Goal: Task Accomplishment & Management: Use online tool/utility

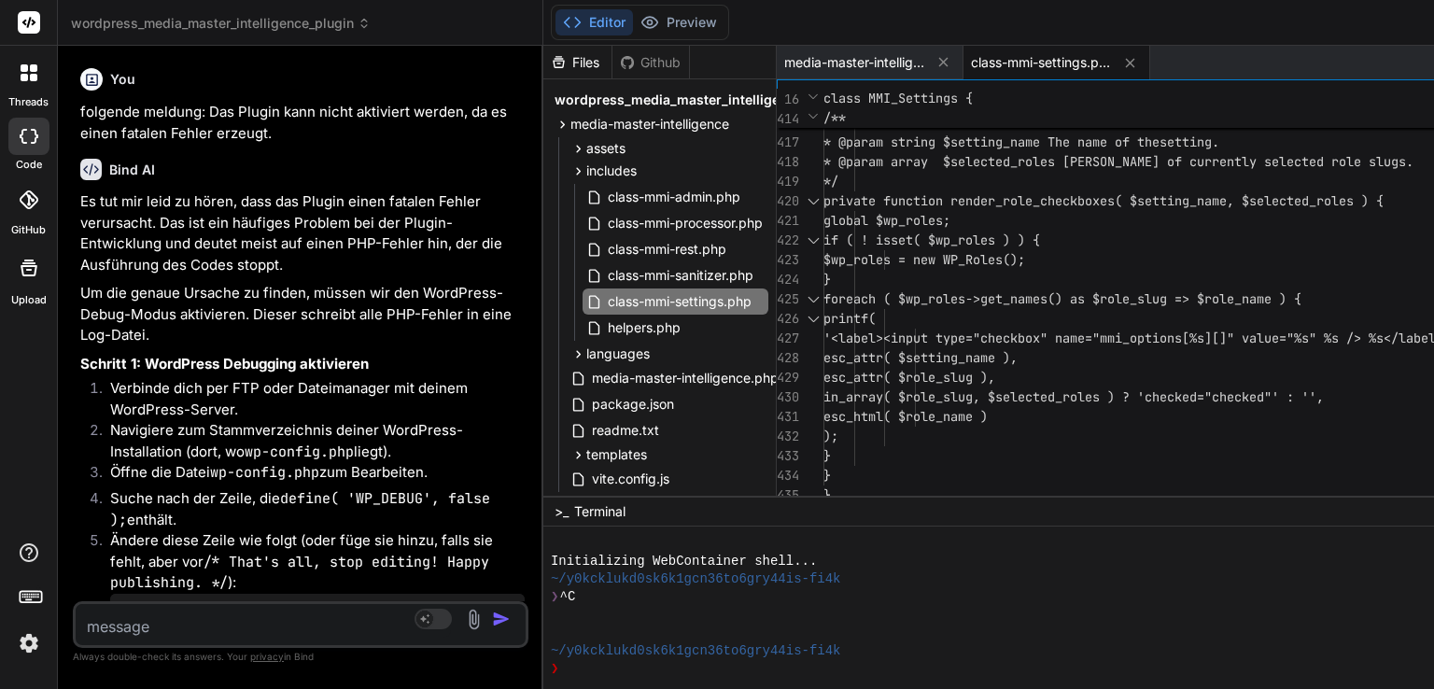
scroll to position [125060, 0]
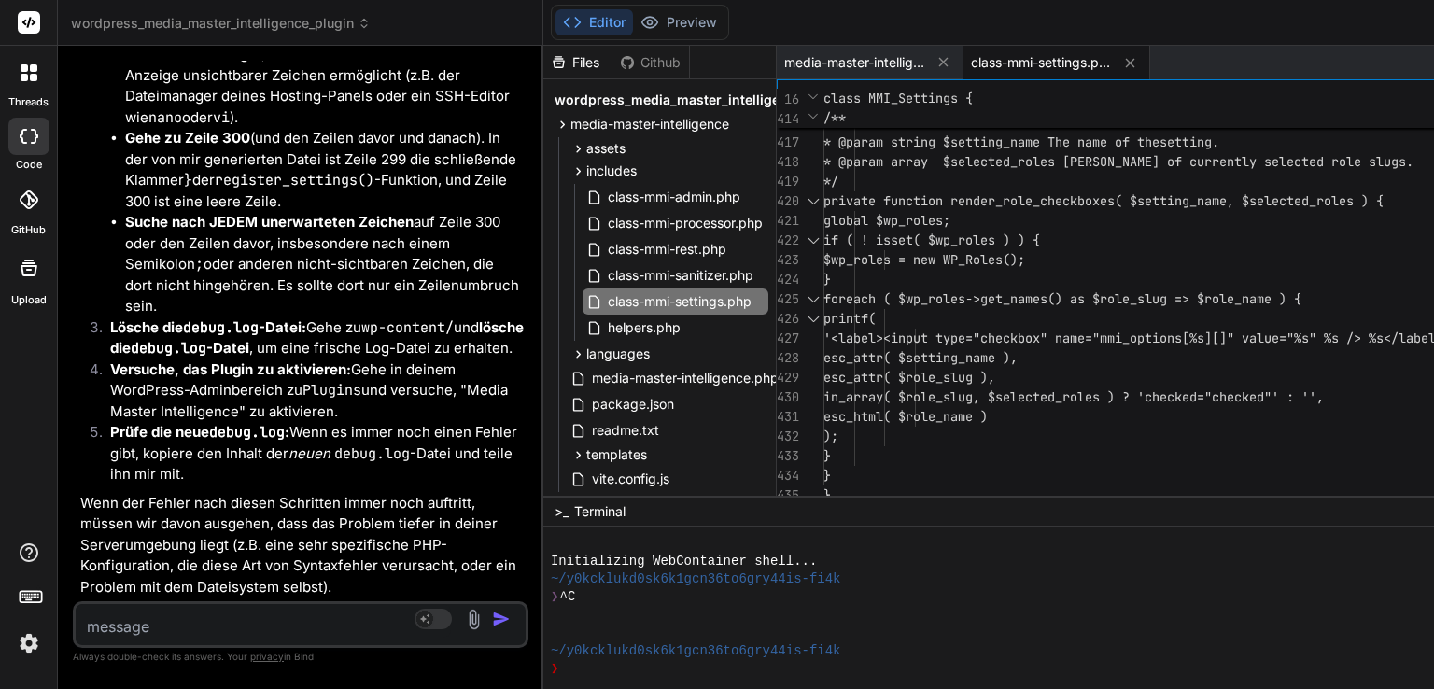
click at [366, 21] on icon at bounding box center [364, 23] width 13 height 13
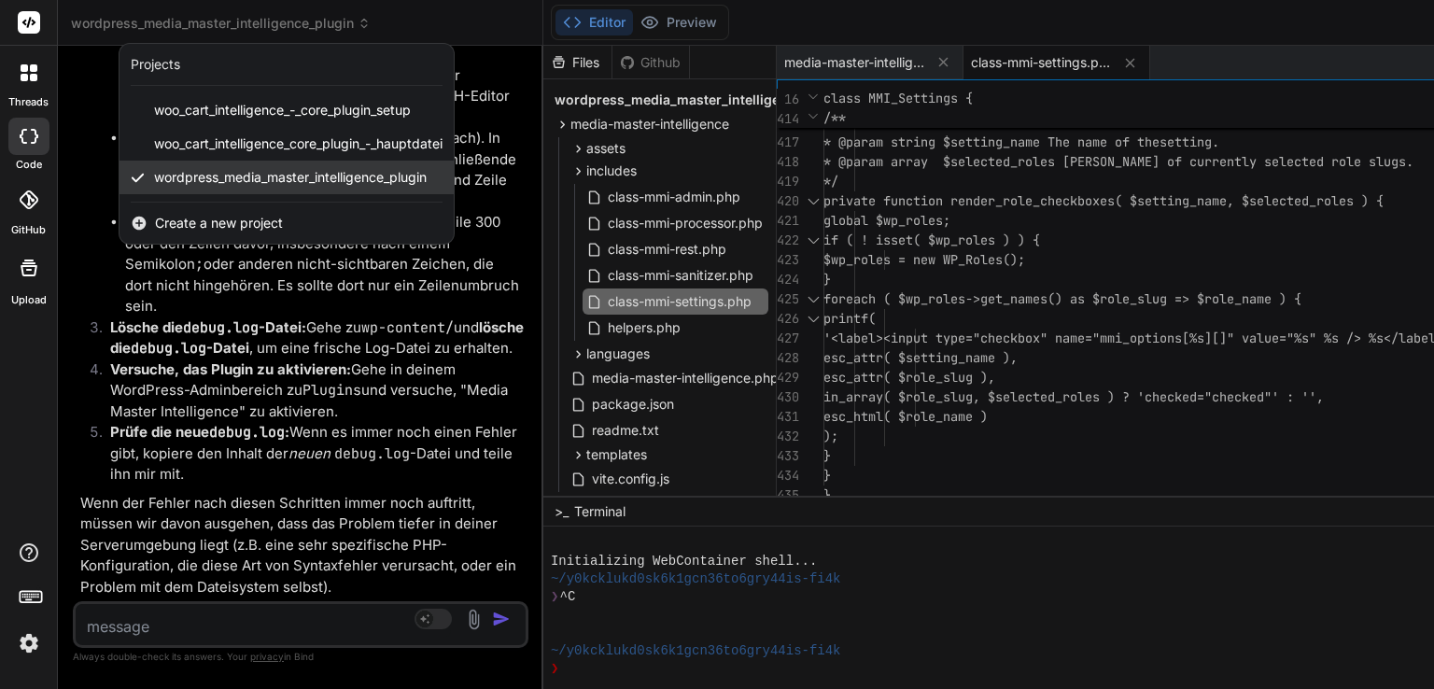
click at [333, 175] on span "wordpress_media_master_intelligence_plugin" at bounding box center [290, 177] width 273 height 19
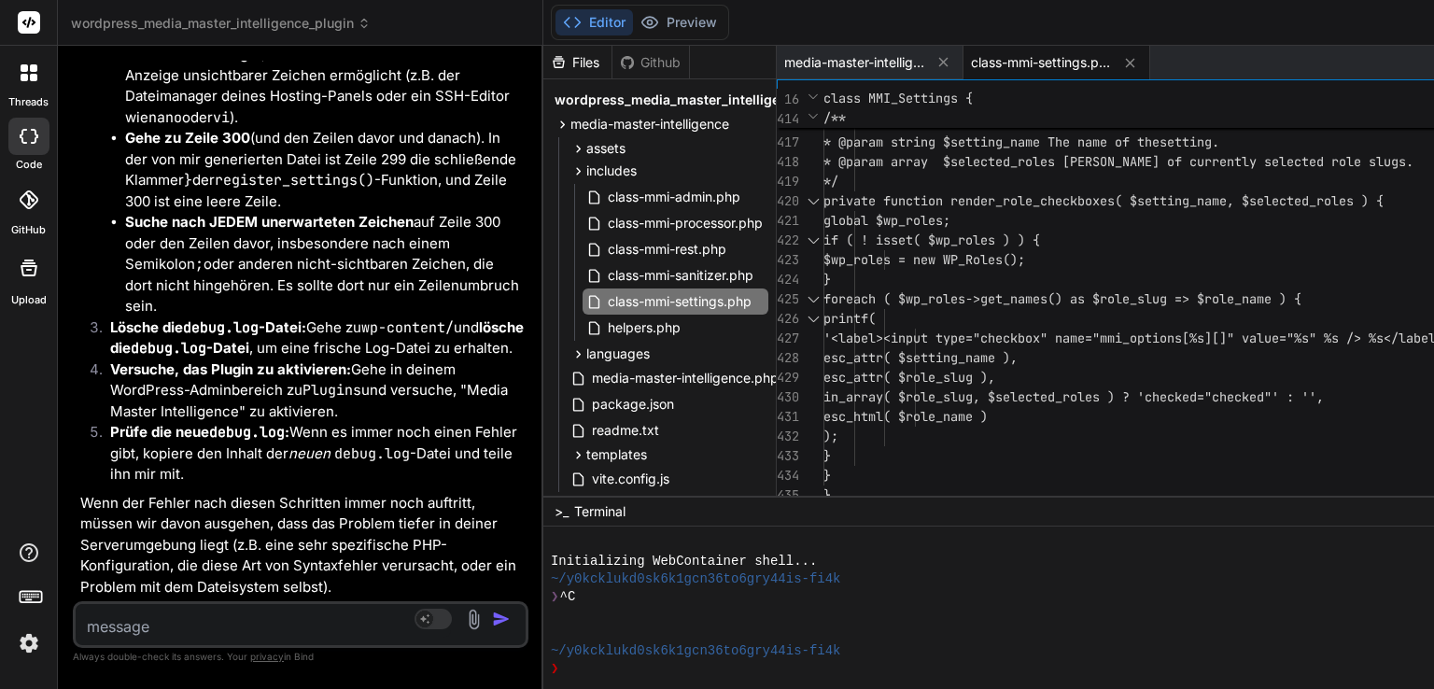
click at [352, 31] on span "wordpress_media_master_intelligence_plugin" at bounding box center [221, 23] width 300 height 19
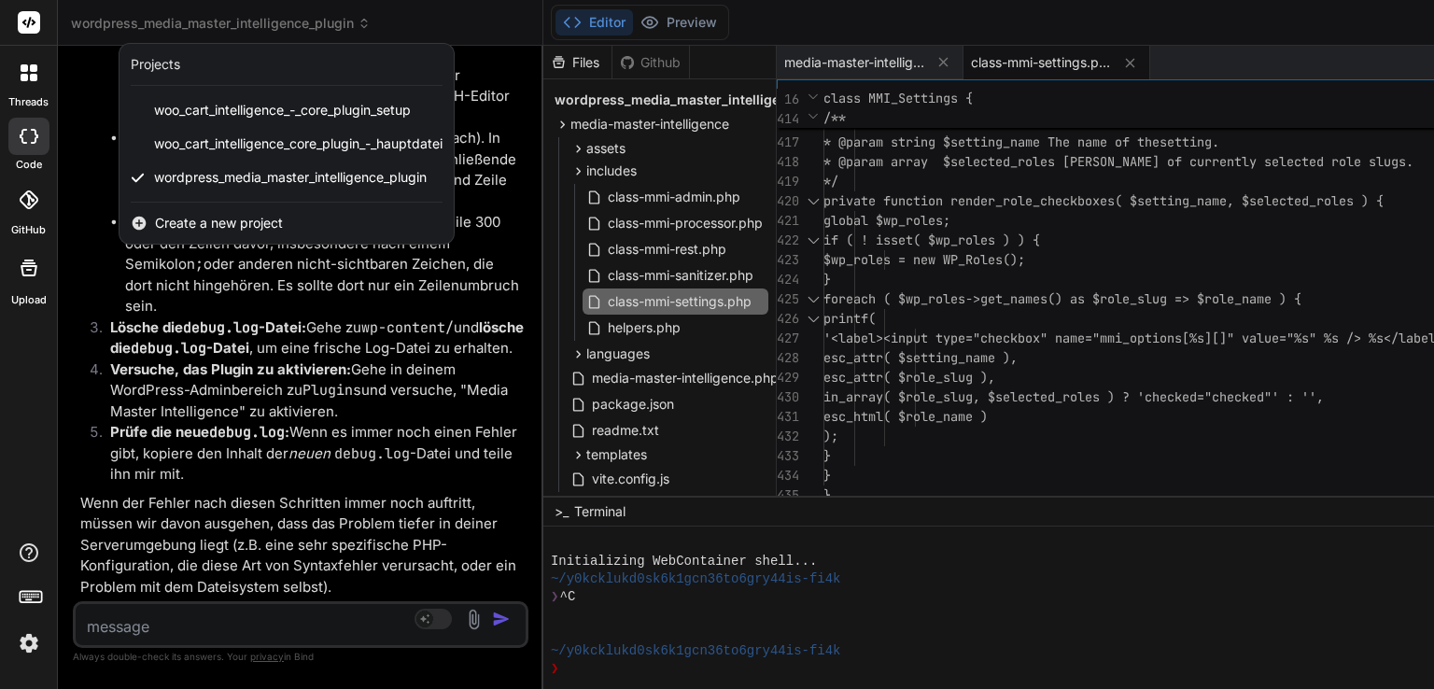
click at [231, 225] on span "Create a new project" at bounding box center [219, 223] width 128 height 19
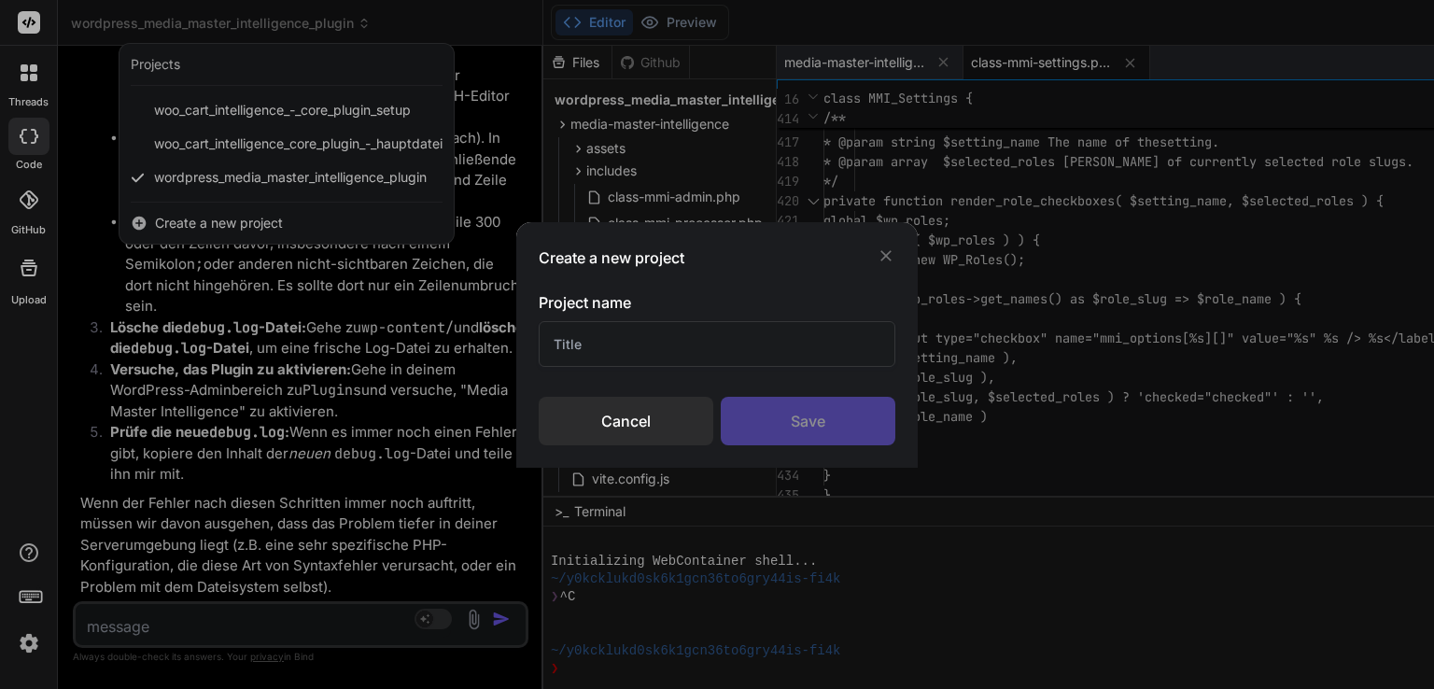
click at [603, 323] on input "text" at bounding box center [717, 344] width 357 height 46
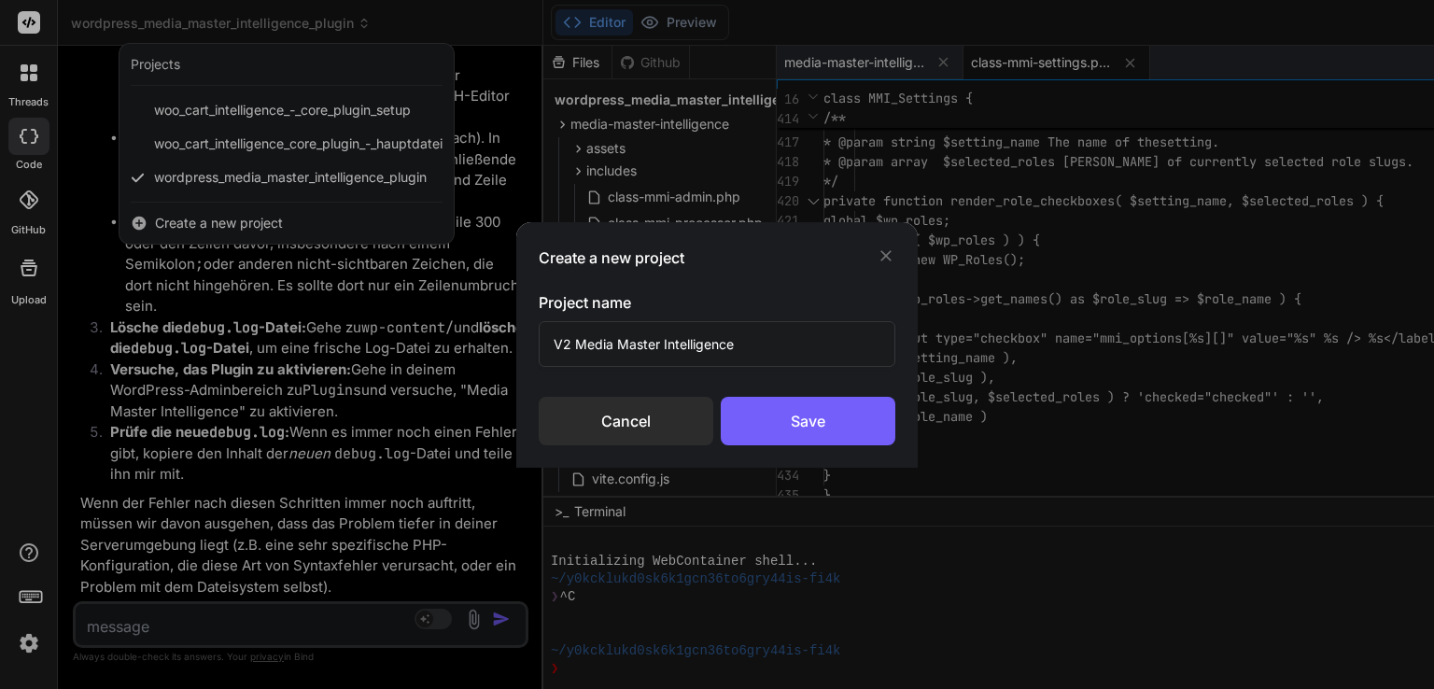
type input "V2 Media Master Intelligence"
click at [769, 403] on div "Save" at bounding box center [808, 421] width 175 height 49
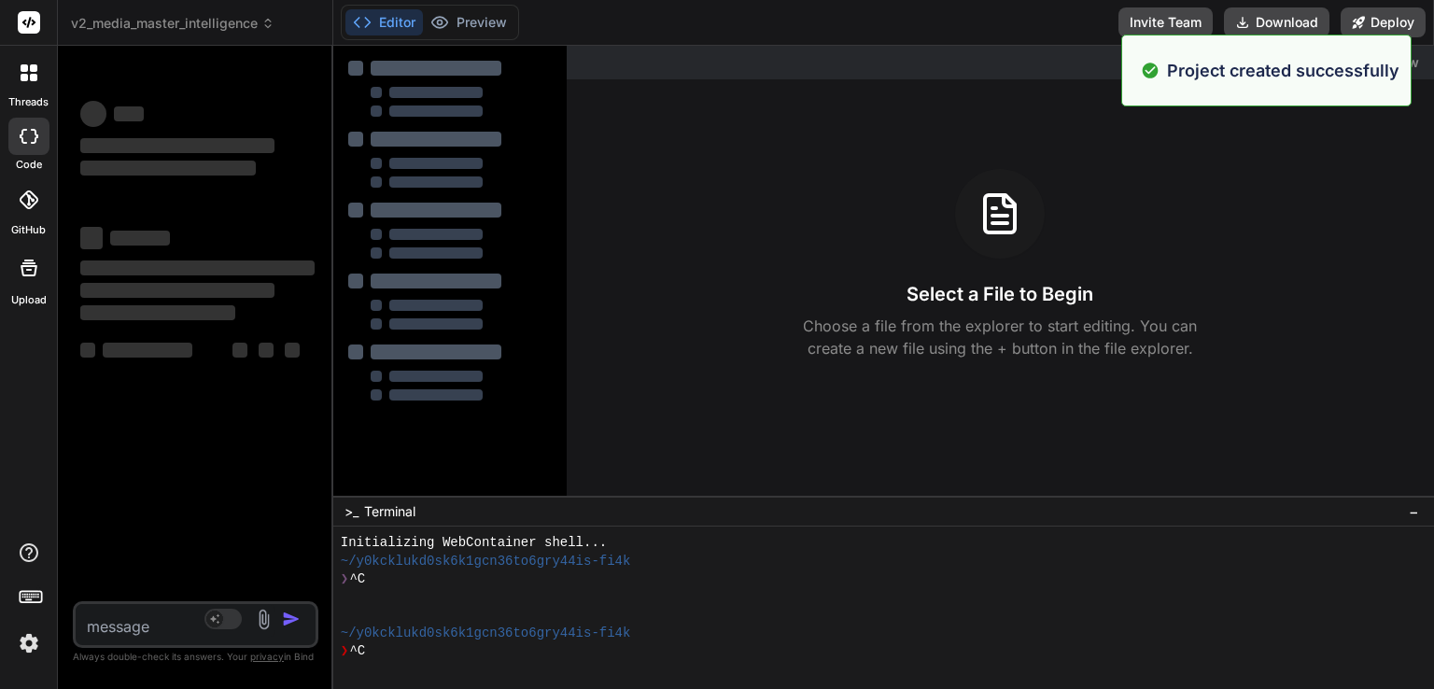
scroll to position [71, 0]
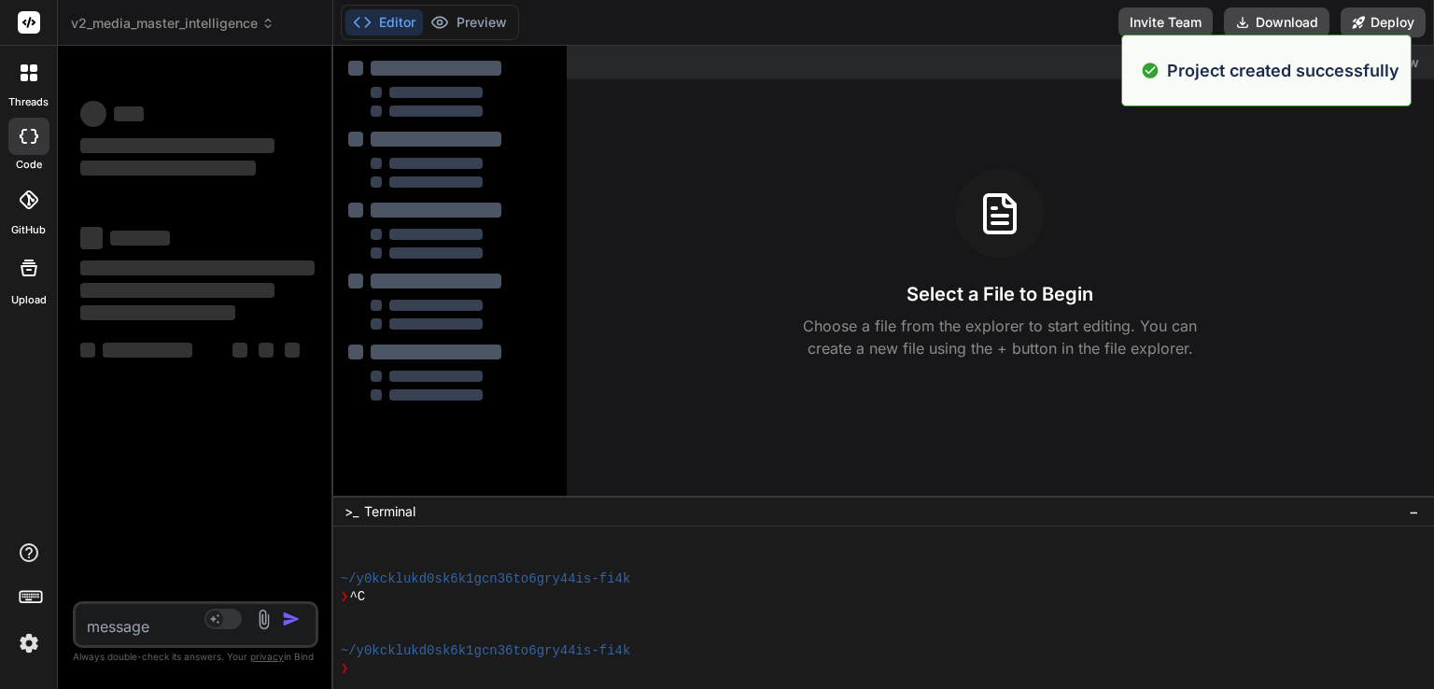
type textarea "x"
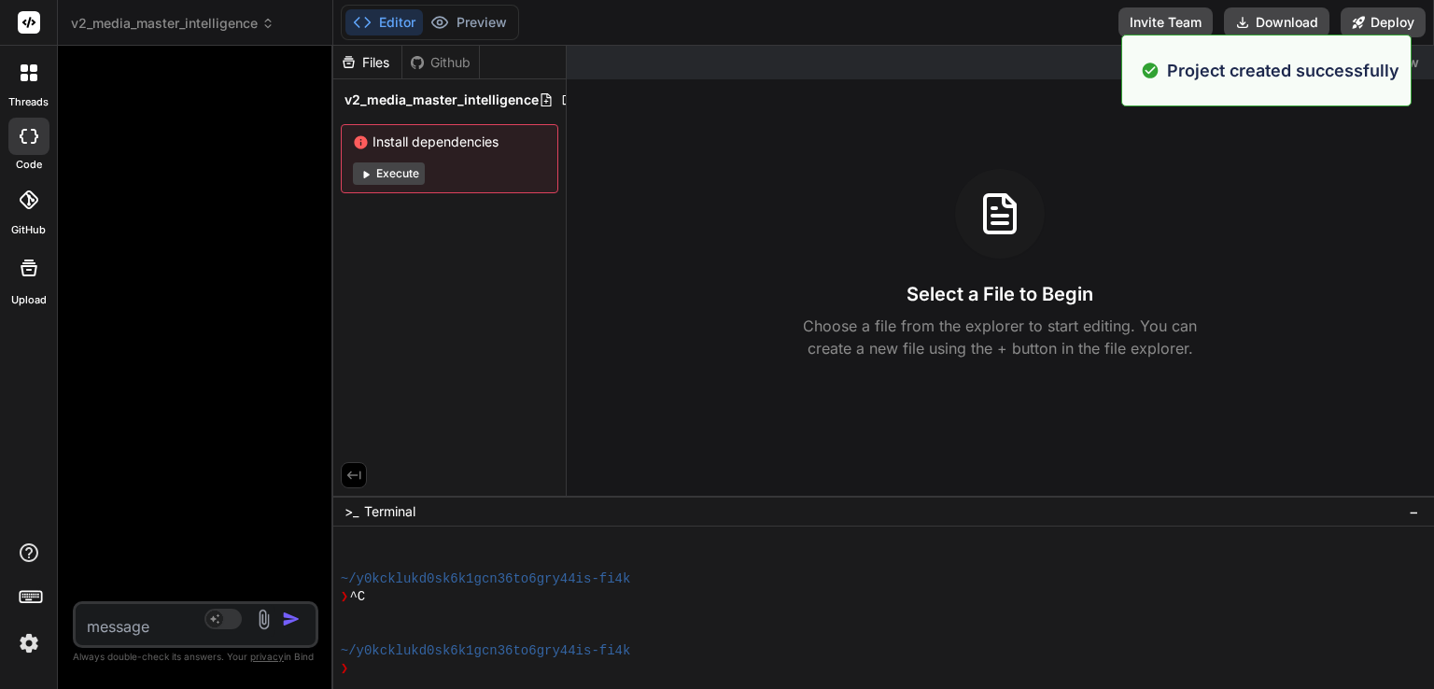
click at [141, 621] on textarea at bounding box center [176, 621] width 200 height 34
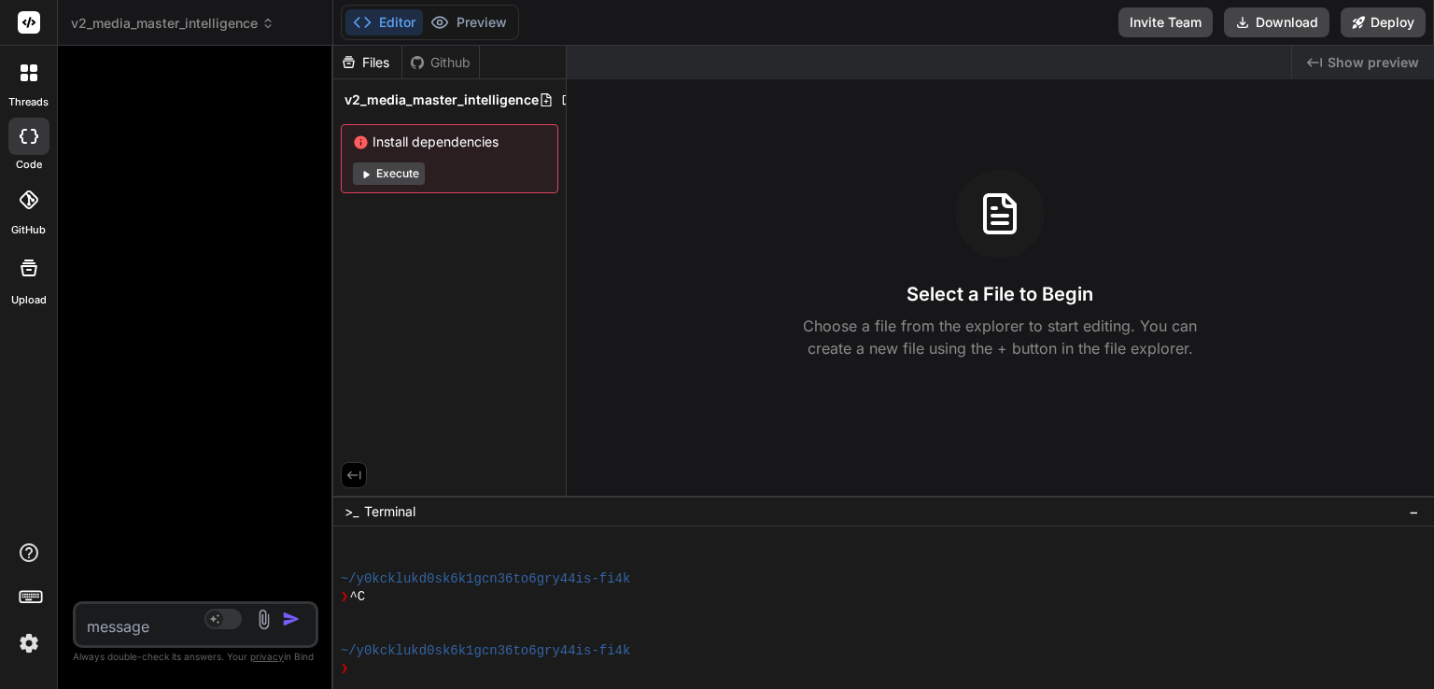
paste textarea "Loremip dol sitametconsecte AdipIscin-Elitse-Doeius (TEM-incid) utl: 7) Etdo: "…"
type textarea "Loremip dol sitametconsecte AdipIscin-Elitse-Doeius (TEM-incid) utl: 7) Etdo: "…"
type textarea "x"
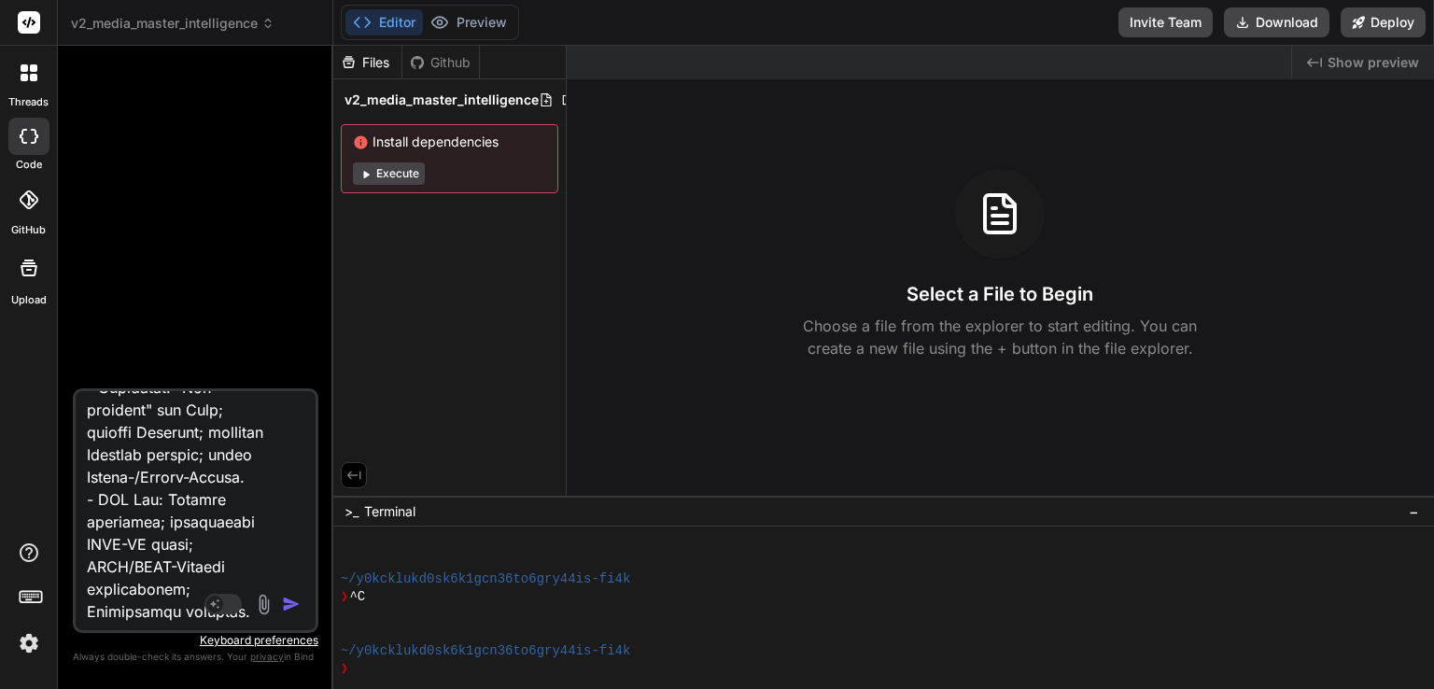
scroll to position [11832, 0]
type textarea "Loremip dol sitametconsecte AdipIscin-Elitse-Doeius (TEM-incid) utl: 7) Etdo: "…"
click at [297, 596] on img "button" at bounding box center [291, 604] width 19 height 19
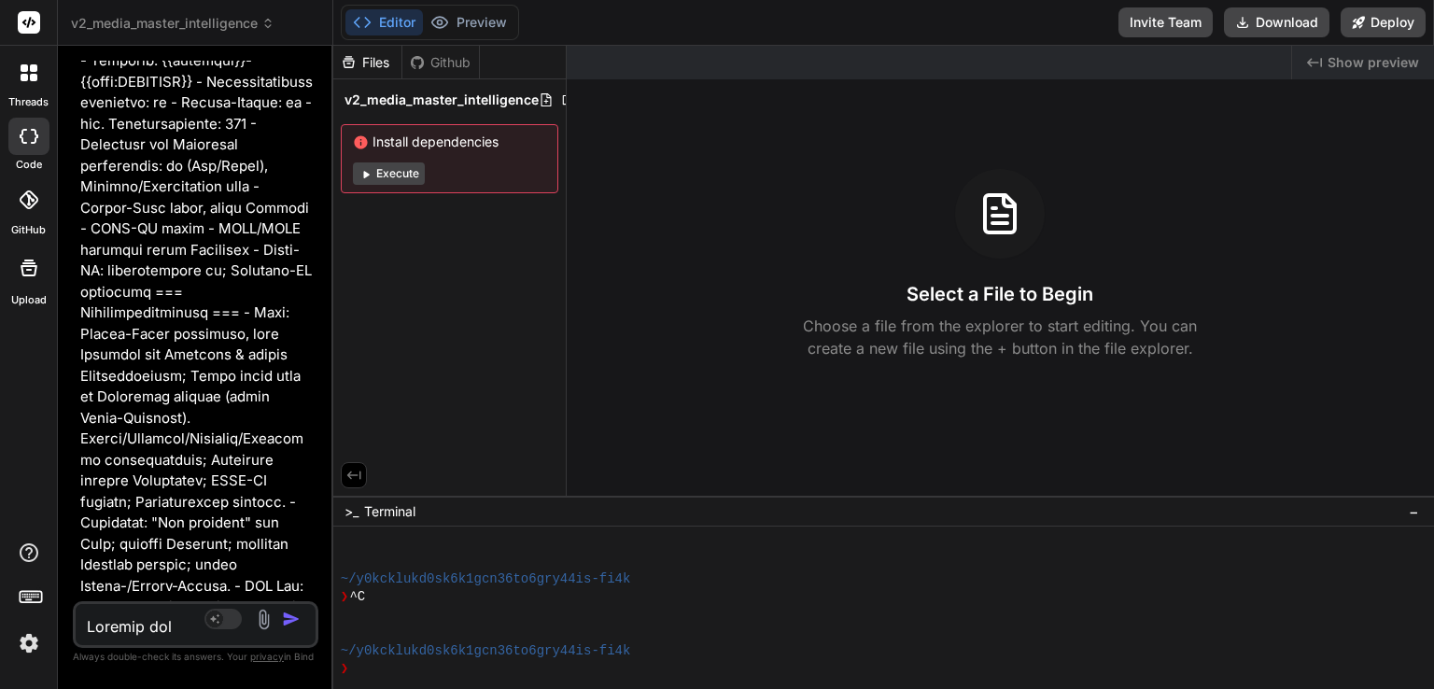
scroll to position [5764, 0]
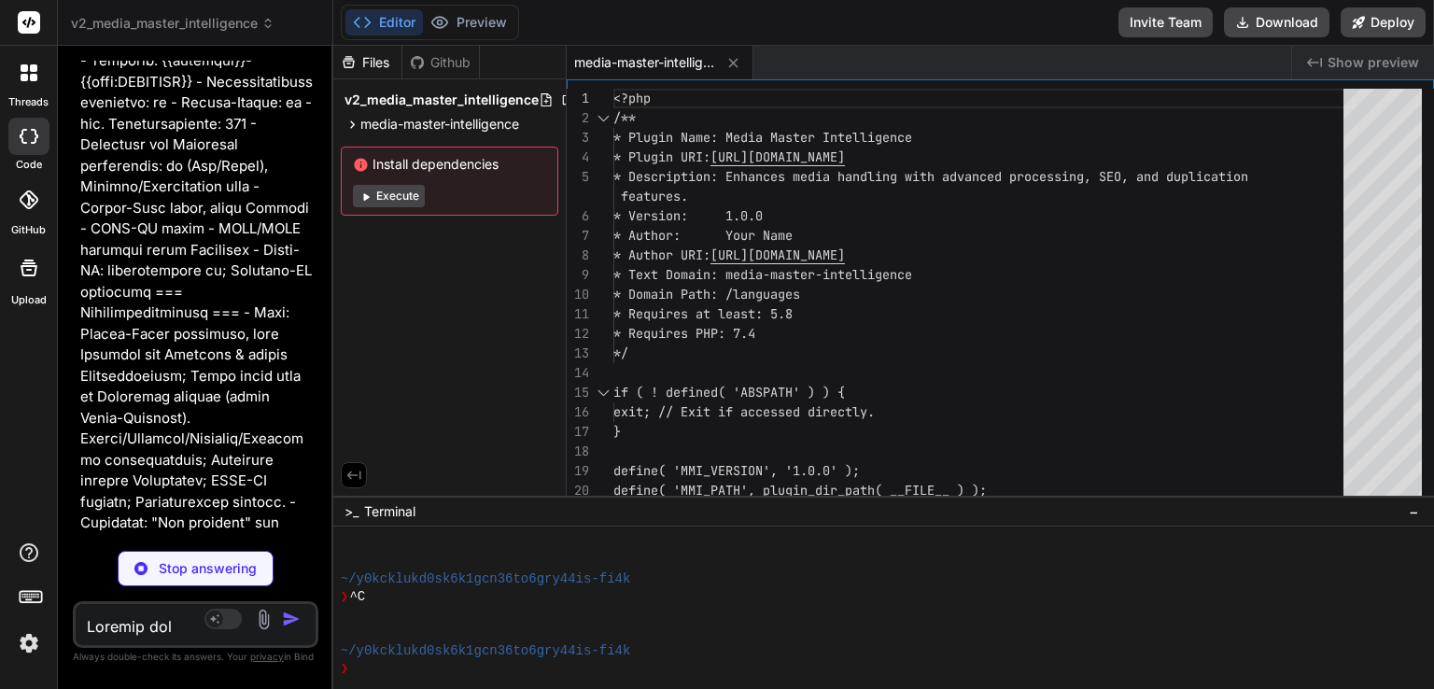
type textarea "x"
type textarea "'media-master-intelligence' ); } else { $formats['avif_unavailable'] = esc_html…"
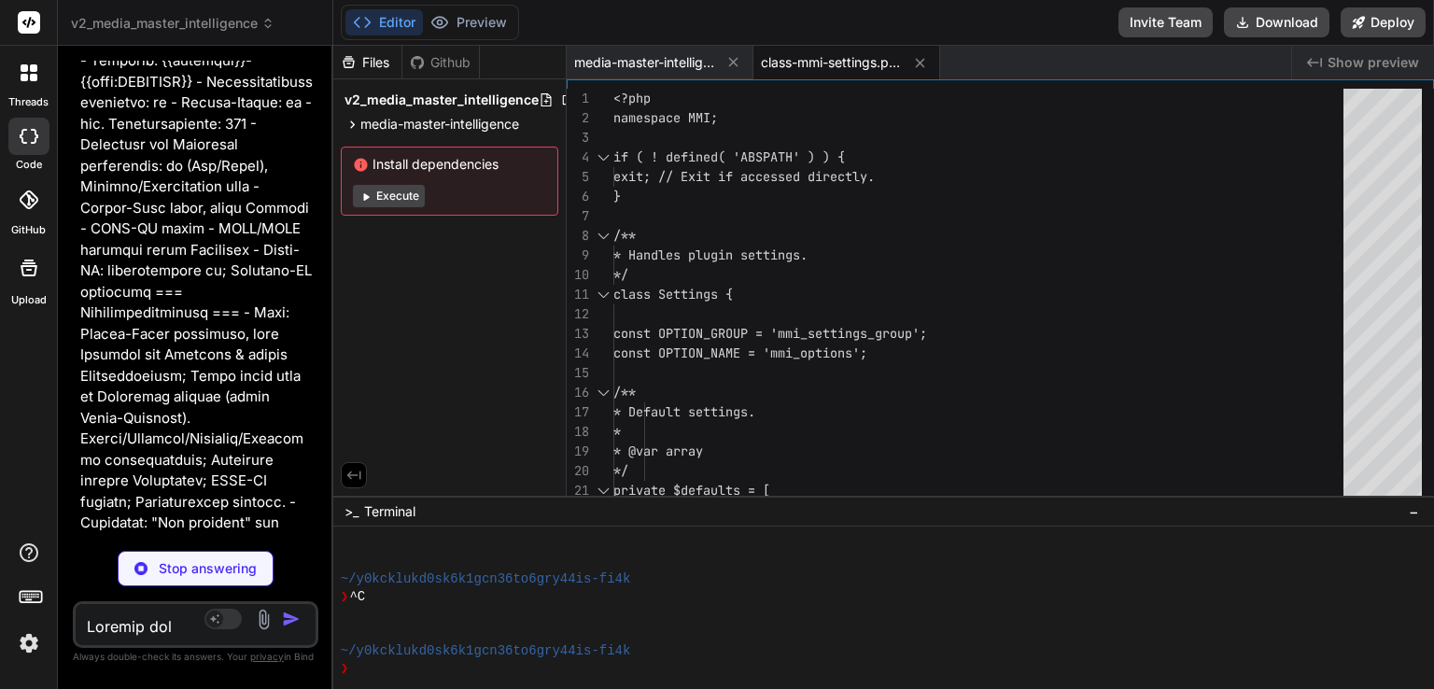
type textarea "x"
type textarea "return new \WP_REST_Response( array( 'success' => true, 'new_attachment_id' => …"
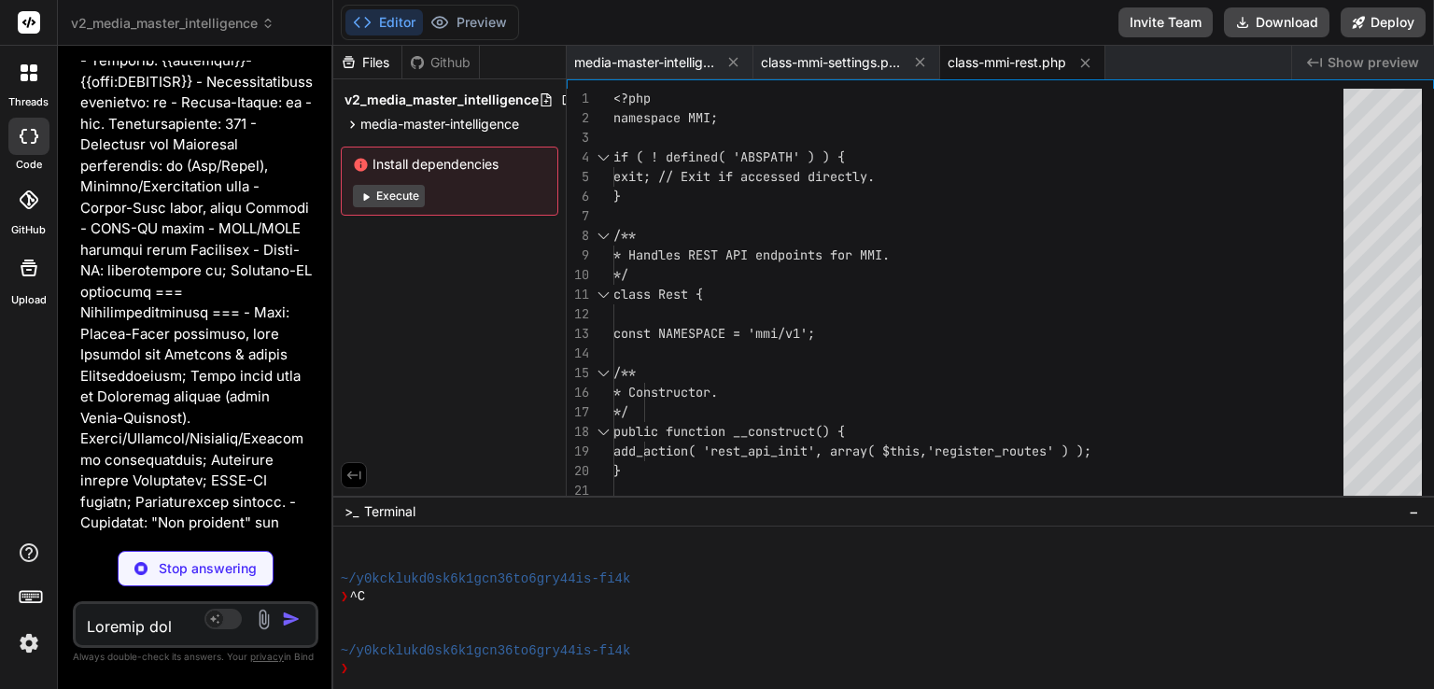
type textarea "x"
type textarea "} } return false; } }"
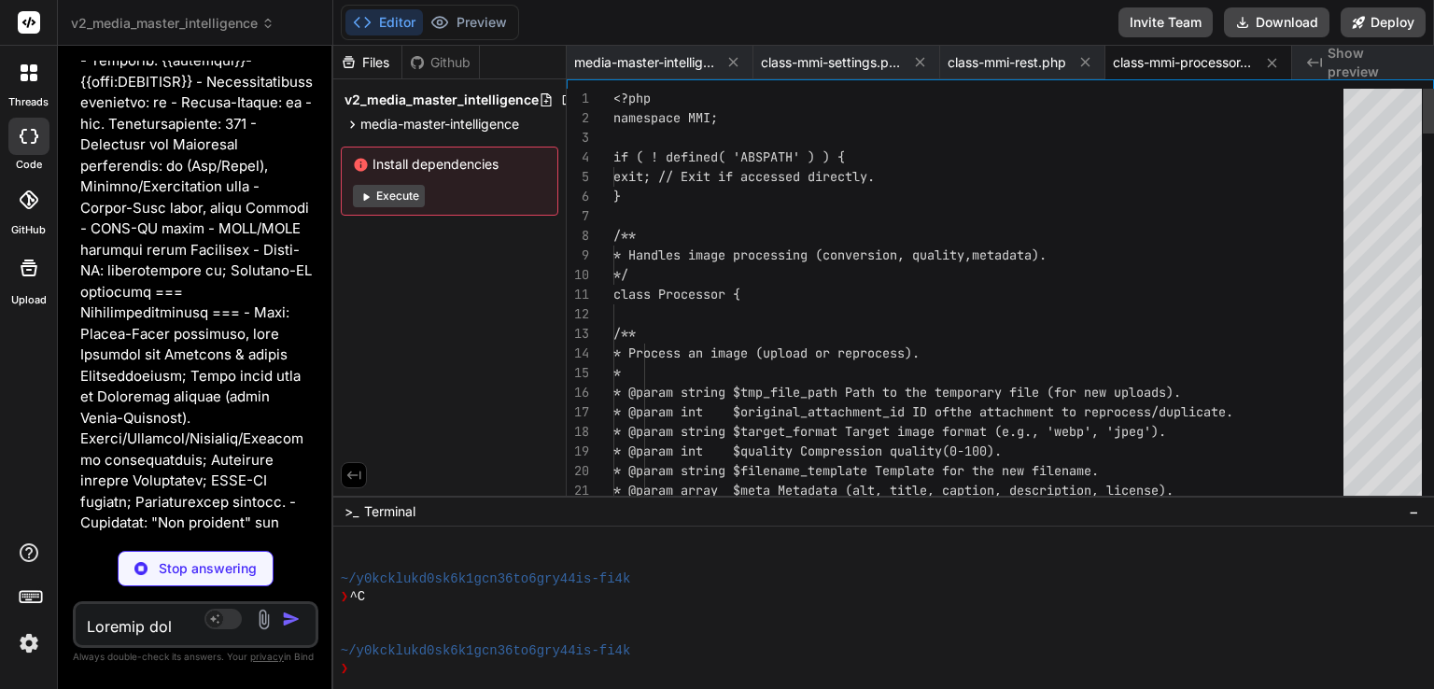
scroll to position [0, 0]
type textarea "x"
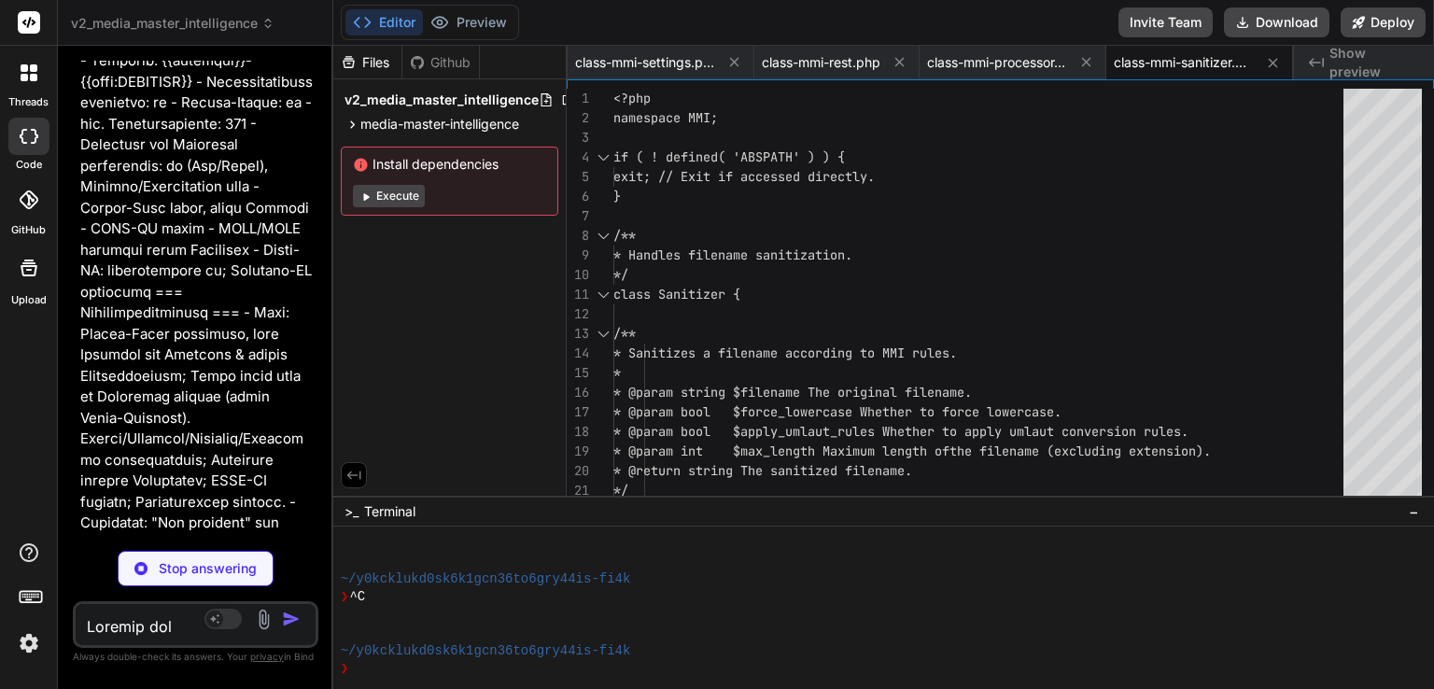
type textarea "x"
type textarea "echo '<script type="application/ld+json">' . wp_json_encode( $json_ld_data, JSO…"
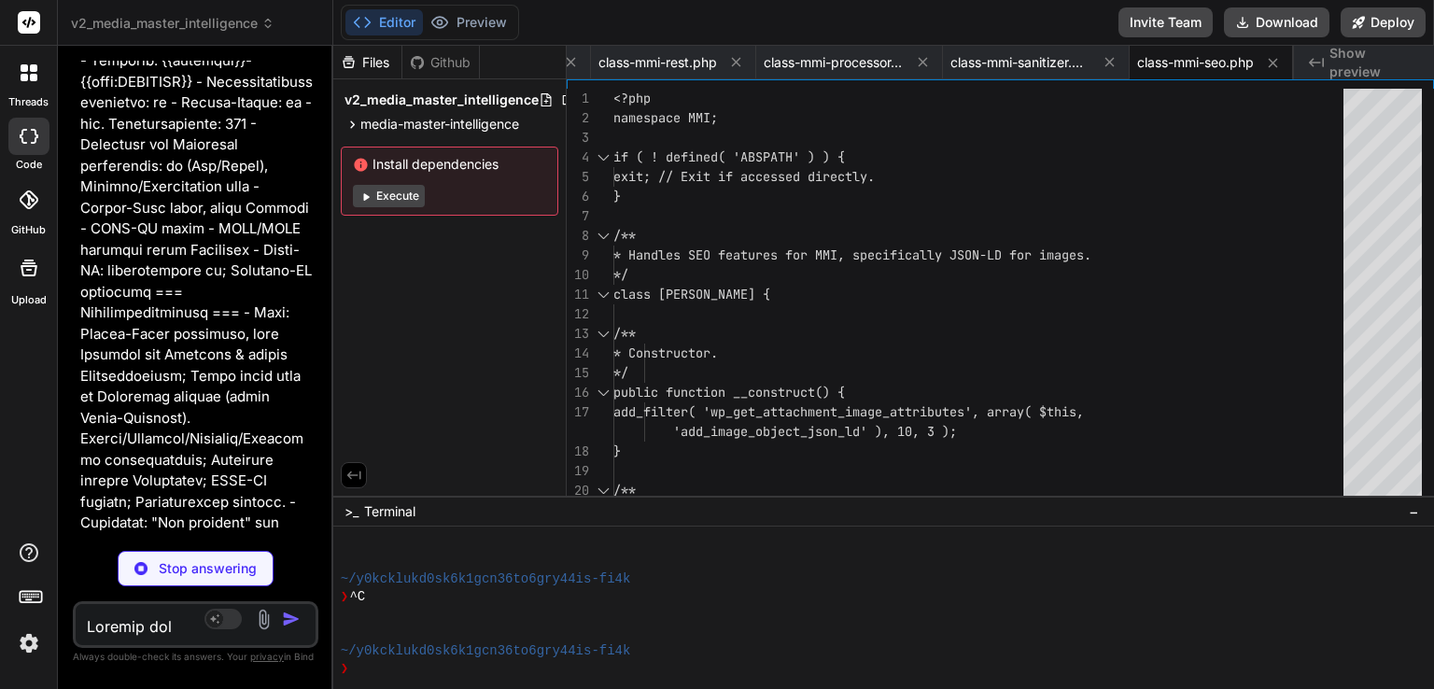
type textarea "x"
type textarea "if ( is_wp_error( $result ) ) { return $result; } return $result; } }"
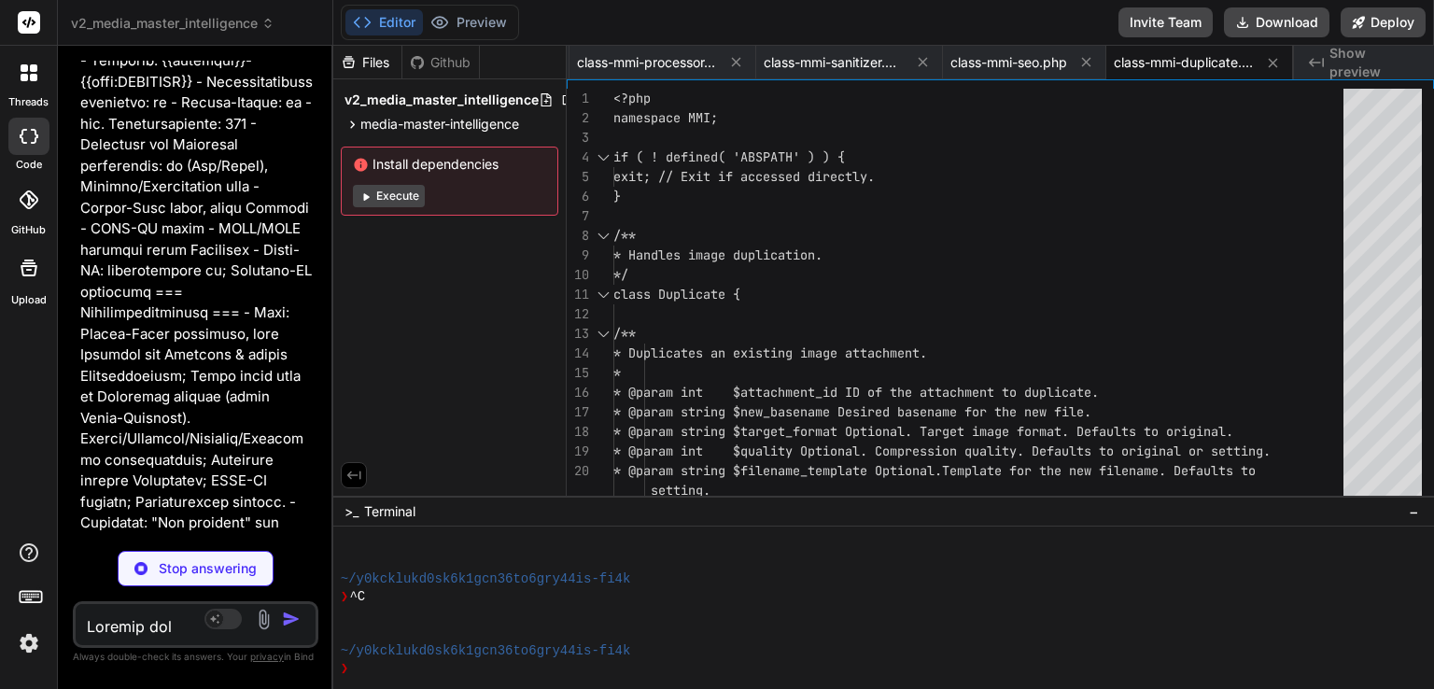
type textarea "x"
type textarea "js'). * @return string The full asset path. */ function mmi_asset_path( $path )…"
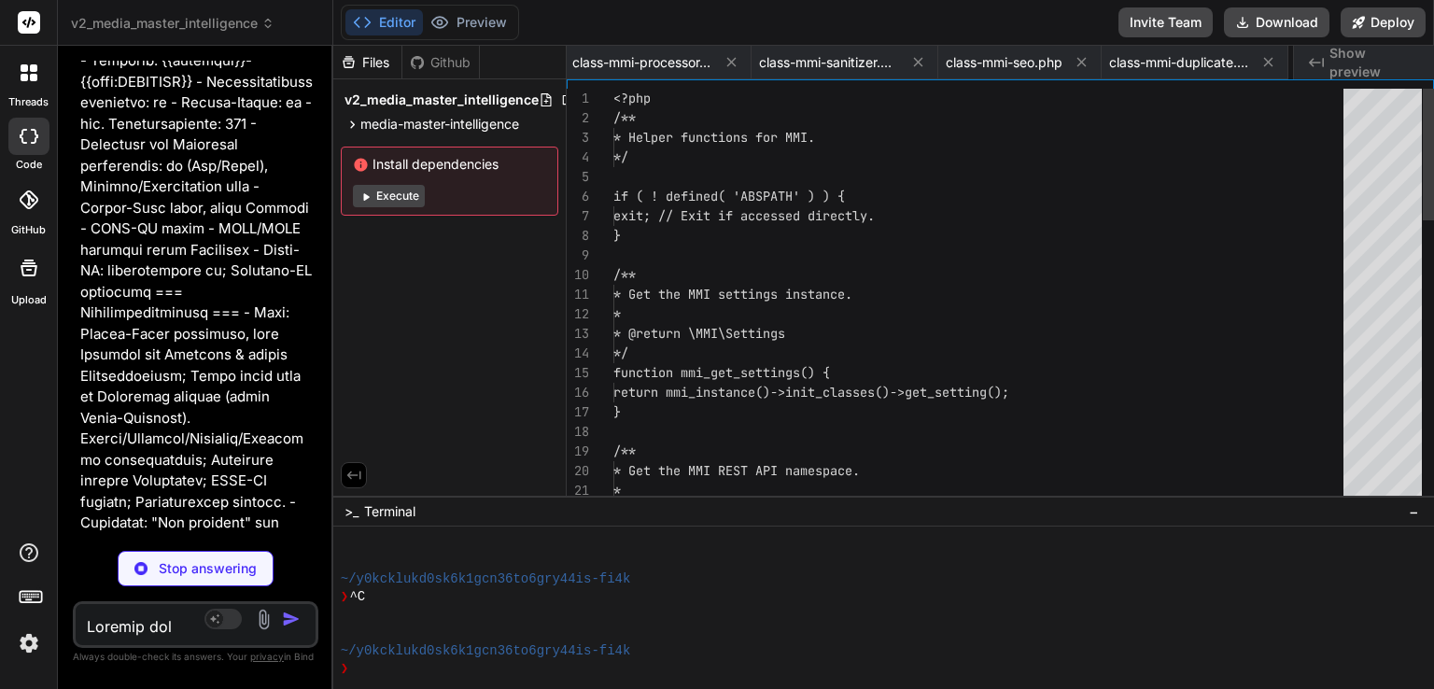
scroll to position [0, 660]
type textarea "x"
type textarea "}"
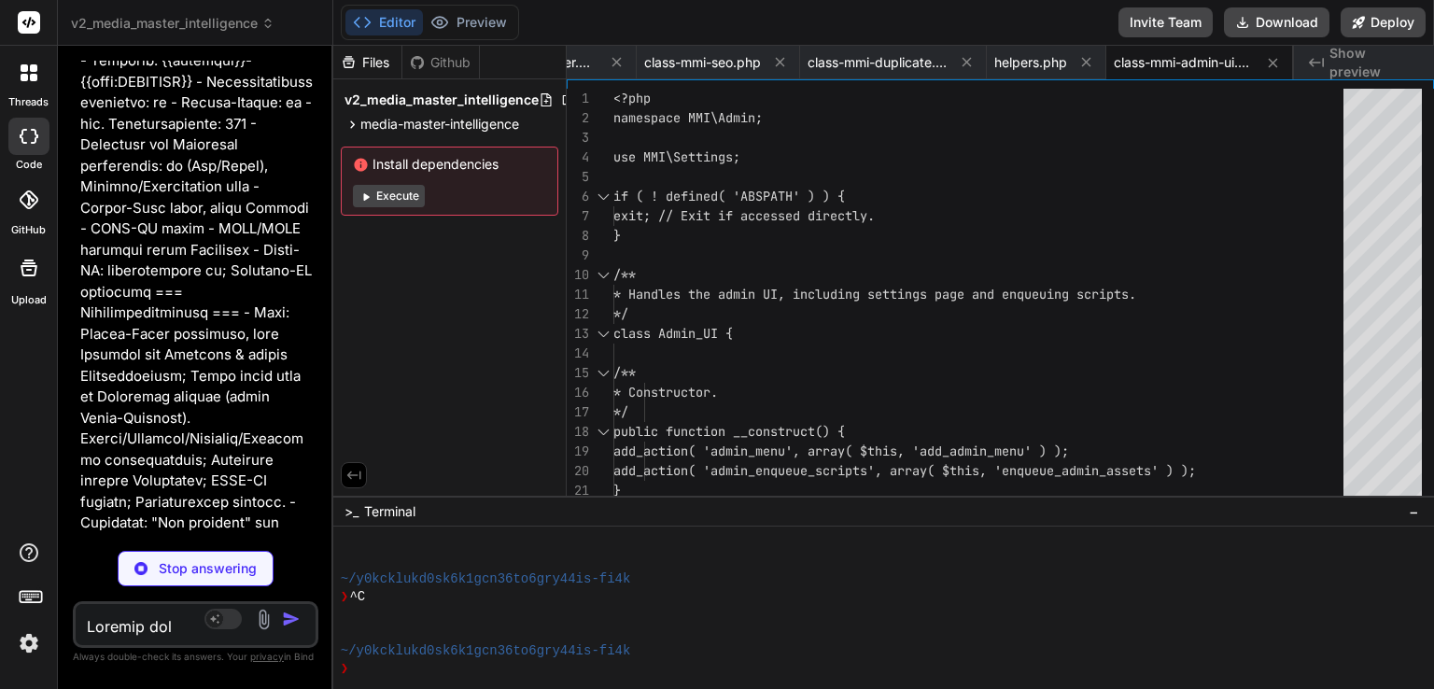
type textarea "x"
type textarea "include MMI_PATH . 'admin/views/modal-upload.php'; } } }"
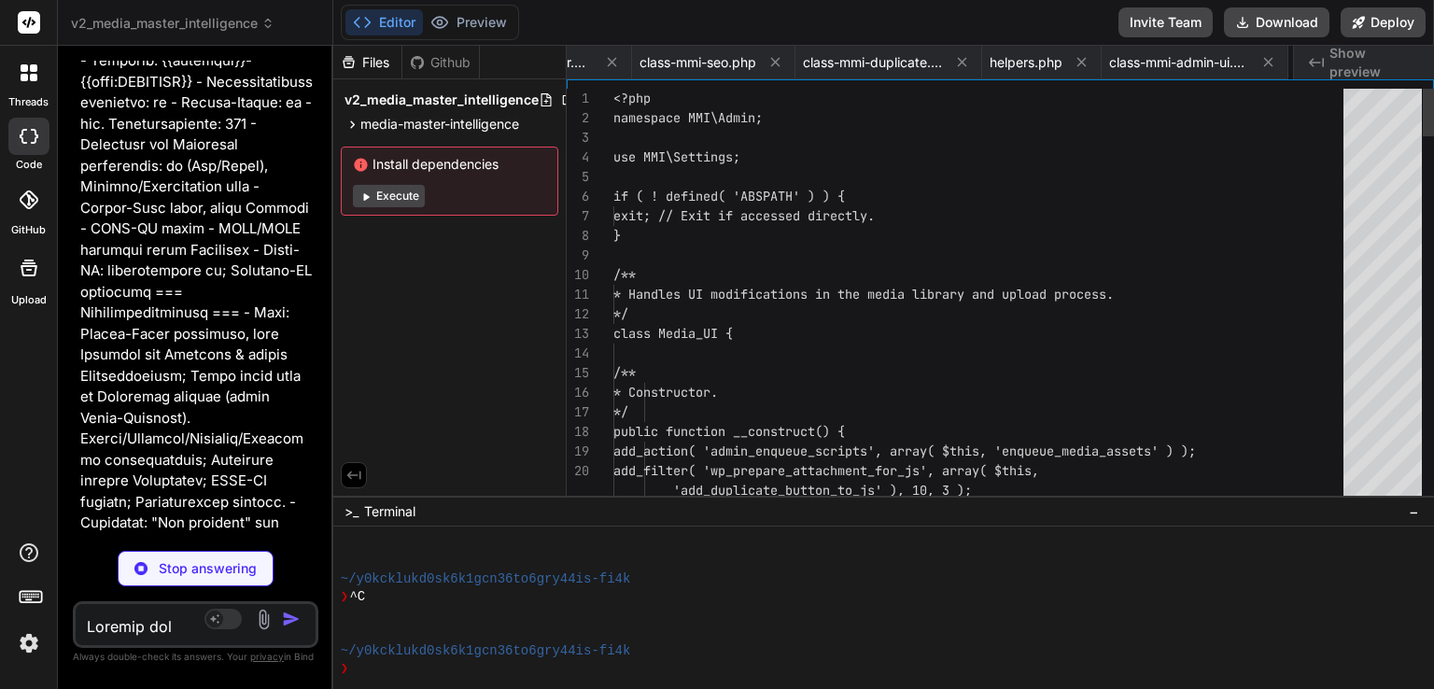
scroll to position [0, 1033]
type textarea "x"
type textarea "div> </div> </div>"
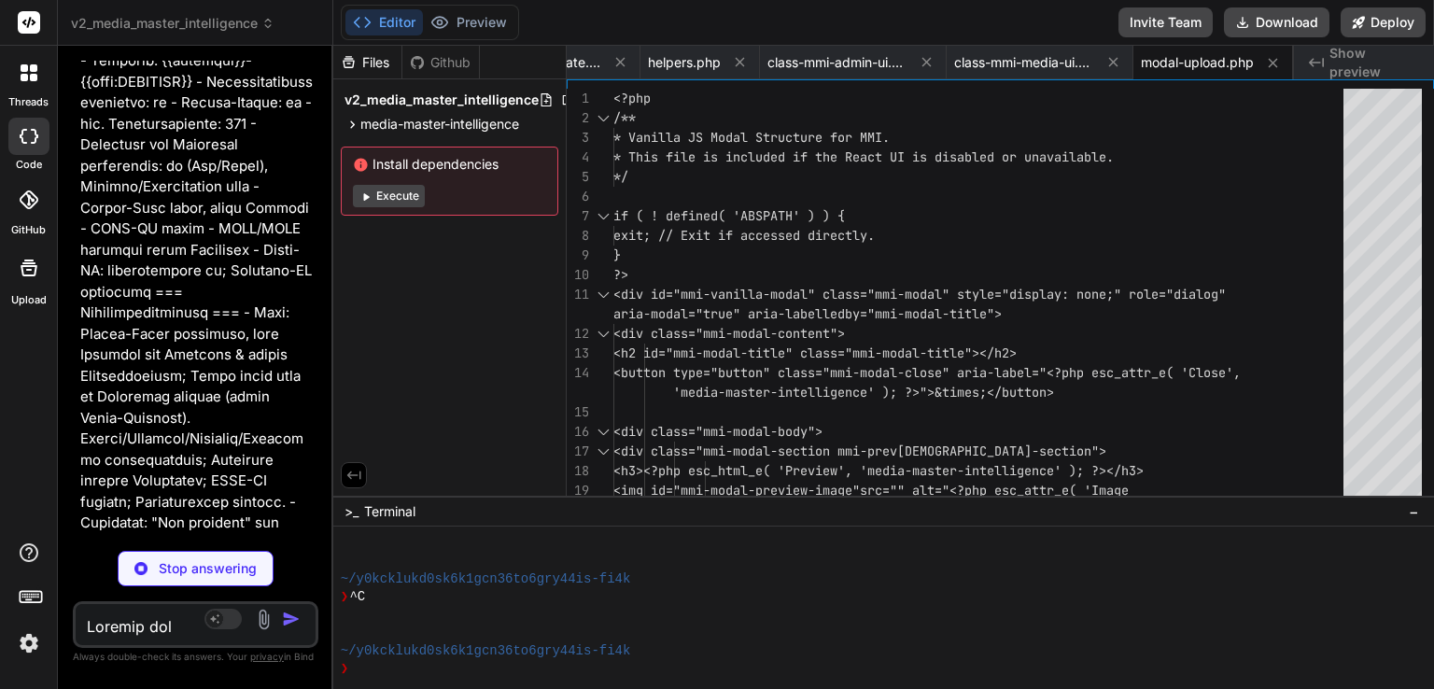
type textarea "x"
type textarea "$tooltip.hide().attr('aria-hidden', 'true'); } }); }); }); </script>"
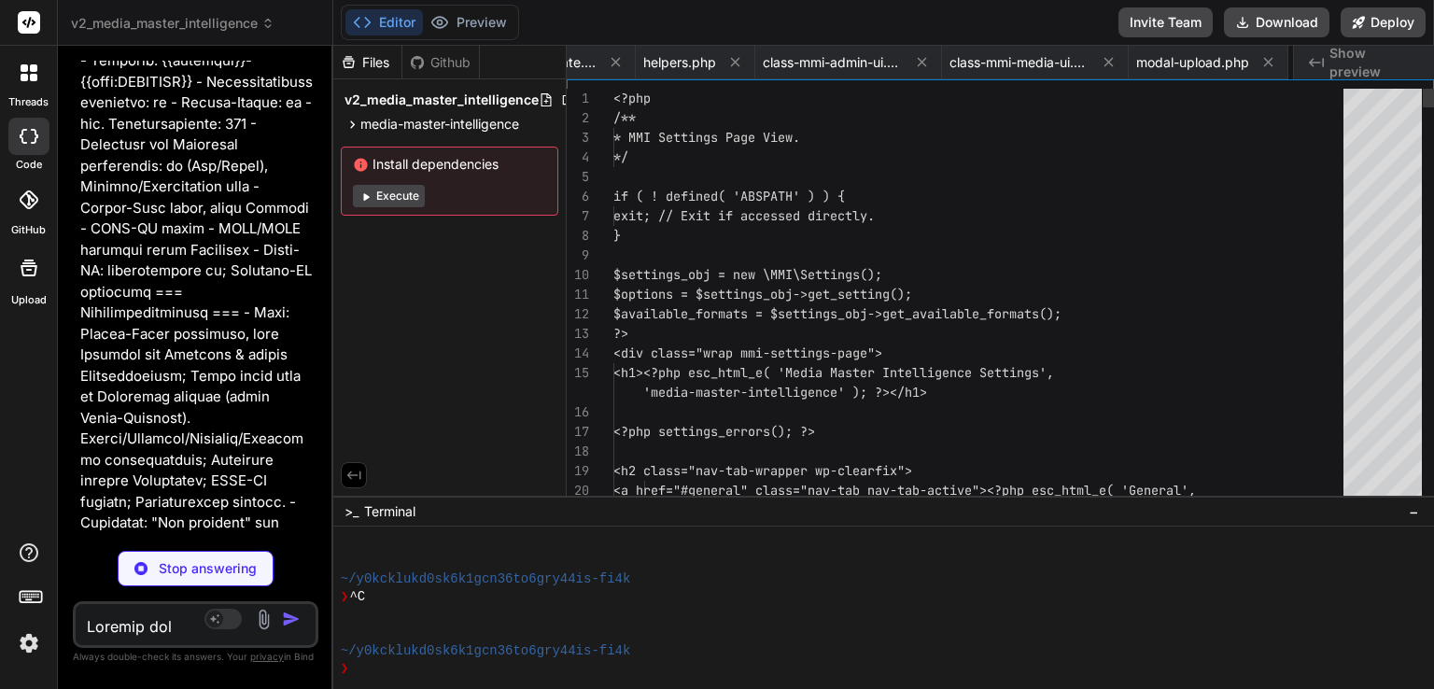
scroll to position [0, 1353]
type textarea "x"
type textarea "}"
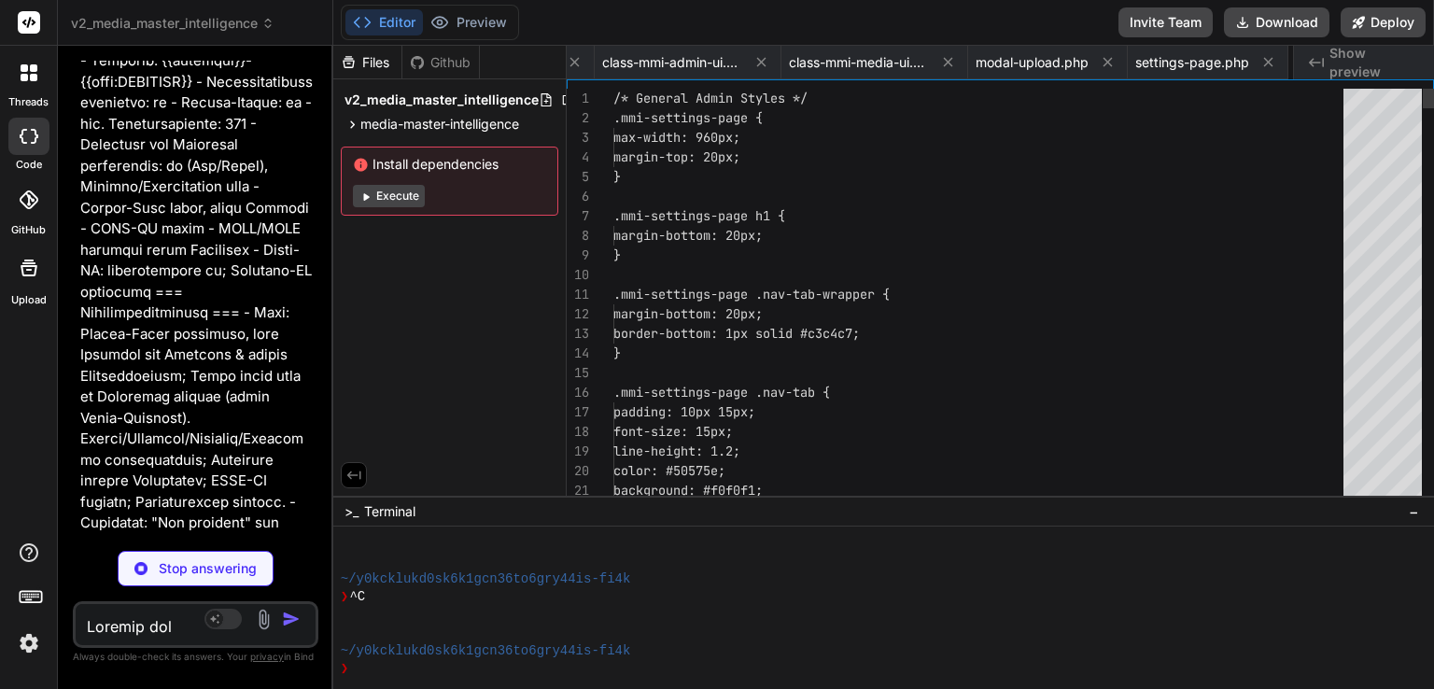
scroll to position [0, 1494]
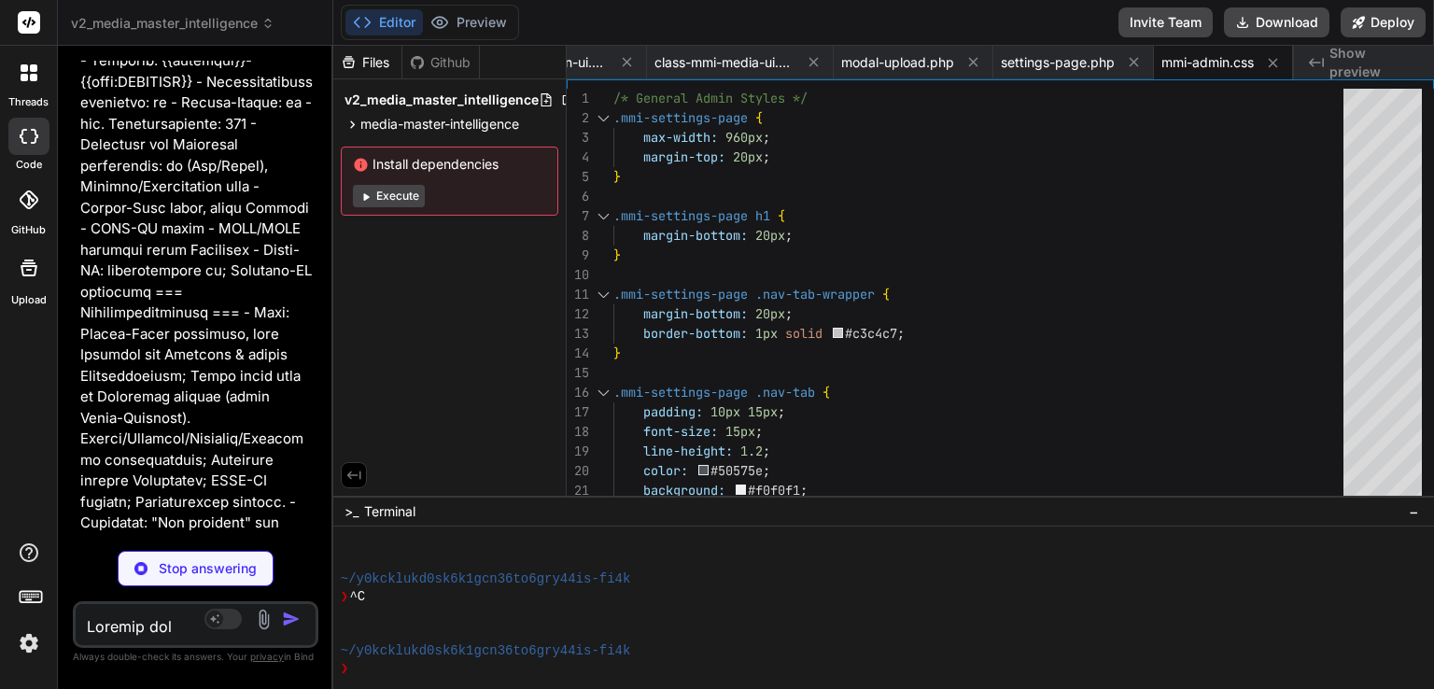
type textarea "x"
type textarea ".rtl .mmi-quality-value { margin-left: 0; margin-right: 10px; }"
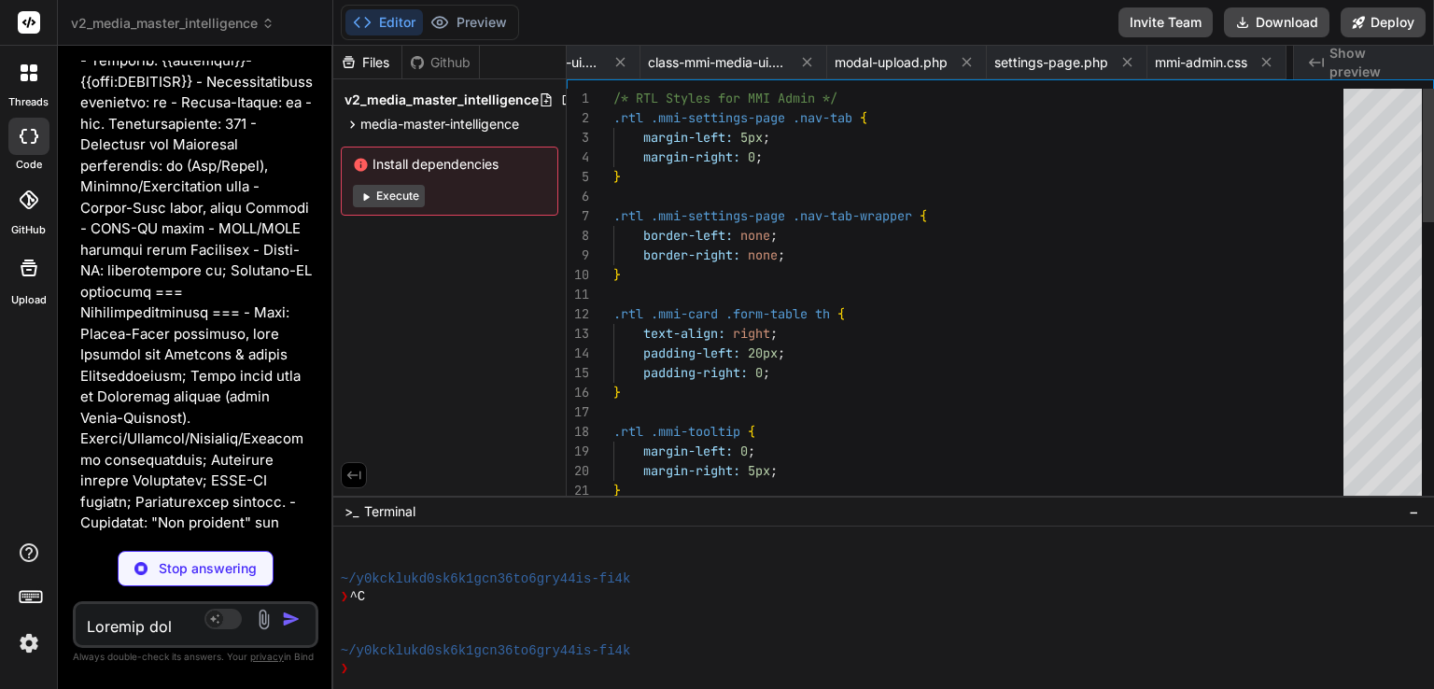
scroll to position [0, 1654]
type textarea "x"
type textarea "// Auto-hide after a few seconds, or provide a close button setTimeout(() => { …"
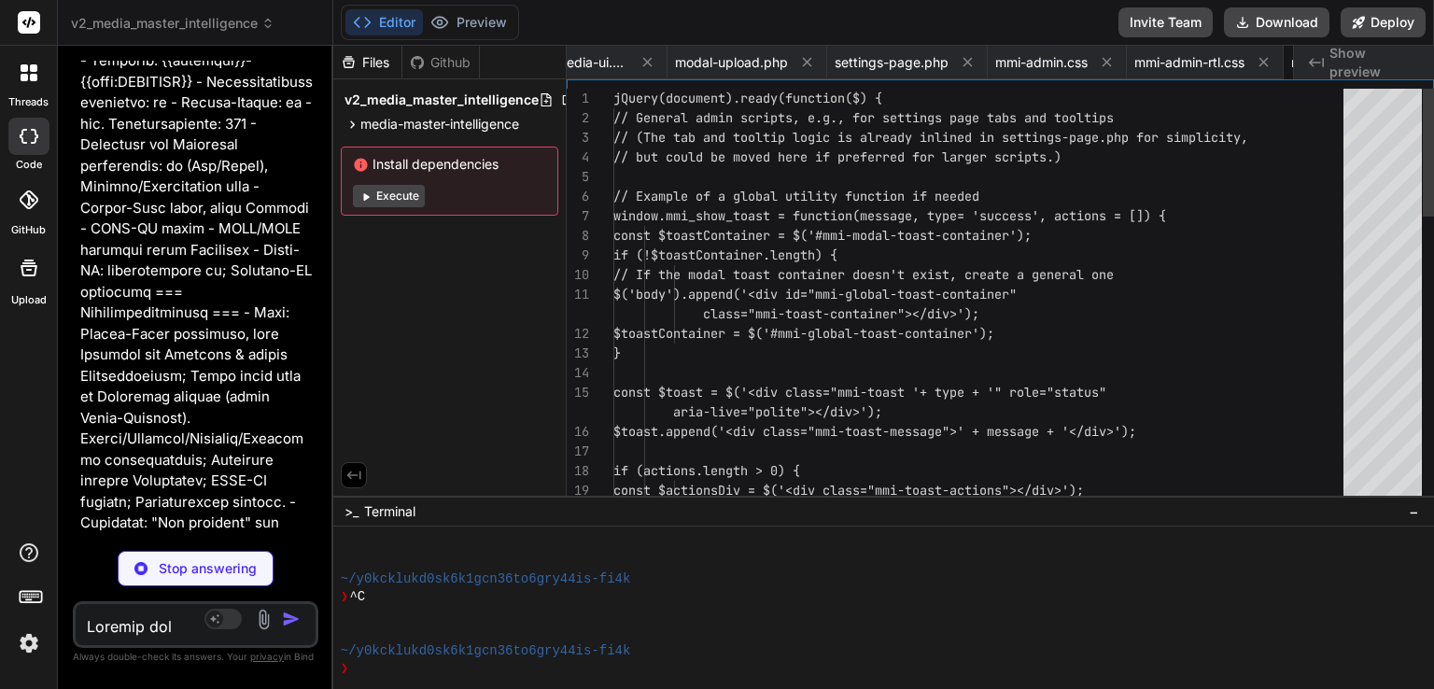
scroll to position [0, 1785]
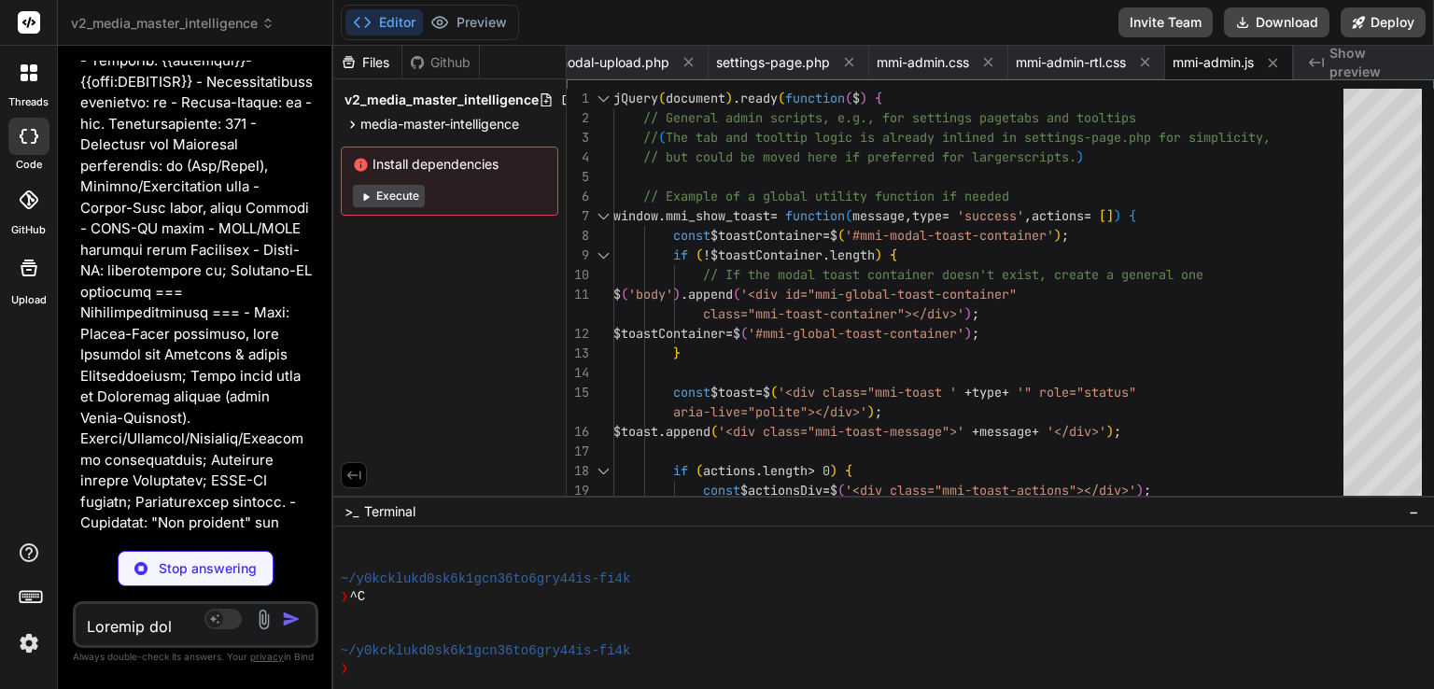
type textarea "x"
type textarea "});"
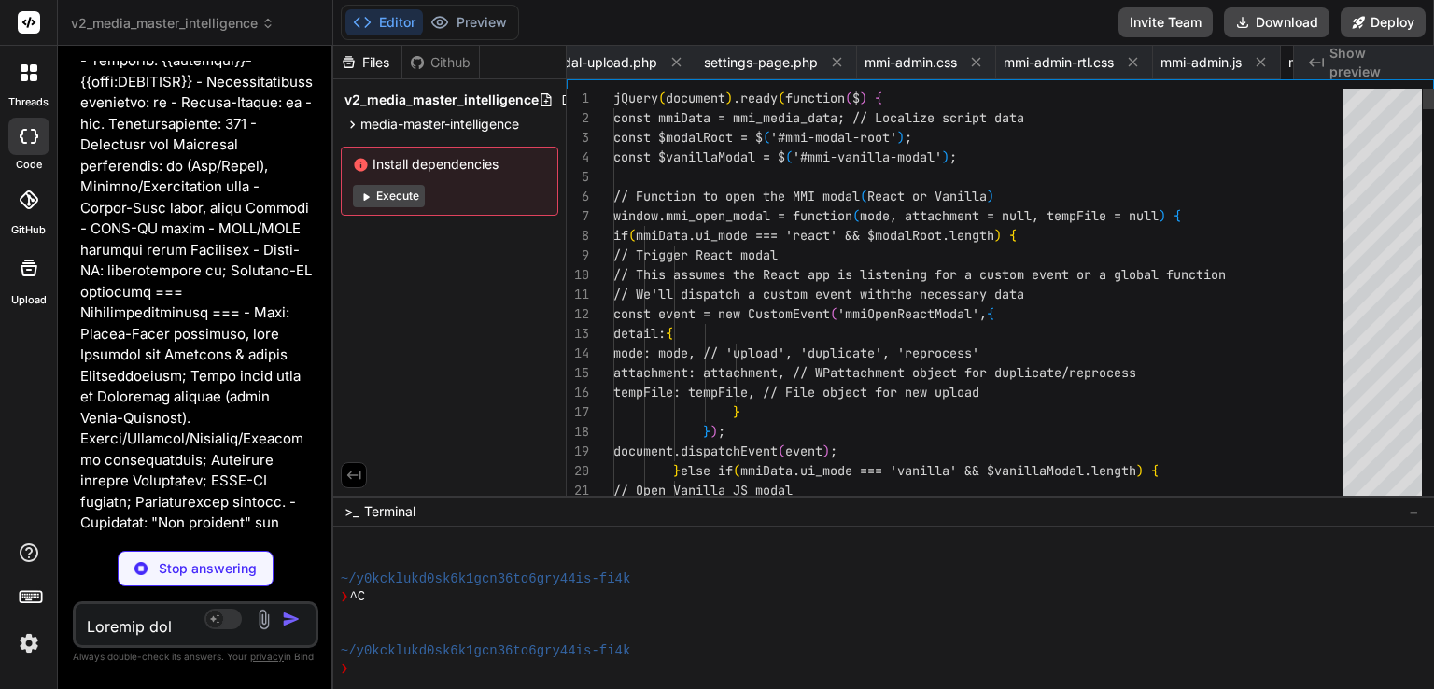
scroll to position [0, 1914]
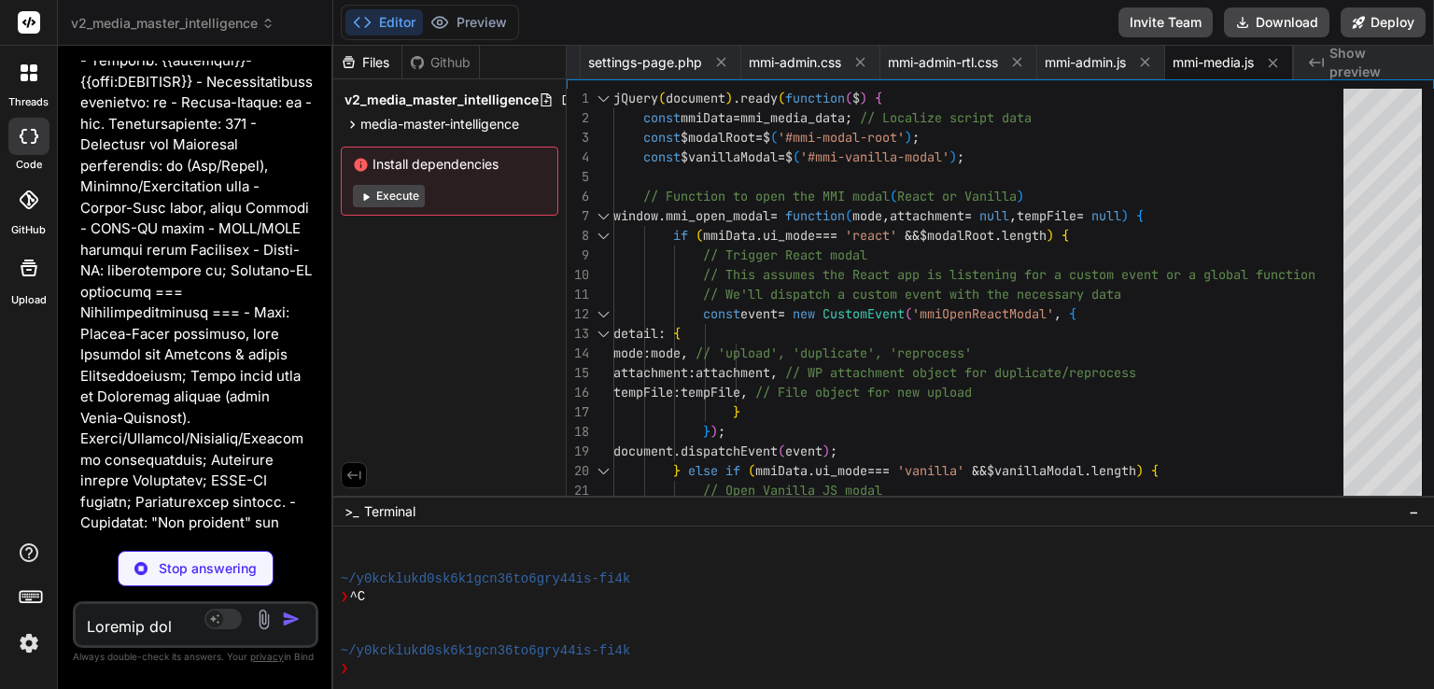
type textarea "x"
type textarea ""@vitejs/plugin-react": "^3.1.0", "vite": "^4.2.0" } }"
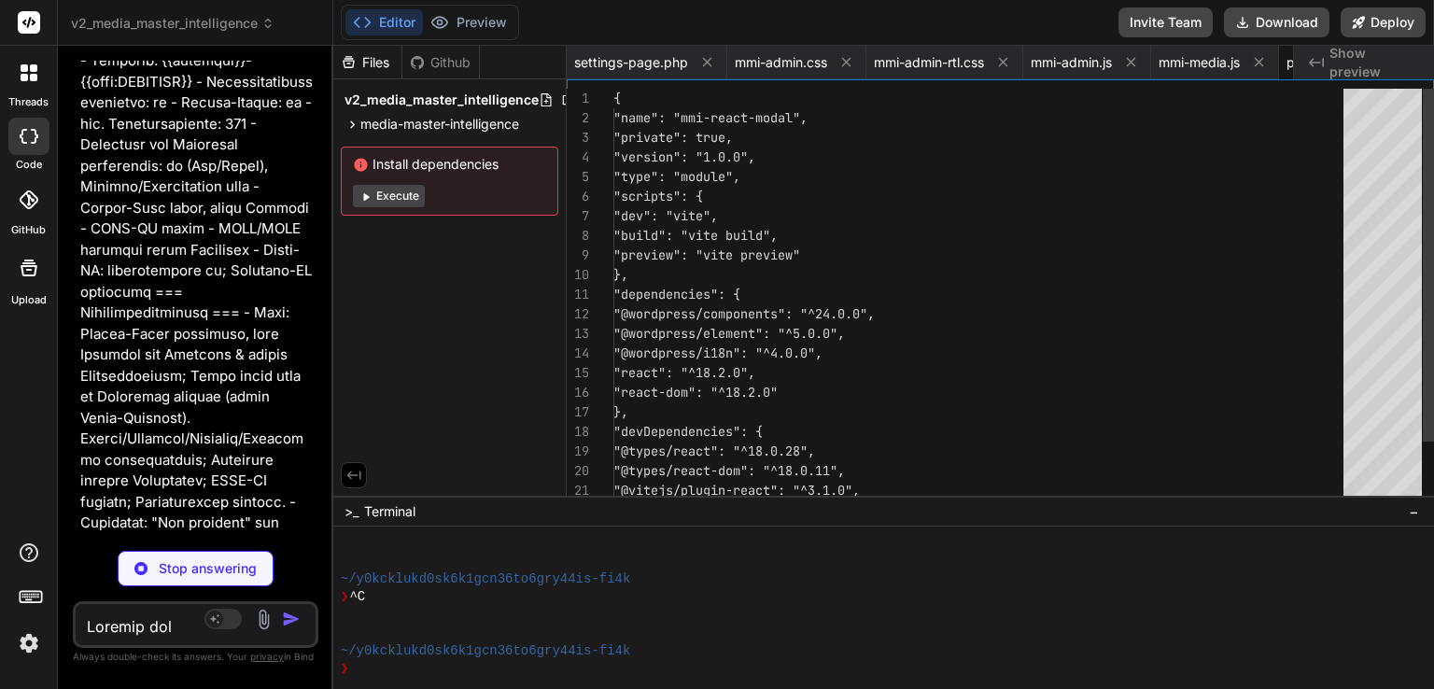
scroll to position [0, 2043]
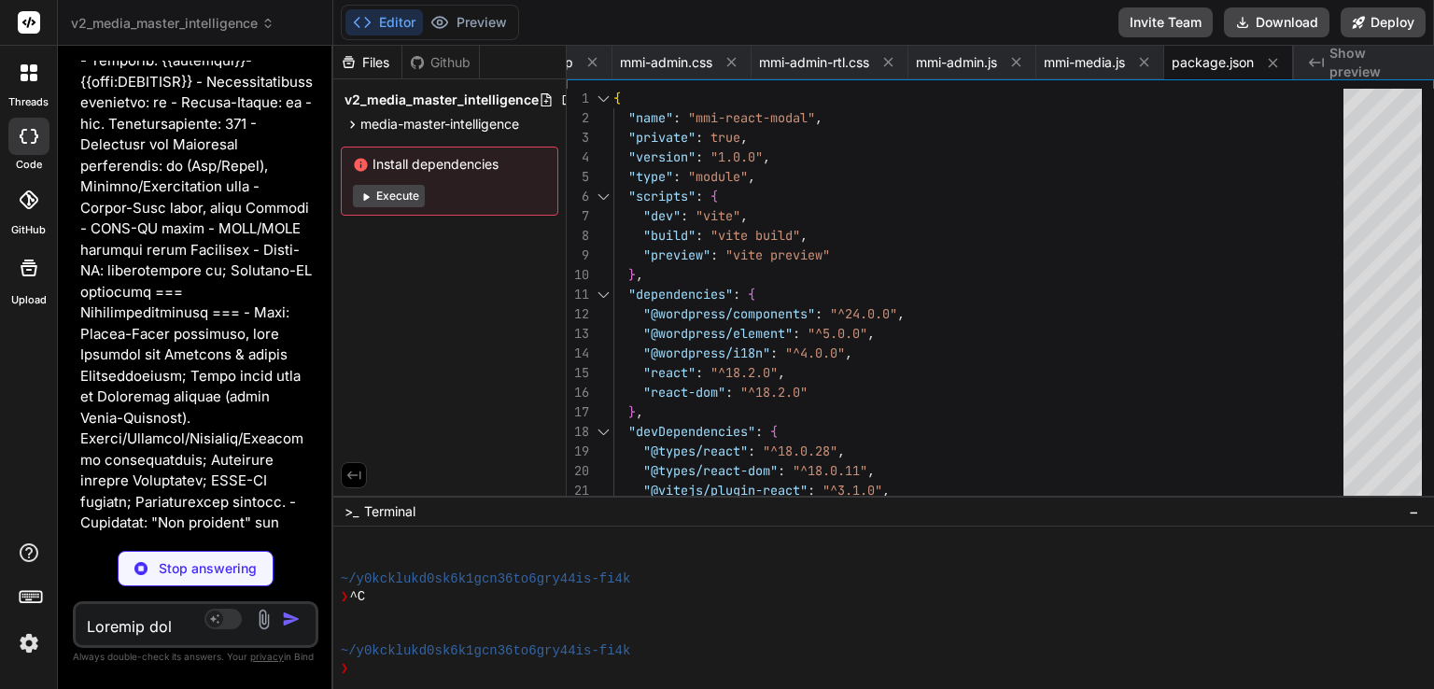
type textarea "x"
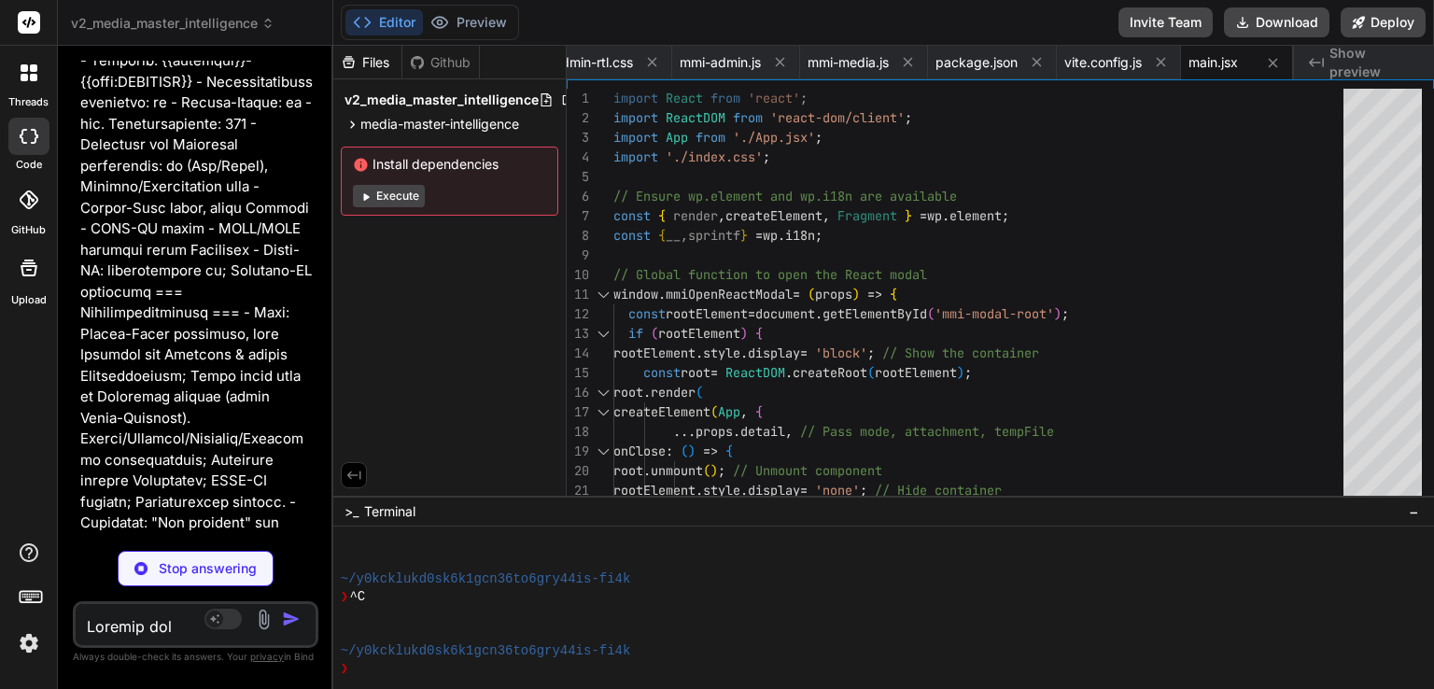
scroll to position [0, 2393]
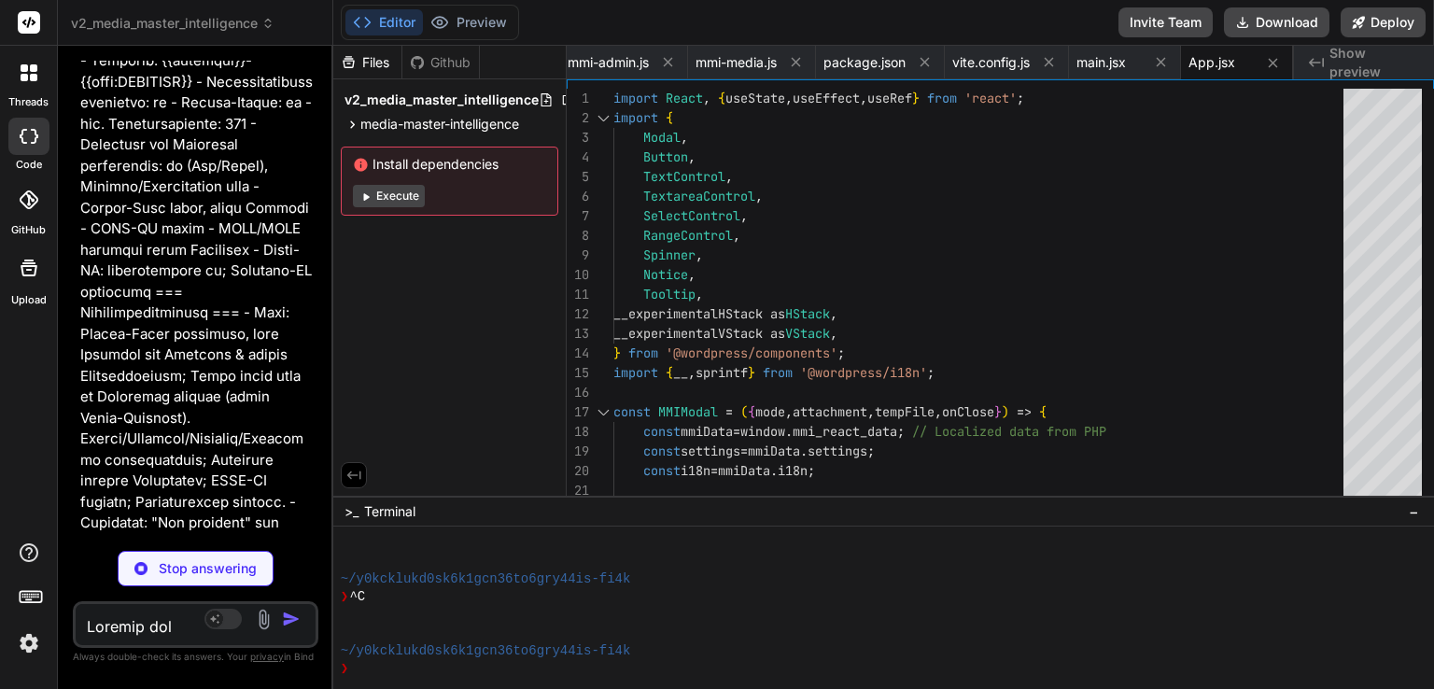
type textarea "x"
type textarea "width: 100%; } .mmi-react-modal .components-modal__content { padding: 20px; } .…"
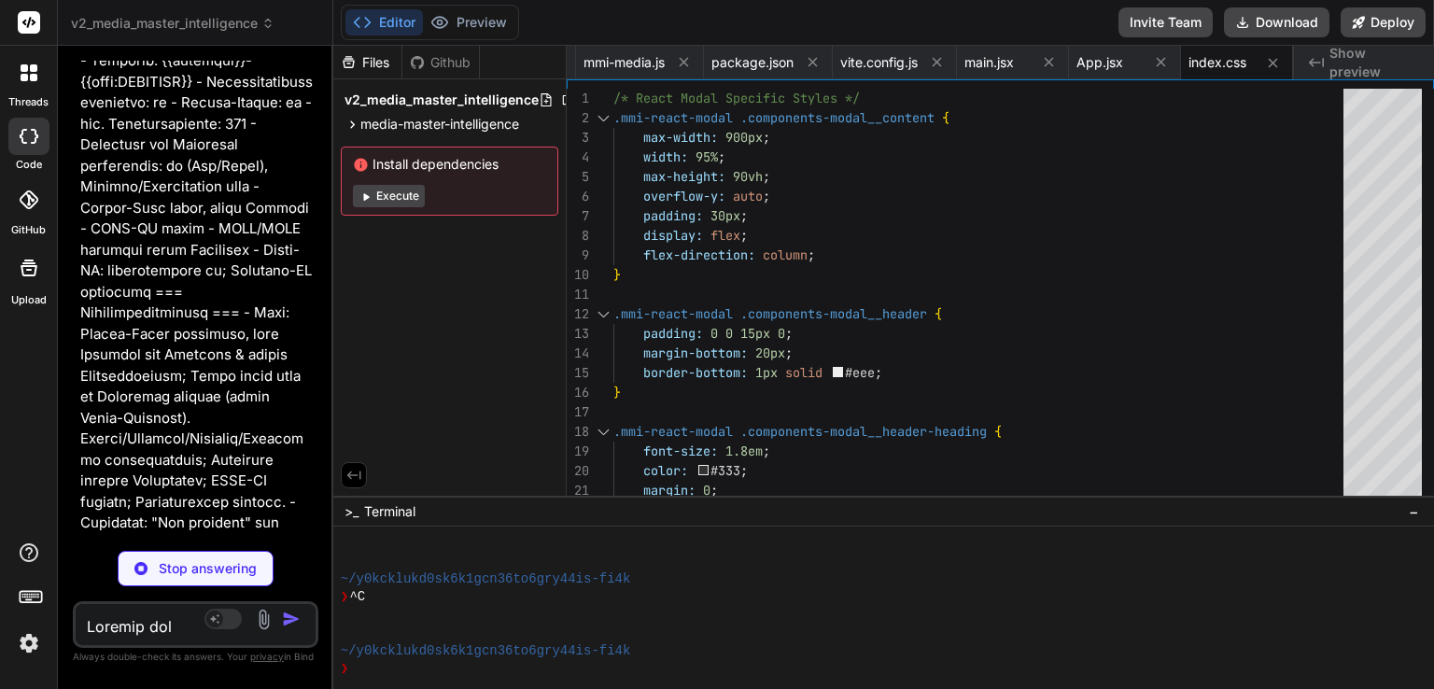
type textarea "x"
type textarea "window.MMIReactModal=n}(); //# sourceMappingURL=[DOMAIN_NAME]"
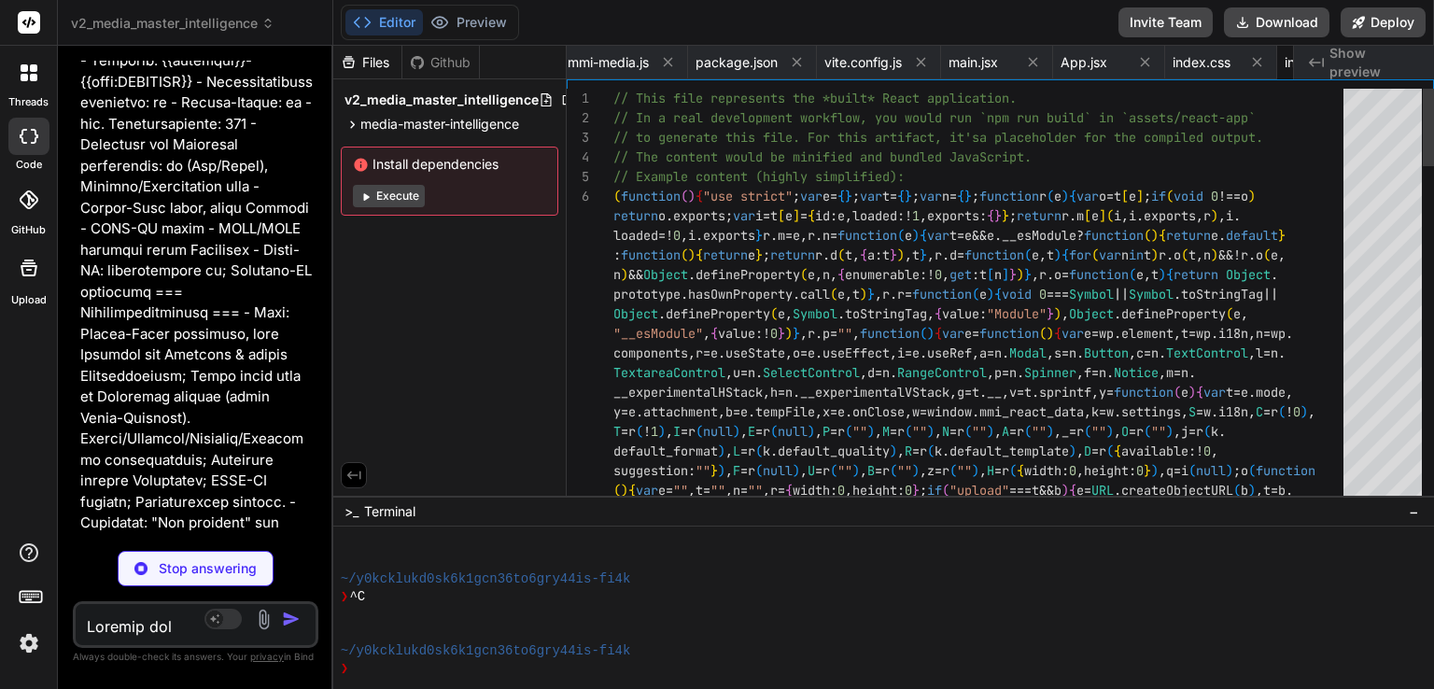
scroll to position [0, 2617]
type textarea "x"
type textarea "{font-size:1.5em}}"
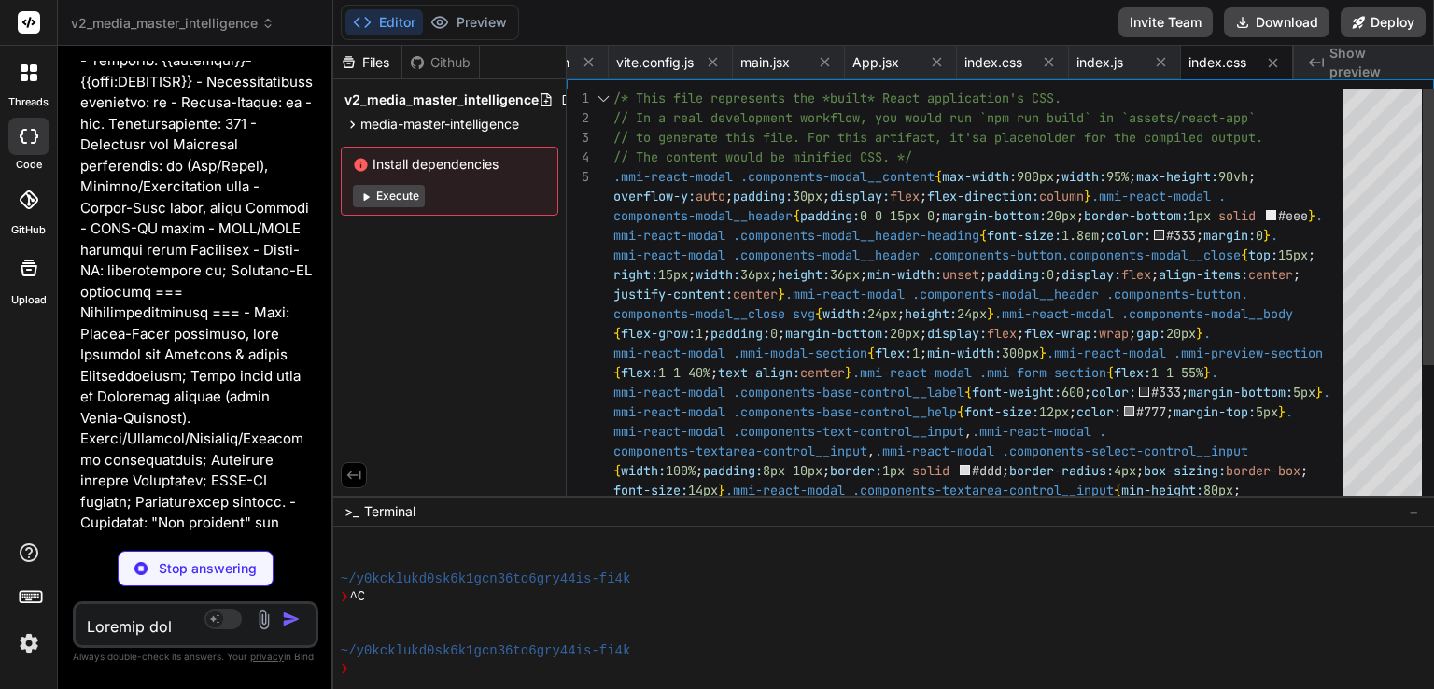
type textarea "x"
type textarea "# This is a placeholder for the .pot file. # It would be generated by running `…"
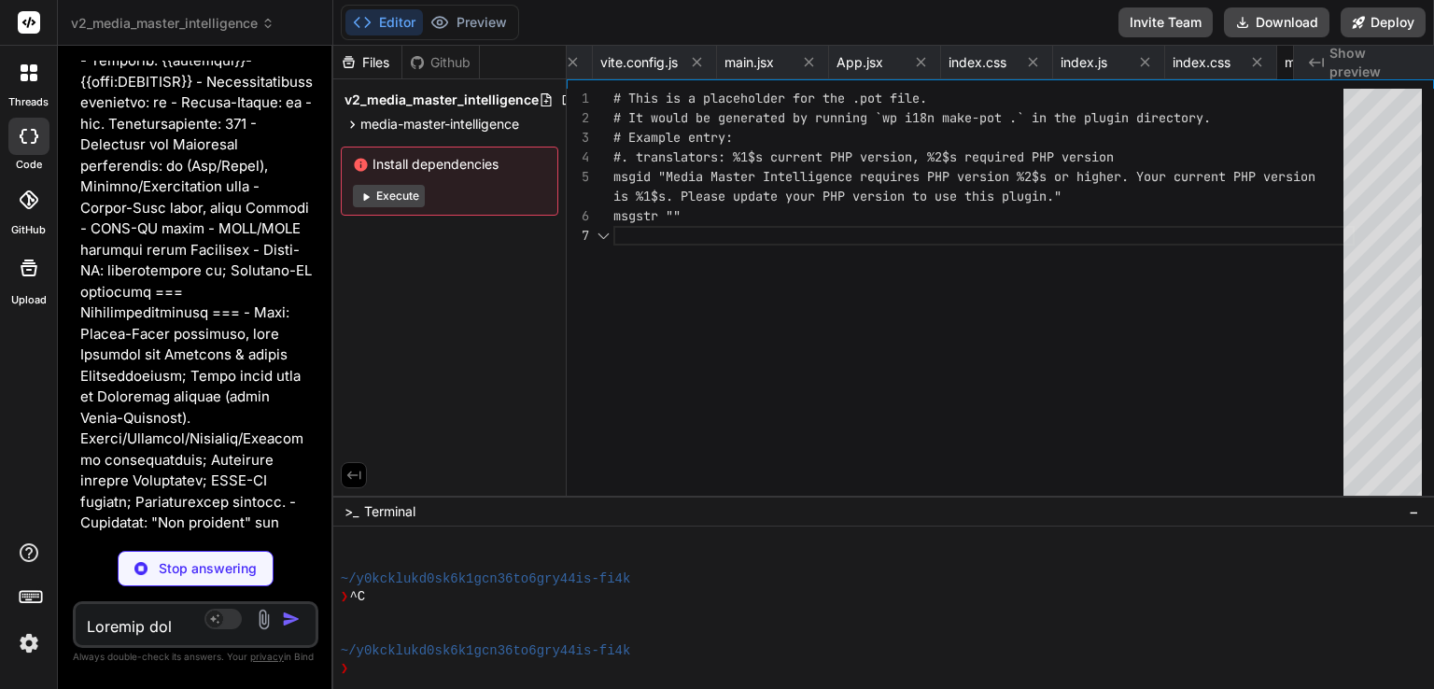
scroll to position [0, 2916]
type textarea "x"
type textarea "* Security enhancements (Nonces, capability checks)."
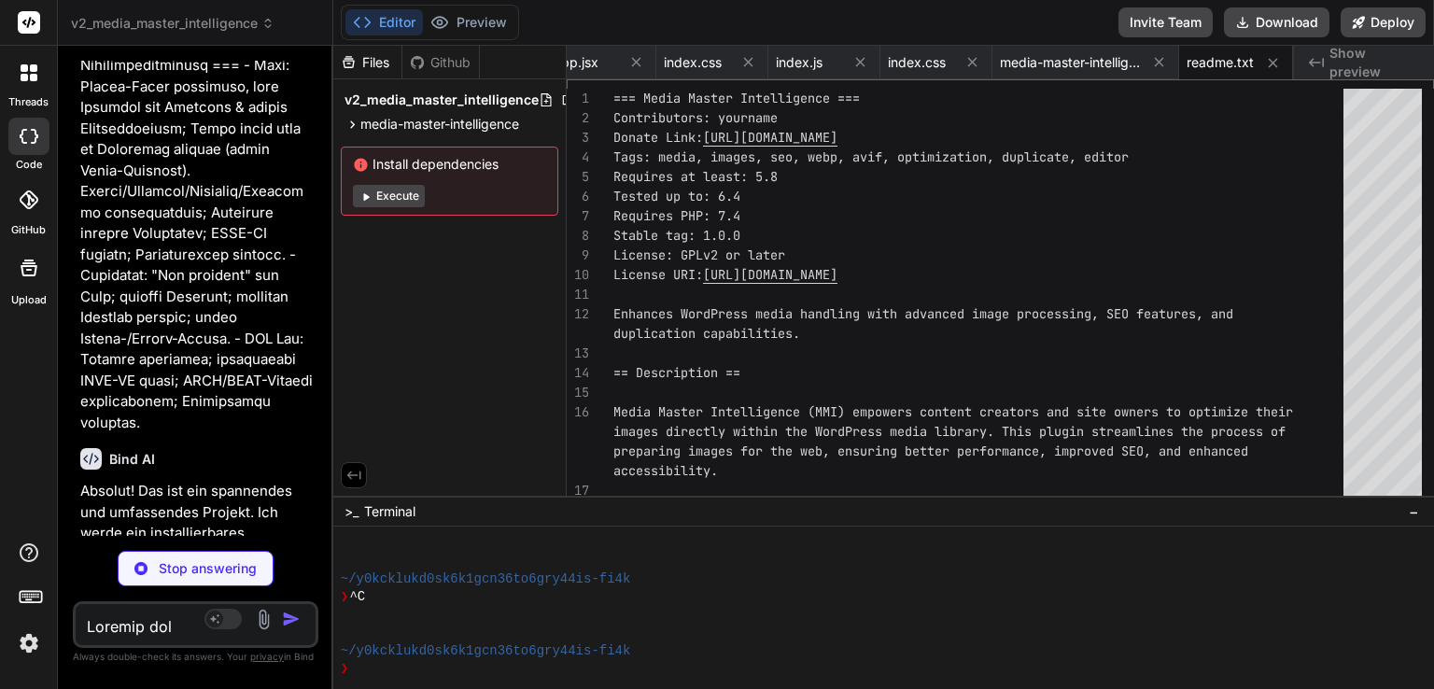
scroll to position [6044, 0]
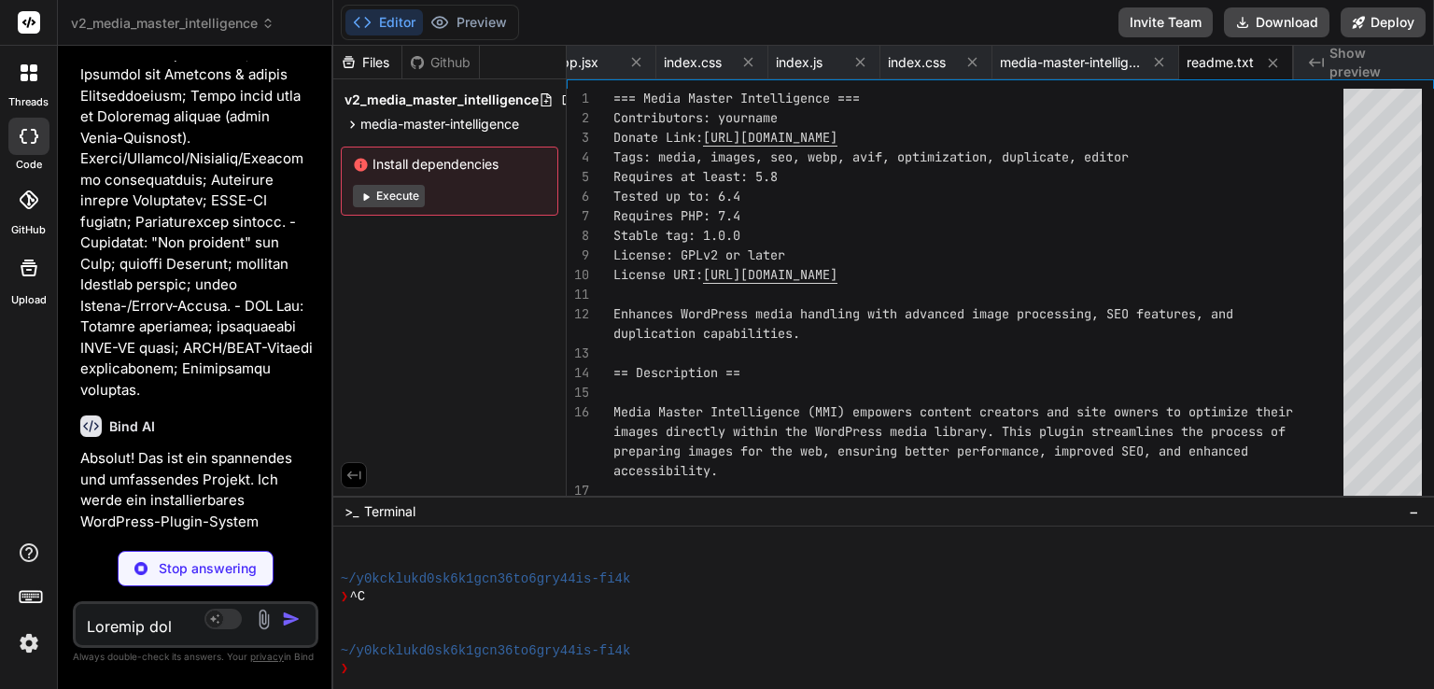
type textarea "x"
type textarea "} // Get MMI Reprocess Running MMI_Reprocess::instance();"
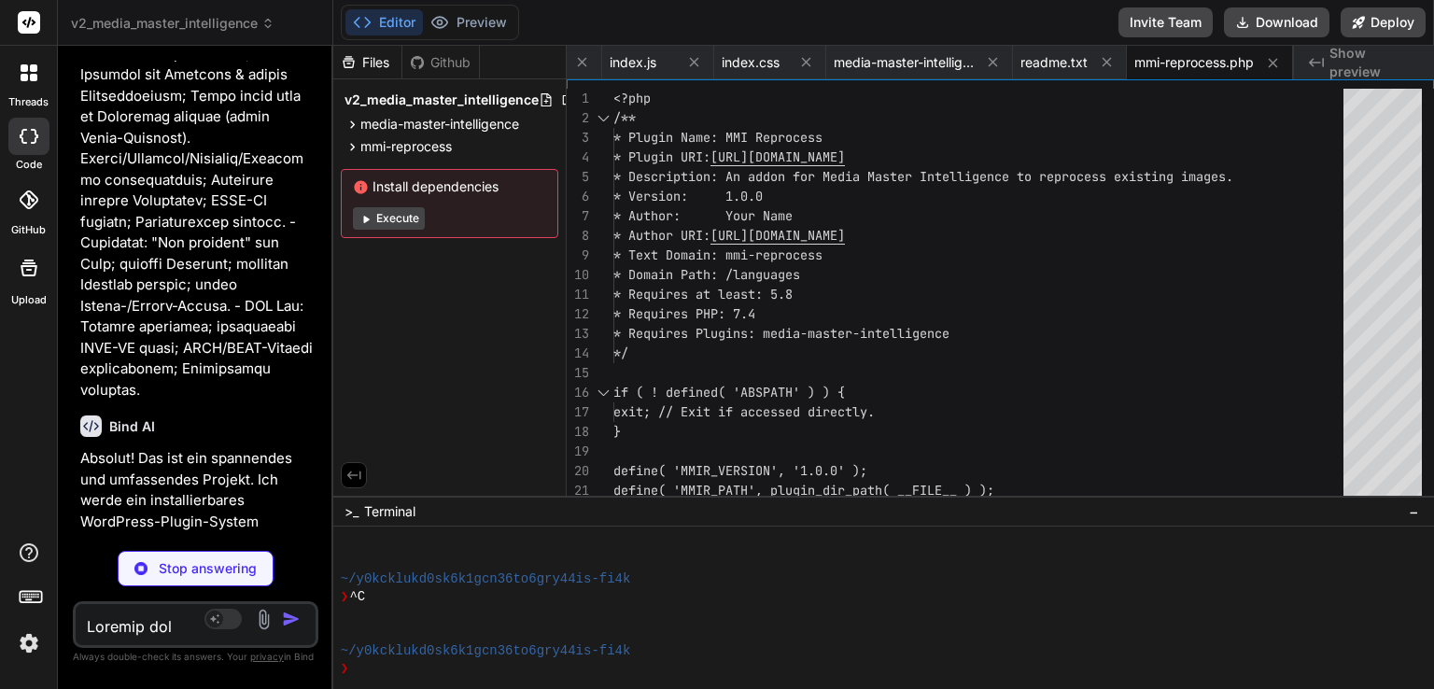
type textarea "x"
type textarea "} }"
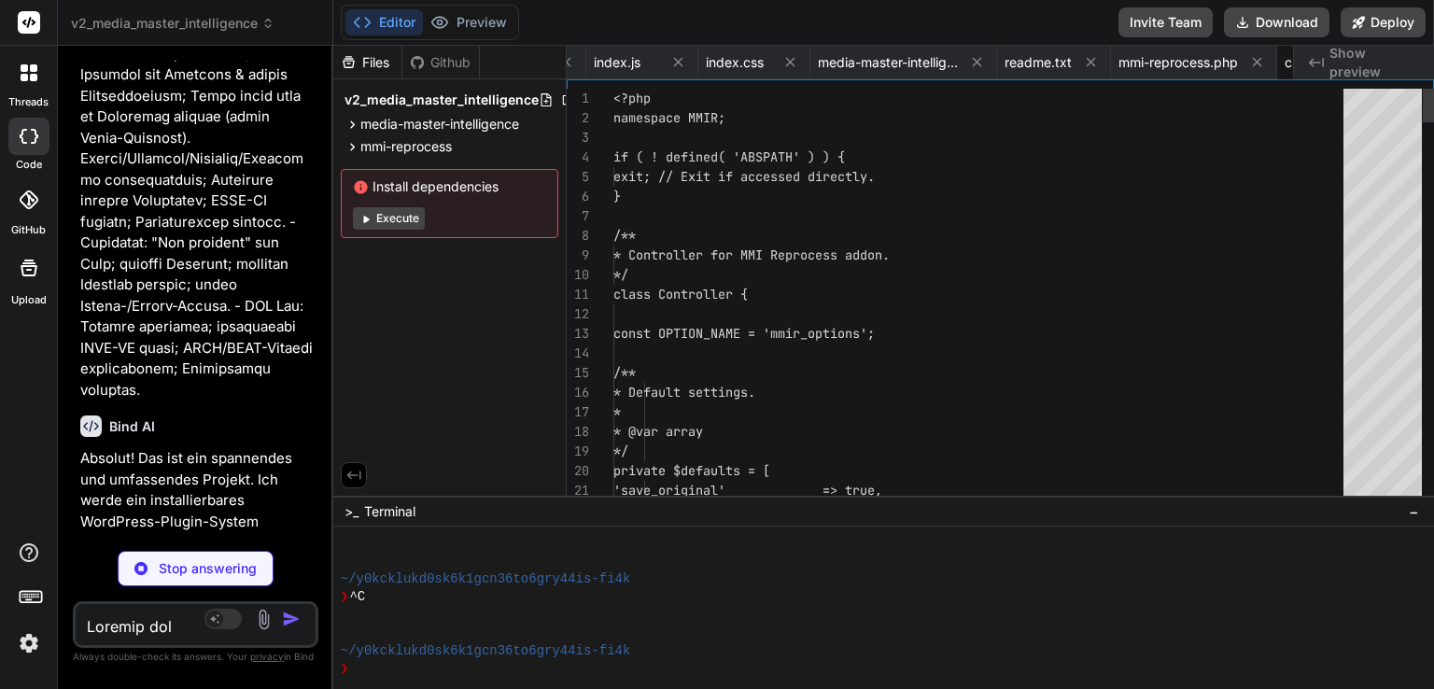
scroll to position [0, 3383]
type textarea "x"
type textarea "<div id="mmir-queue-light" class="mmi-queue-light" style="display: none;"> <h4>…"
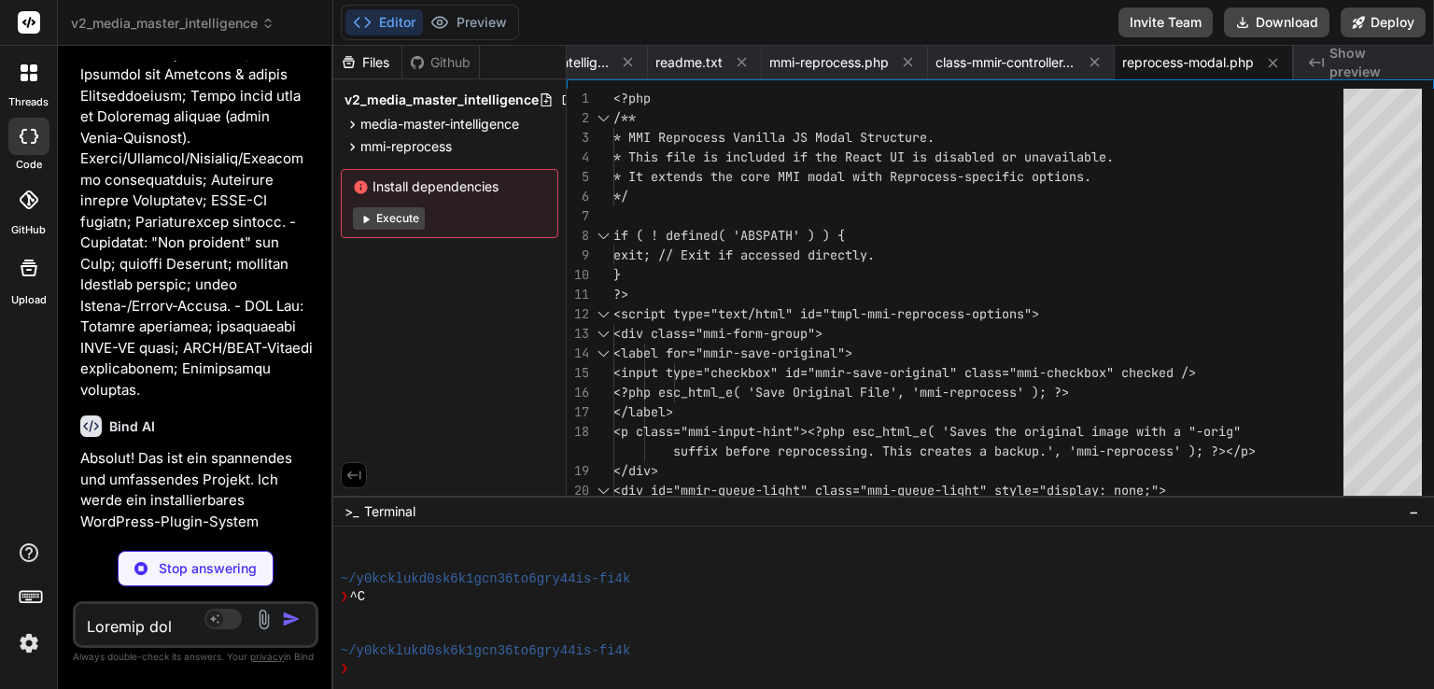
scroll to position [6137, 0]
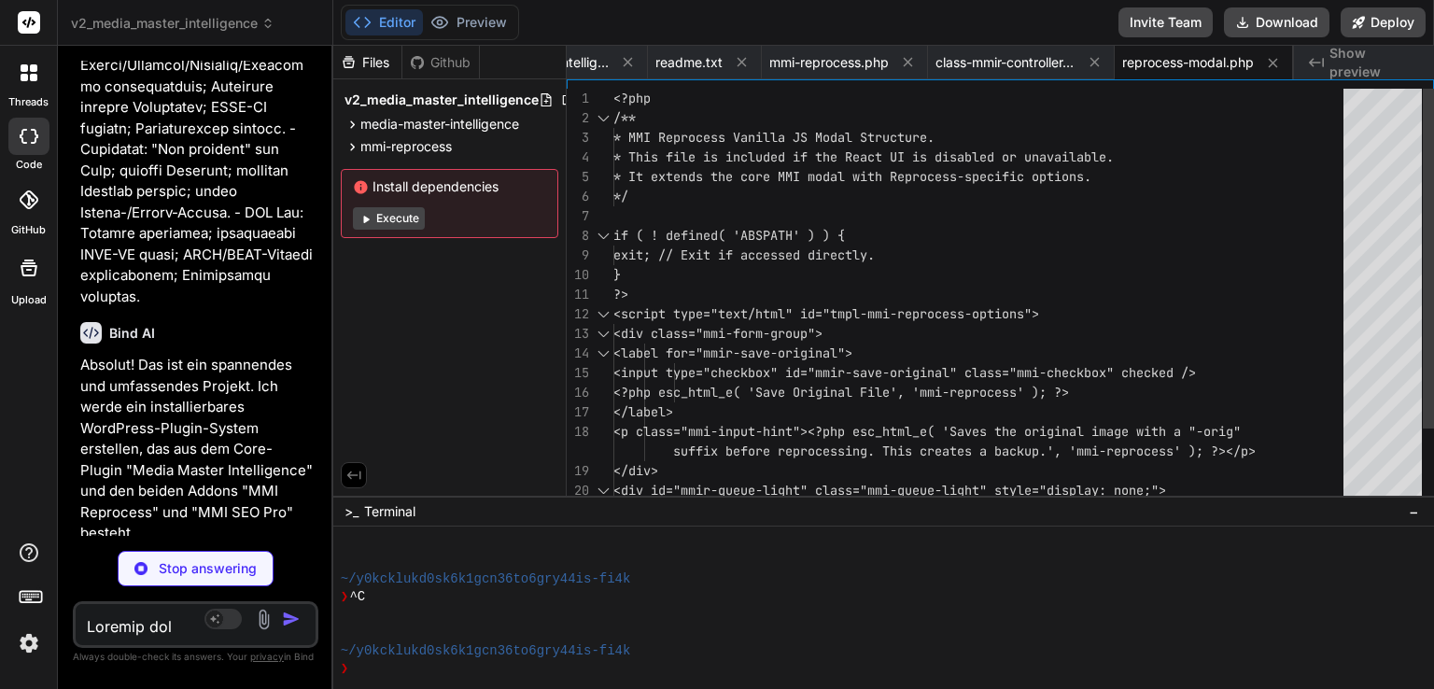
type textarea "x"
type textarea "js` already adds the `mmi-reprocess-button` and handles its click. // The `mmi_…"
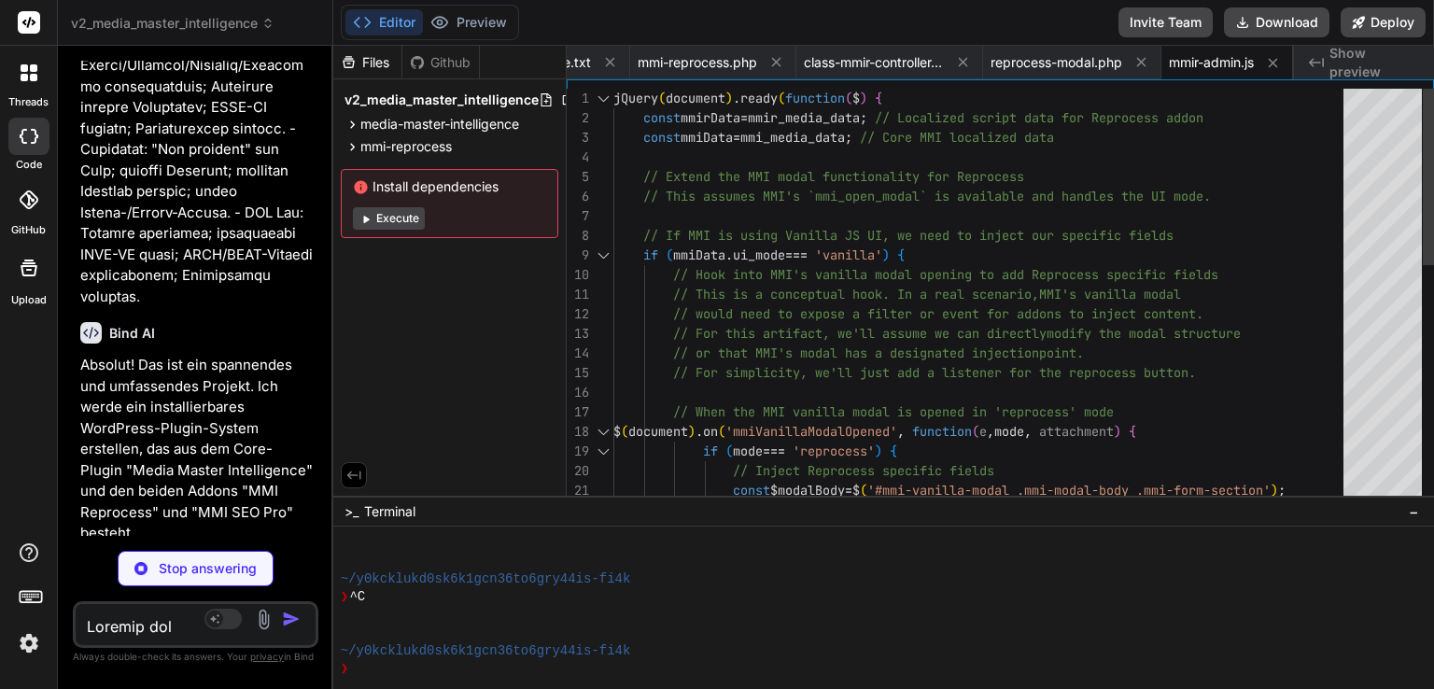
type textarea "x"
type textarea "# This is a placeholder for the .pot file for MMI Reprocess. # It would be gene…"
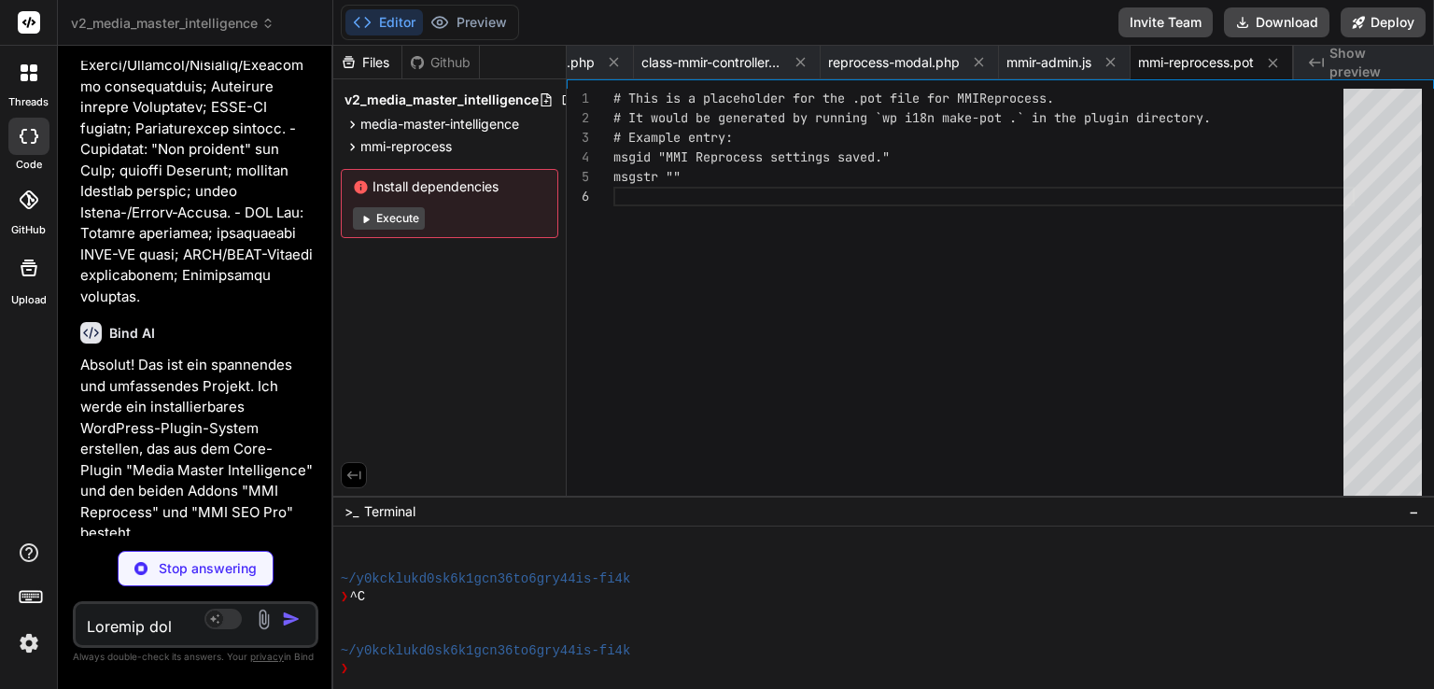
type textarea "x"
type textarea "* Integrated settings into MMI core settings page. * Full internationalization."
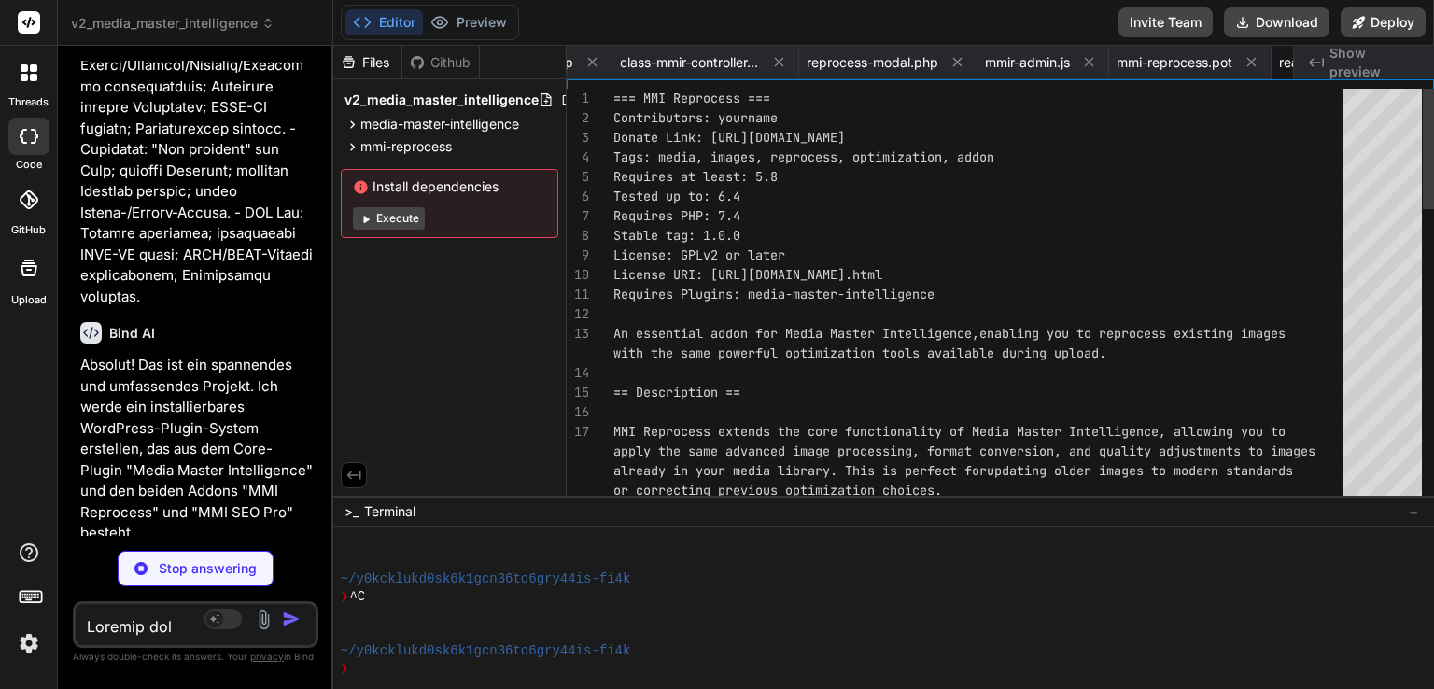
scroll to position [0, 3975]
type textarea "x"
type textarea "); echo '<div class="notice notice-error"><p>' . $message . '</p></div>'; } } }…"
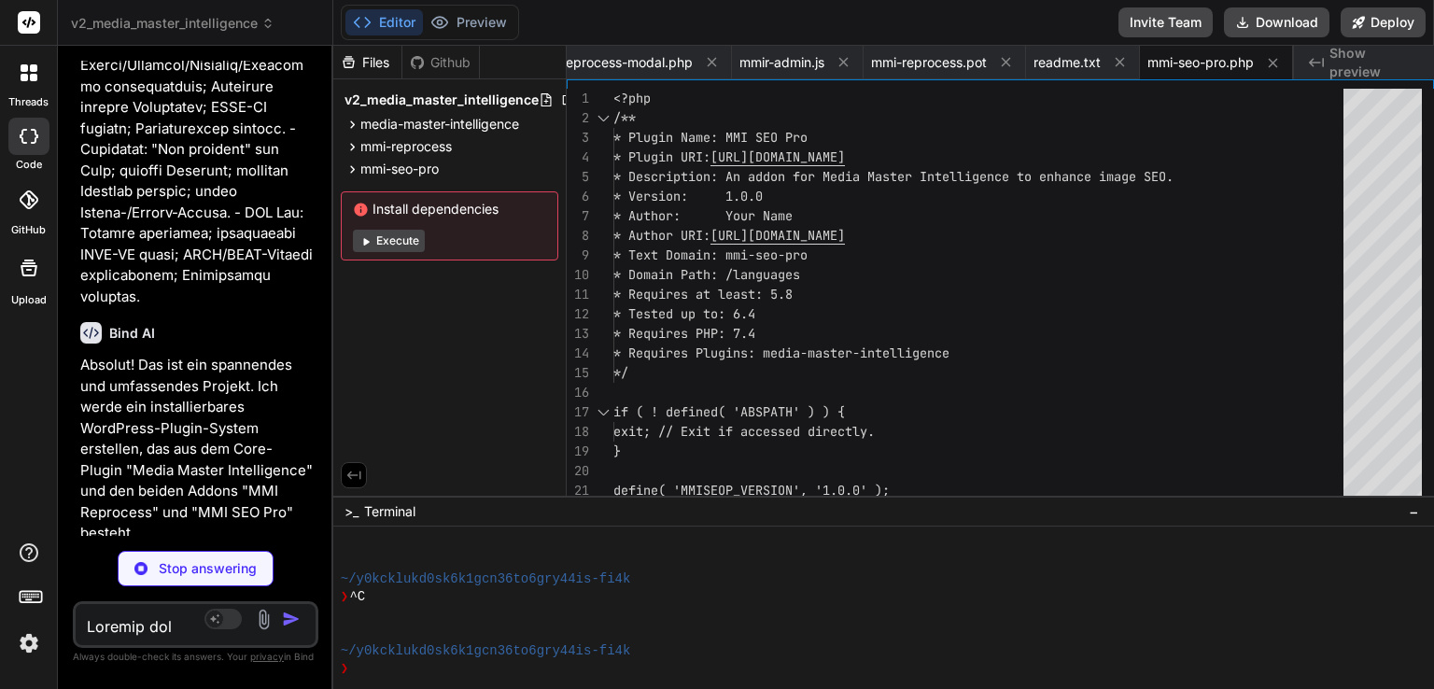
scroll to position [6231, 0]
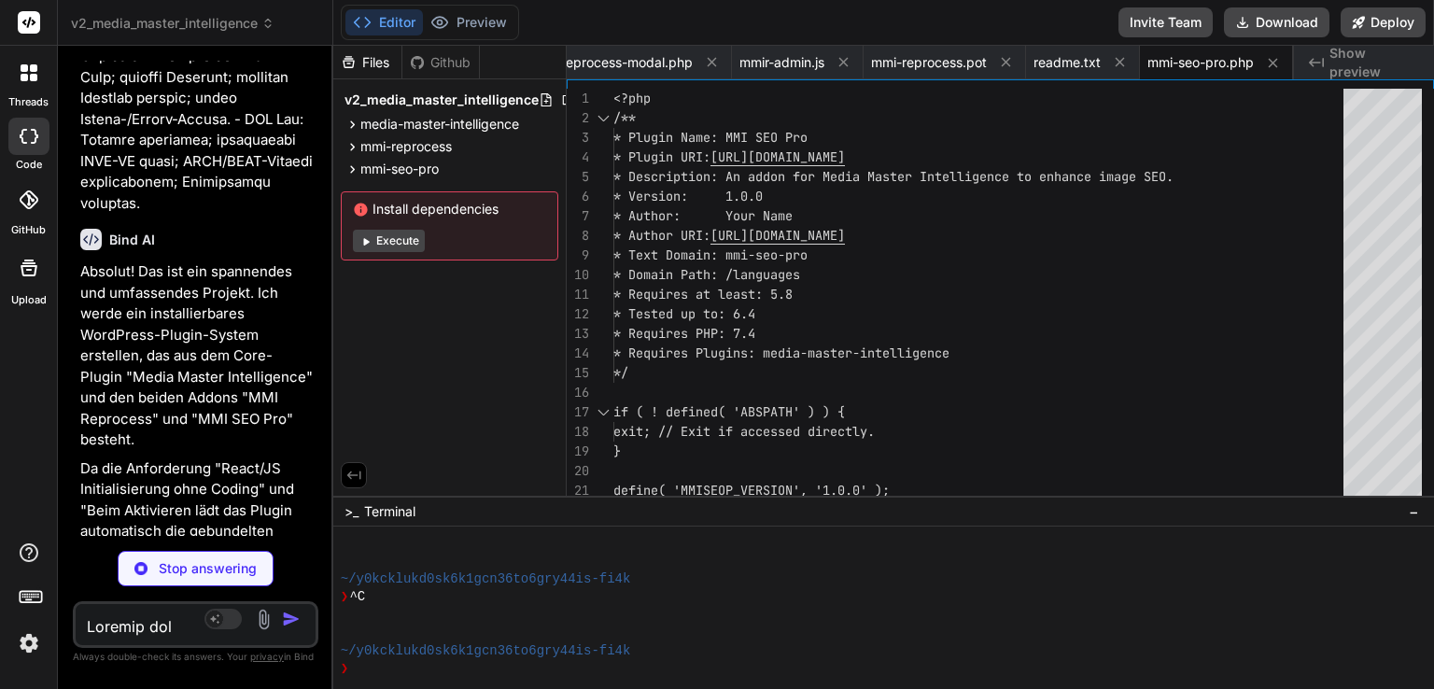
type textarea "x"
type textarea "<?php } }"
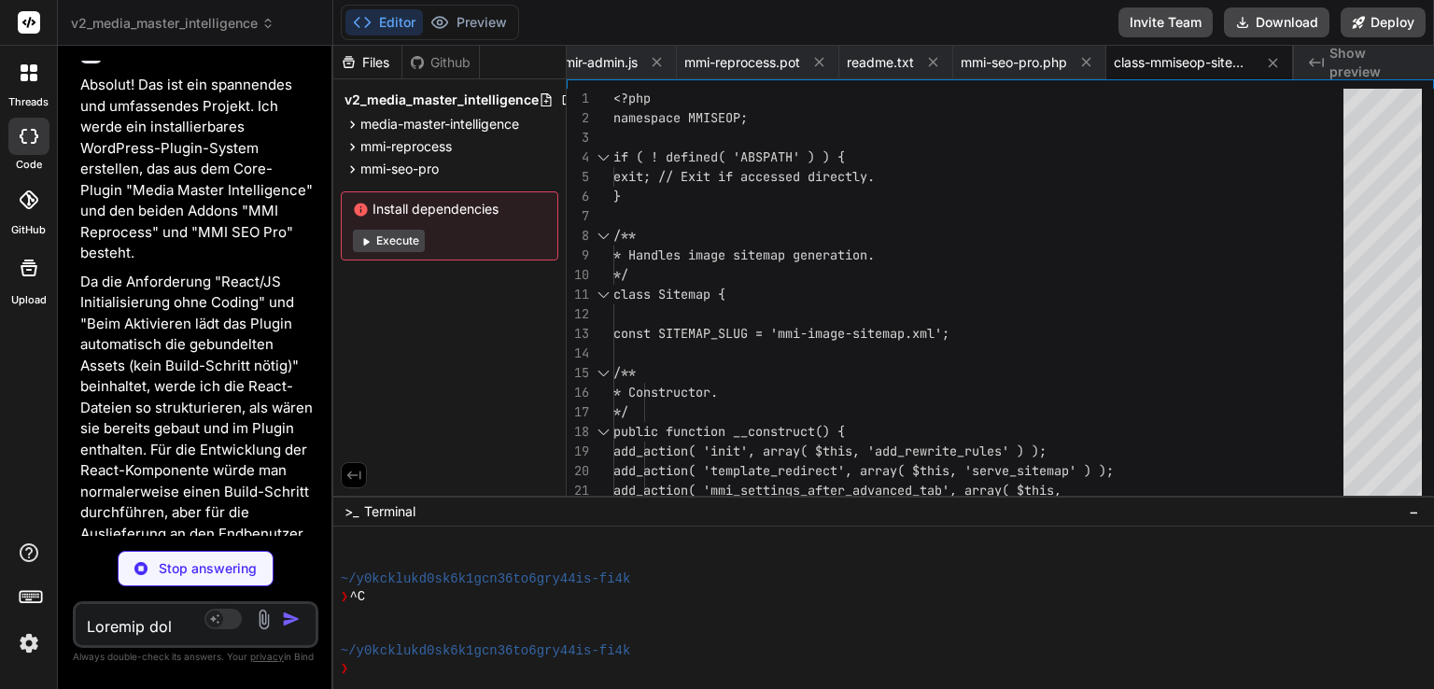
scroll to position [6511, 0]
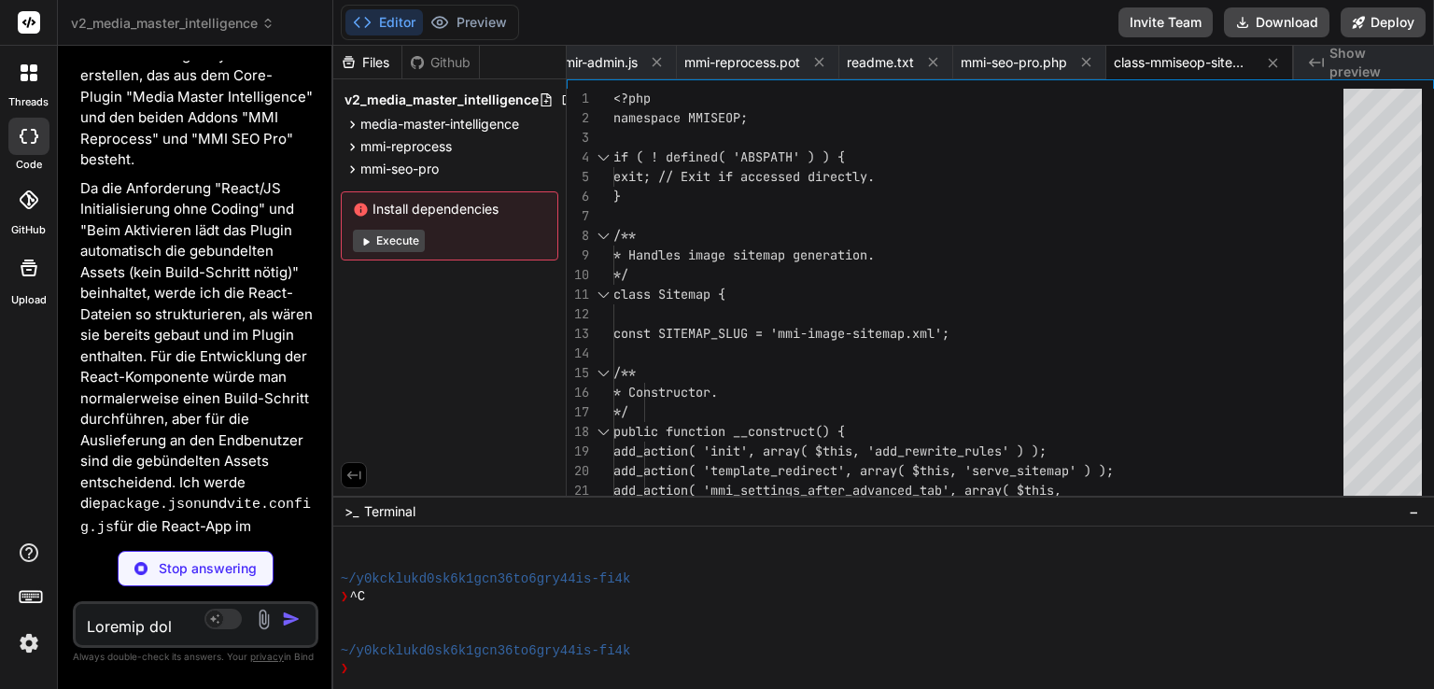
type textarea "x"
type textarea "return $json_ld_data; } }"
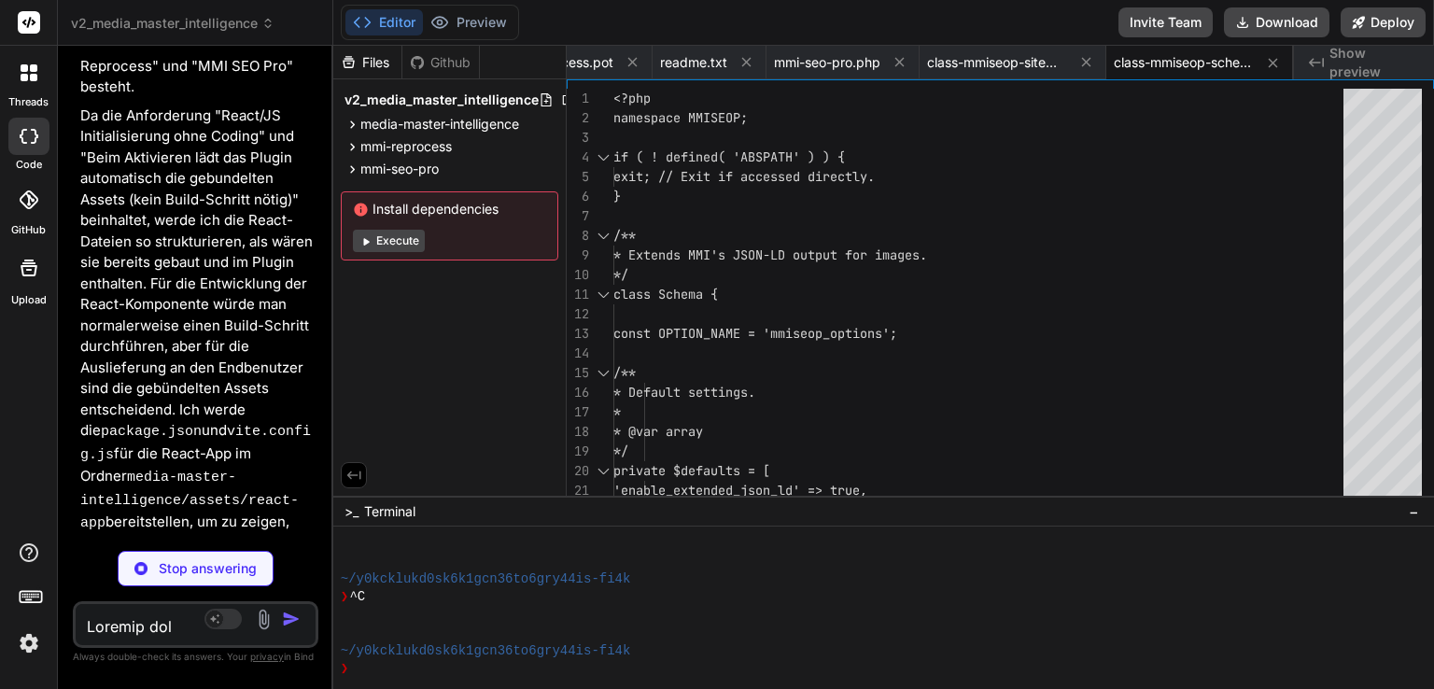
scroll to position [6604, 0]
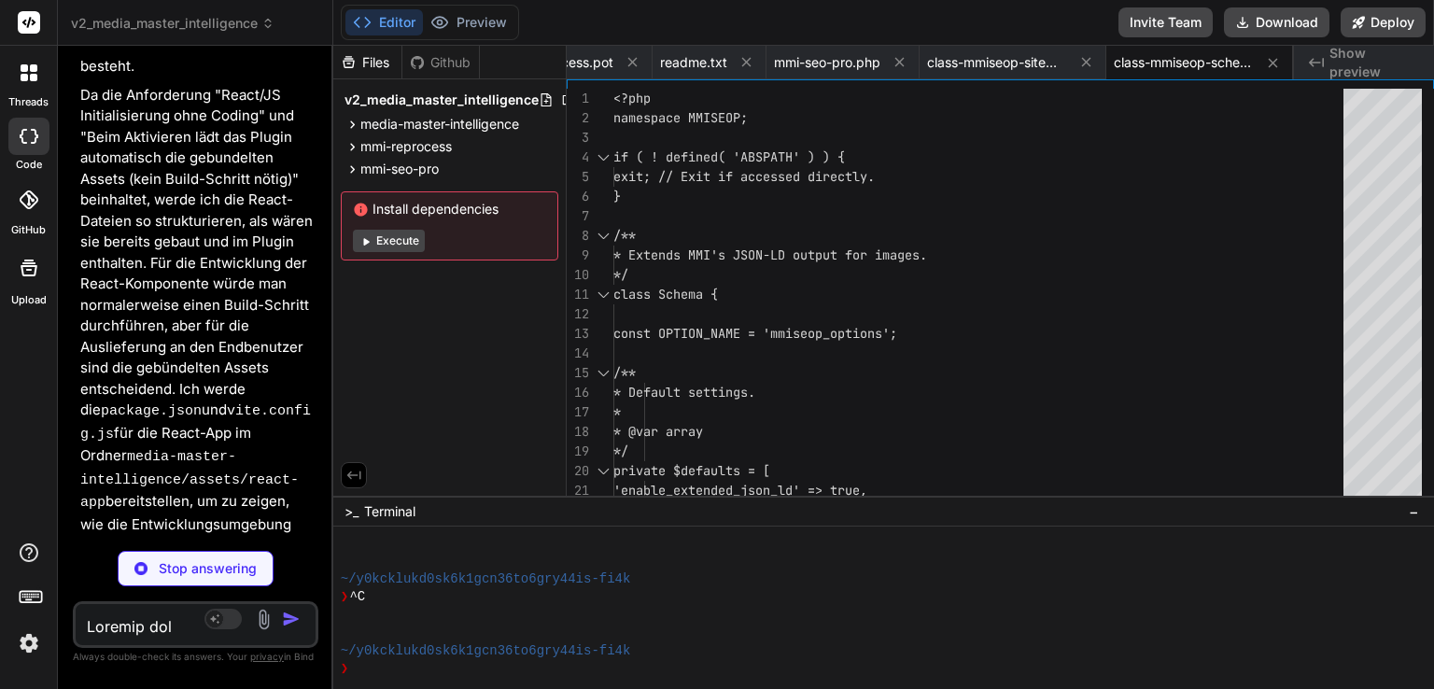
type textarea "x"
type textarea "return array_filter( $data ); // Remove empty values } }"
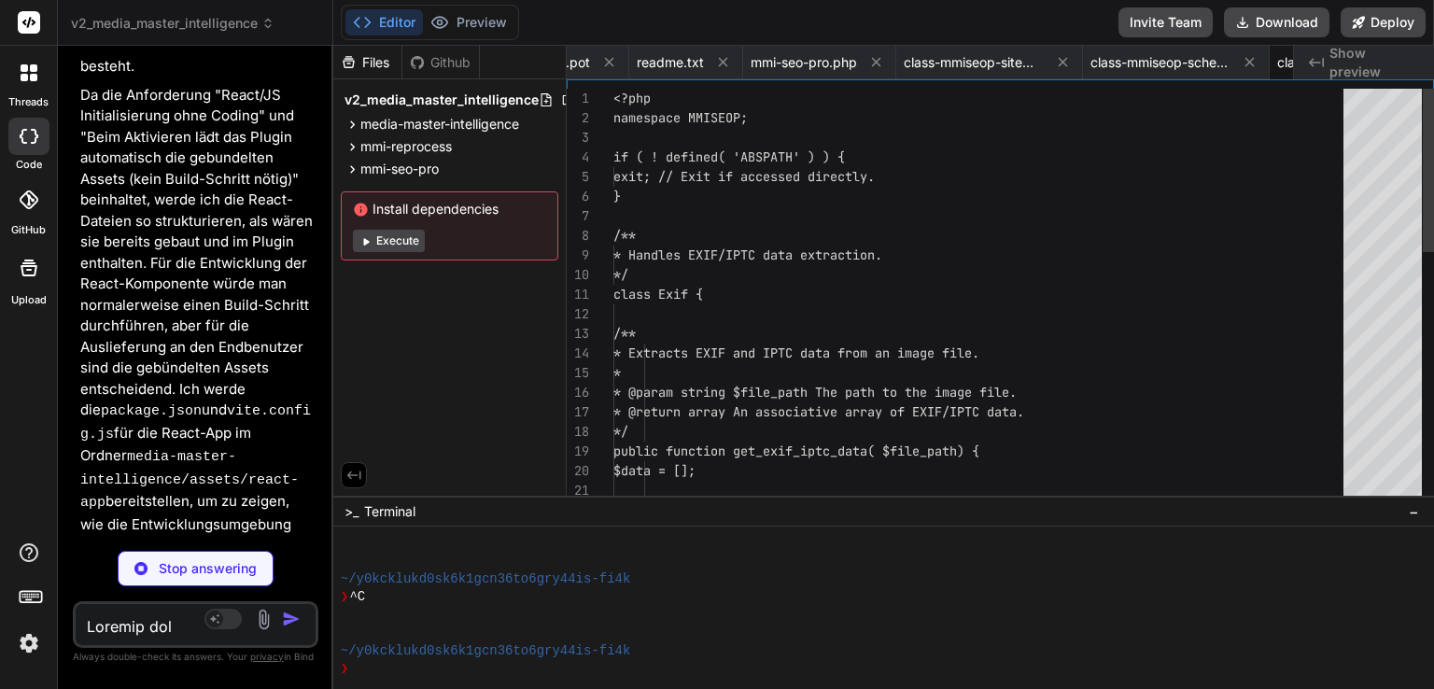
scroll to position [0, 4690]
type textarea "x"
type textarea "// For simplicity, we'll just flush rewrite rules here, which will ensure the s…"
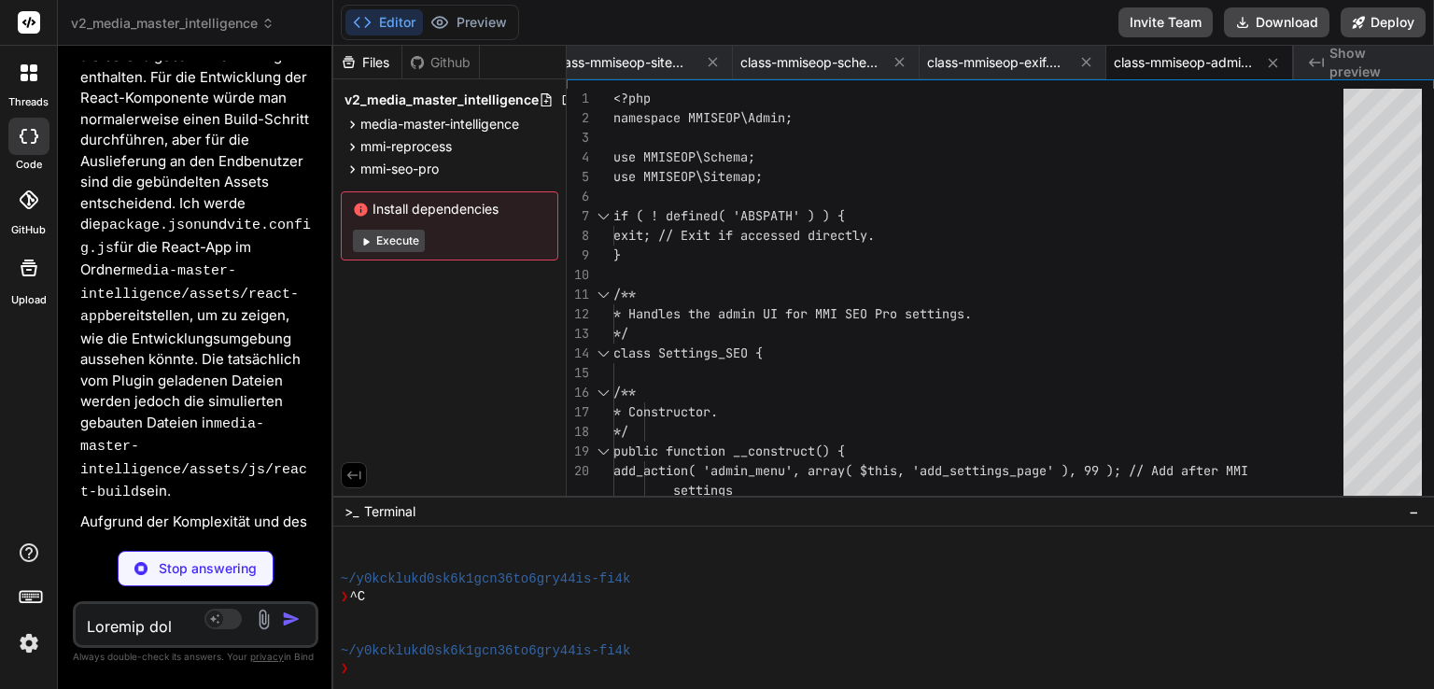
scroll to position [6791, 0]
type textarea "x"
type textarea "}).trigger('change'); // Trigger on load });"
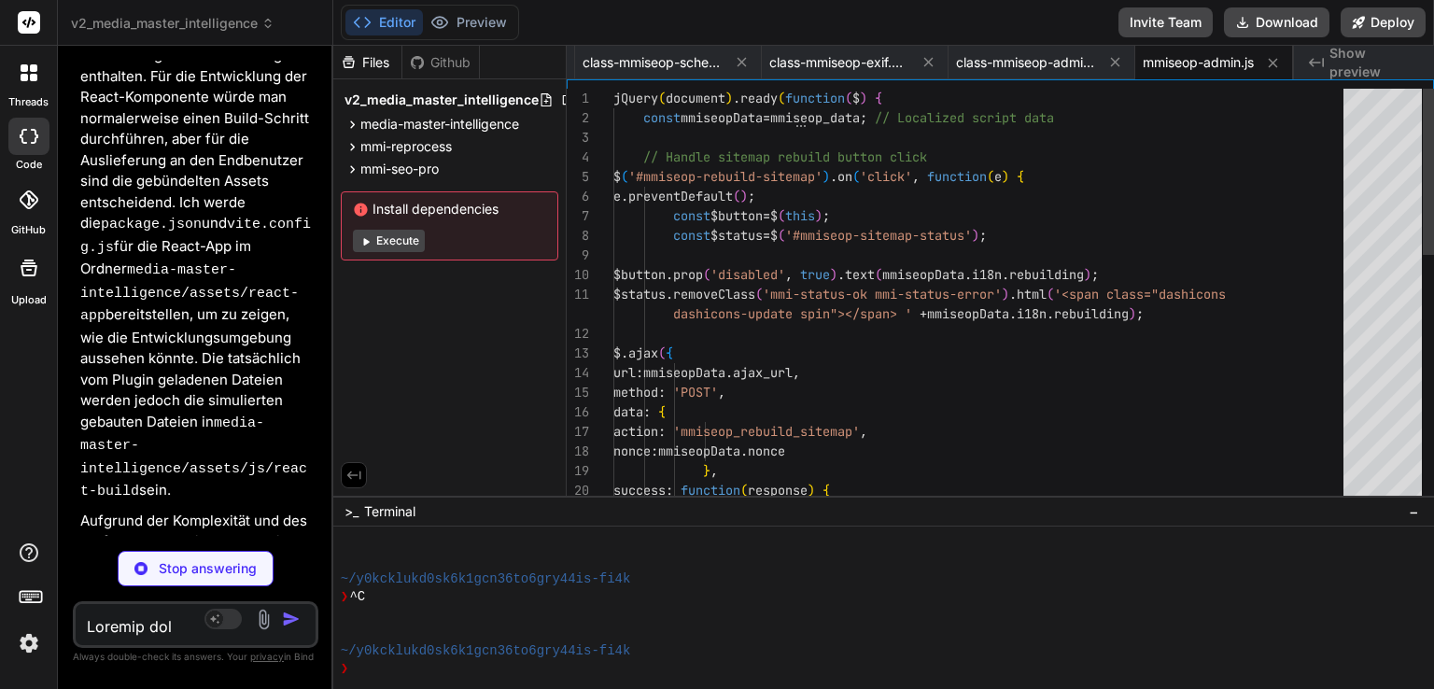
type textarea "x"
type textarea "# This is a placeholder for the .pot file for MMI SEO Pro. # It would be genera…"
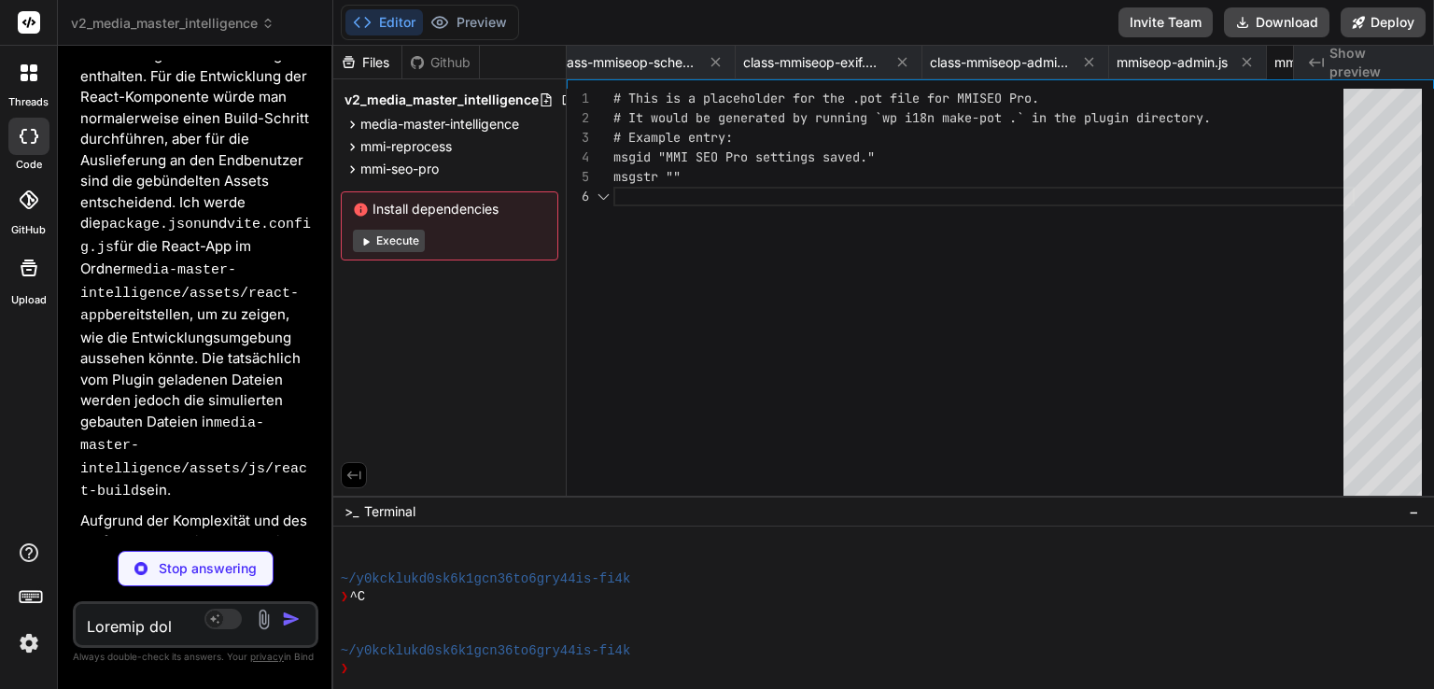
scroll to position [0, 5188]
type textarea "x"
type textarea "* Integrated settings into MMI core settings page. * Full internationalization."
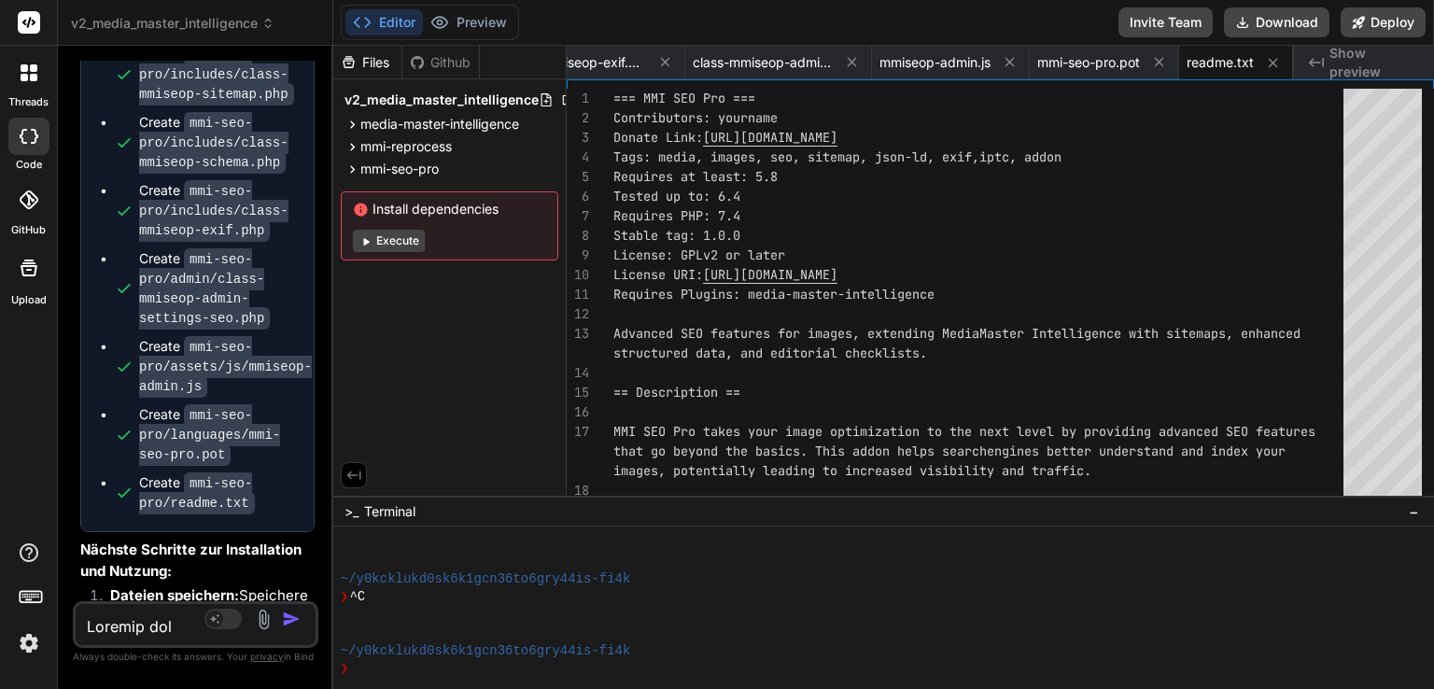
scroll to position [9823, 0]
click at [1263, 28] on button "Download" at bounding box center [1276, 22] width 105 height 30
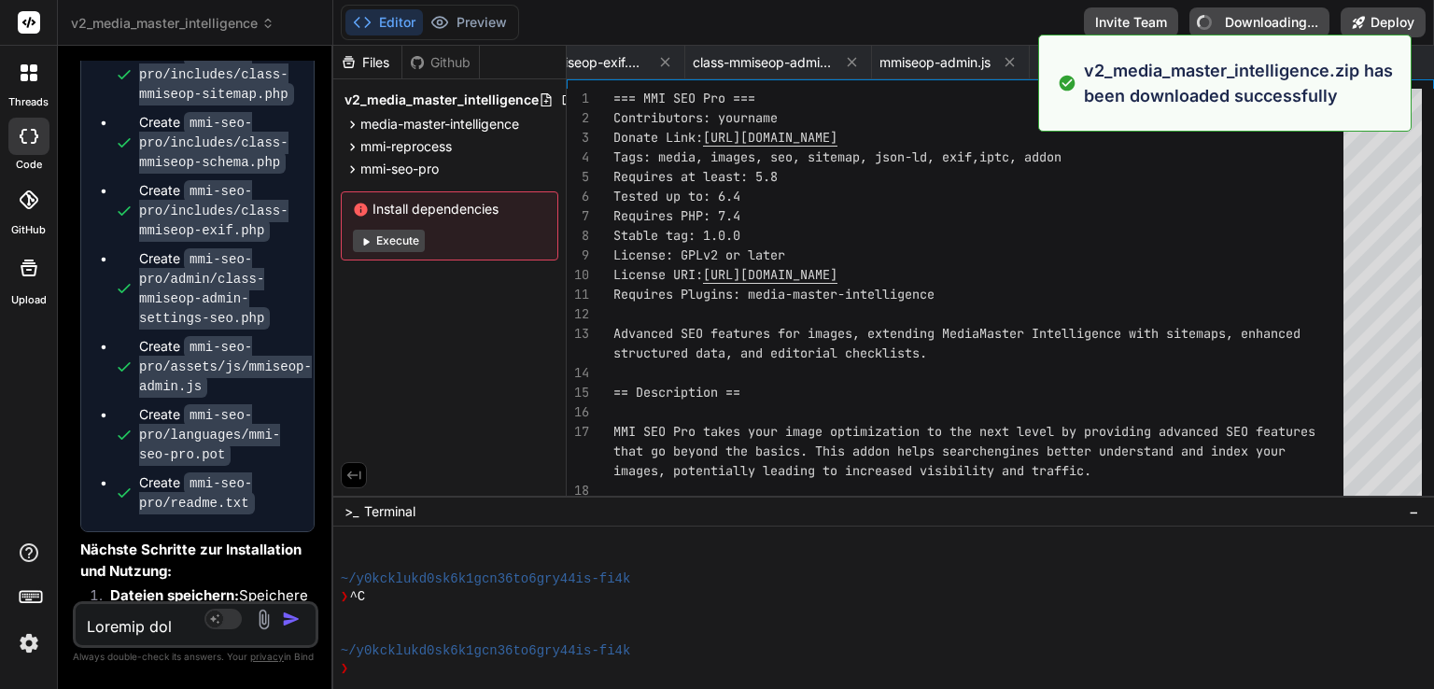
type textarea "x"
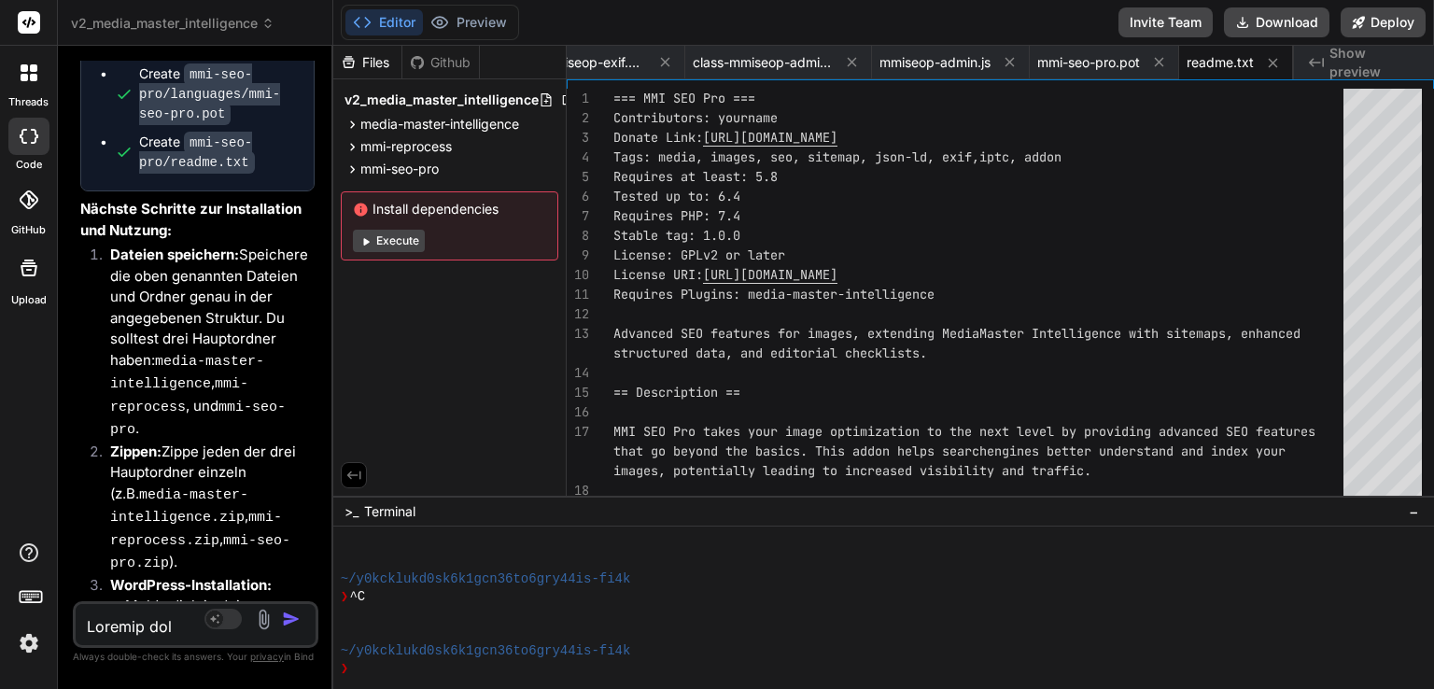
scroll to position [10197, 0]
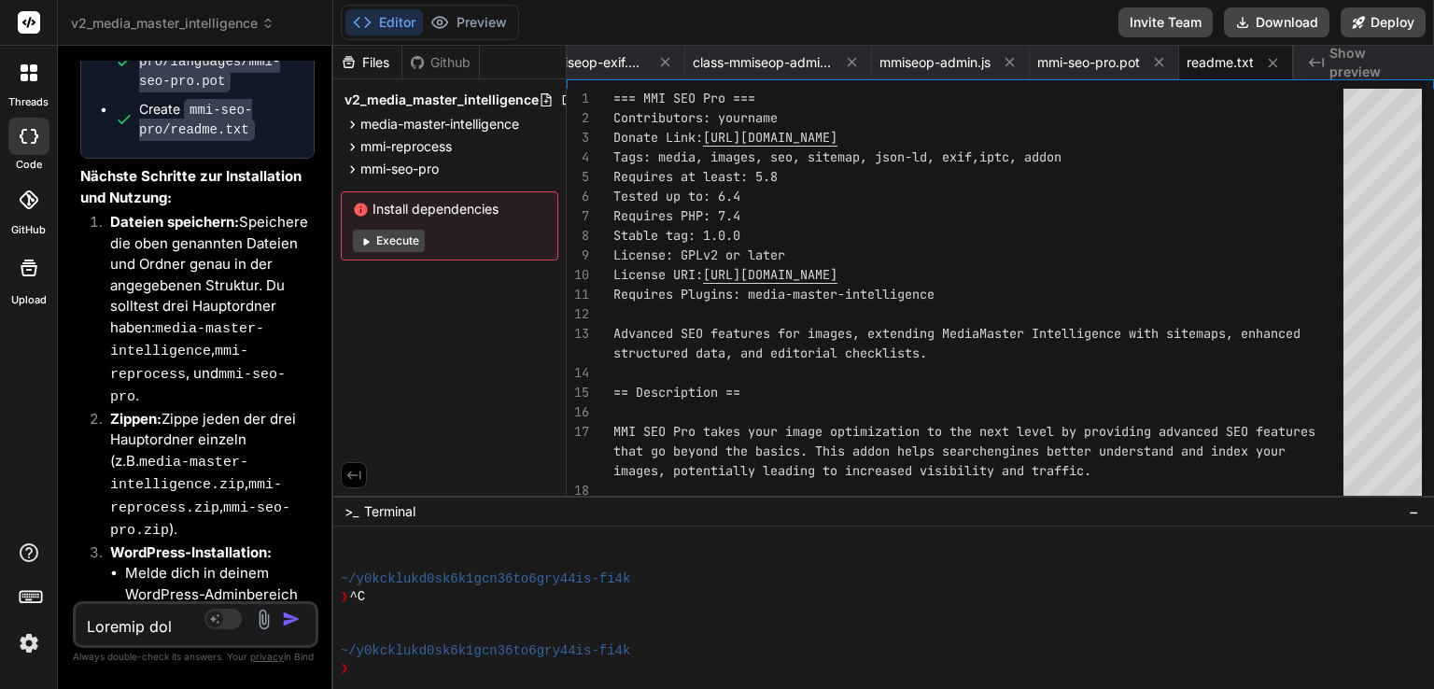
click at [181, 617] on textarea at bounding box center [176, 621] width 200 height 34
type textarea "n"
type textarea "x"
type textarea "na"
type textarea "x"
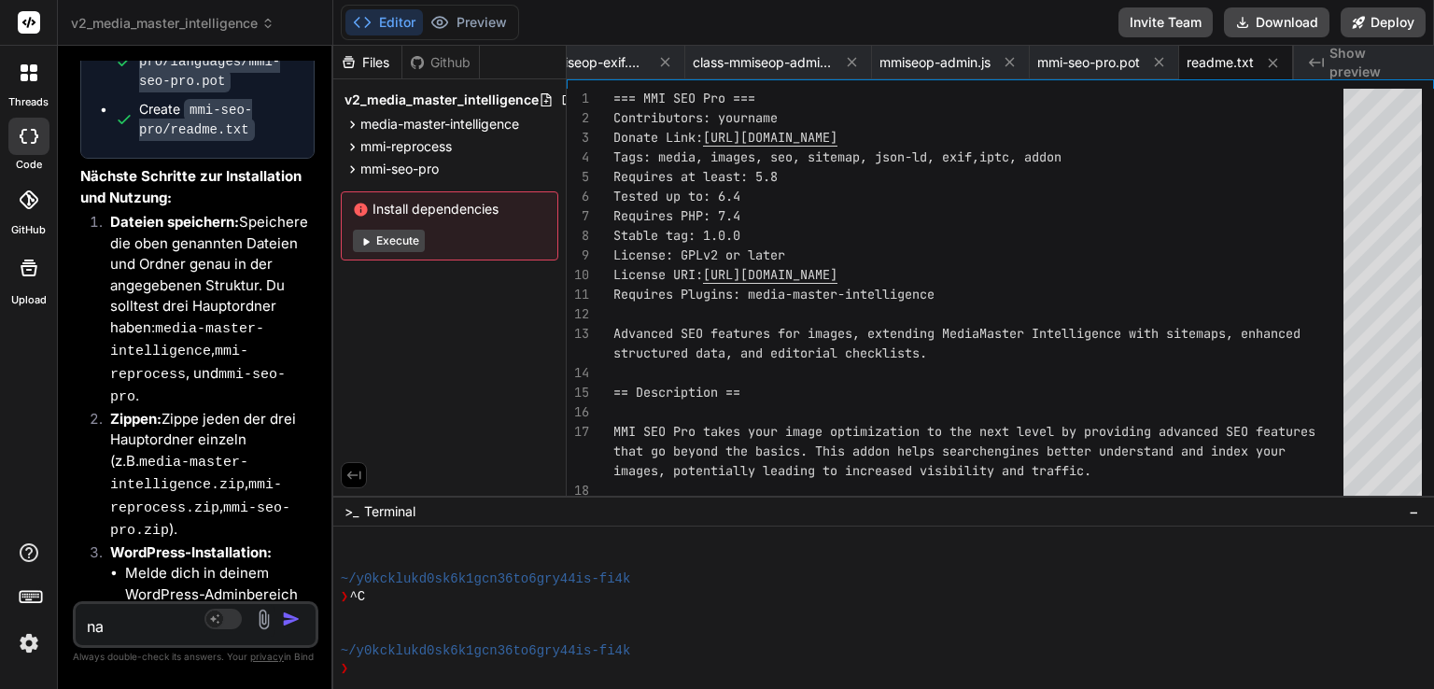
type textarea "nac"
type textarea "x"
type textarea "nach"
type textarea "x"
type textarea "nach"
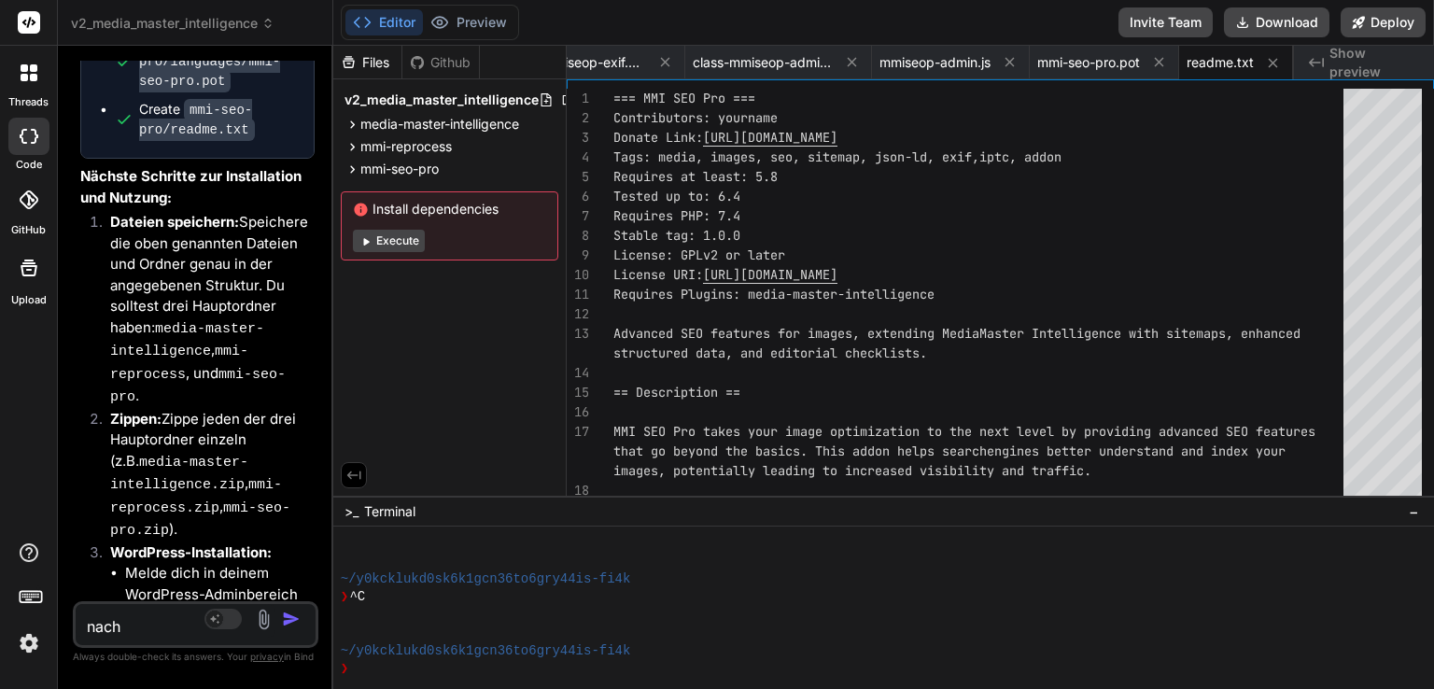
type textarea "x"
type textarea "nach d"
type textarea "x"
type textarea "nach de"
type textarea "x"
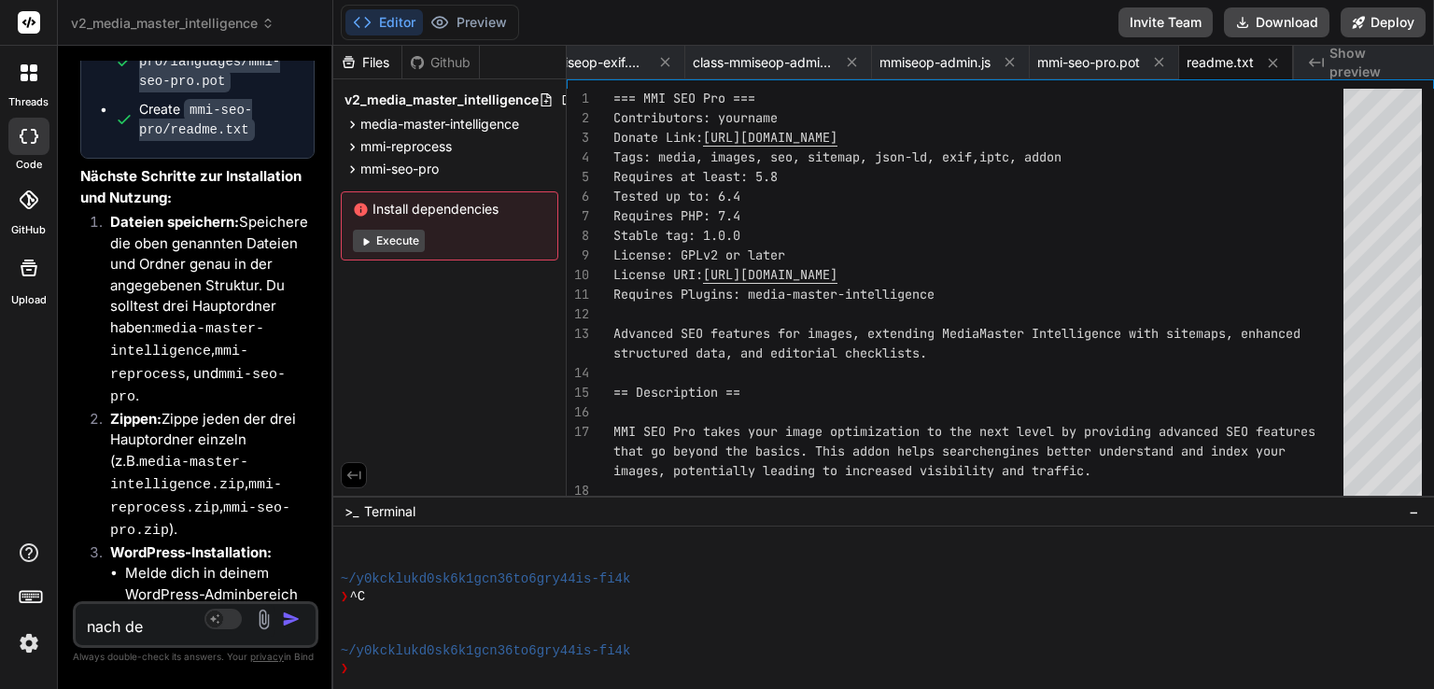
type textarea "nach dem"
type textarea "x"
type textarea "nach dem"
type textarea "x"
type textarea "nach dem a"
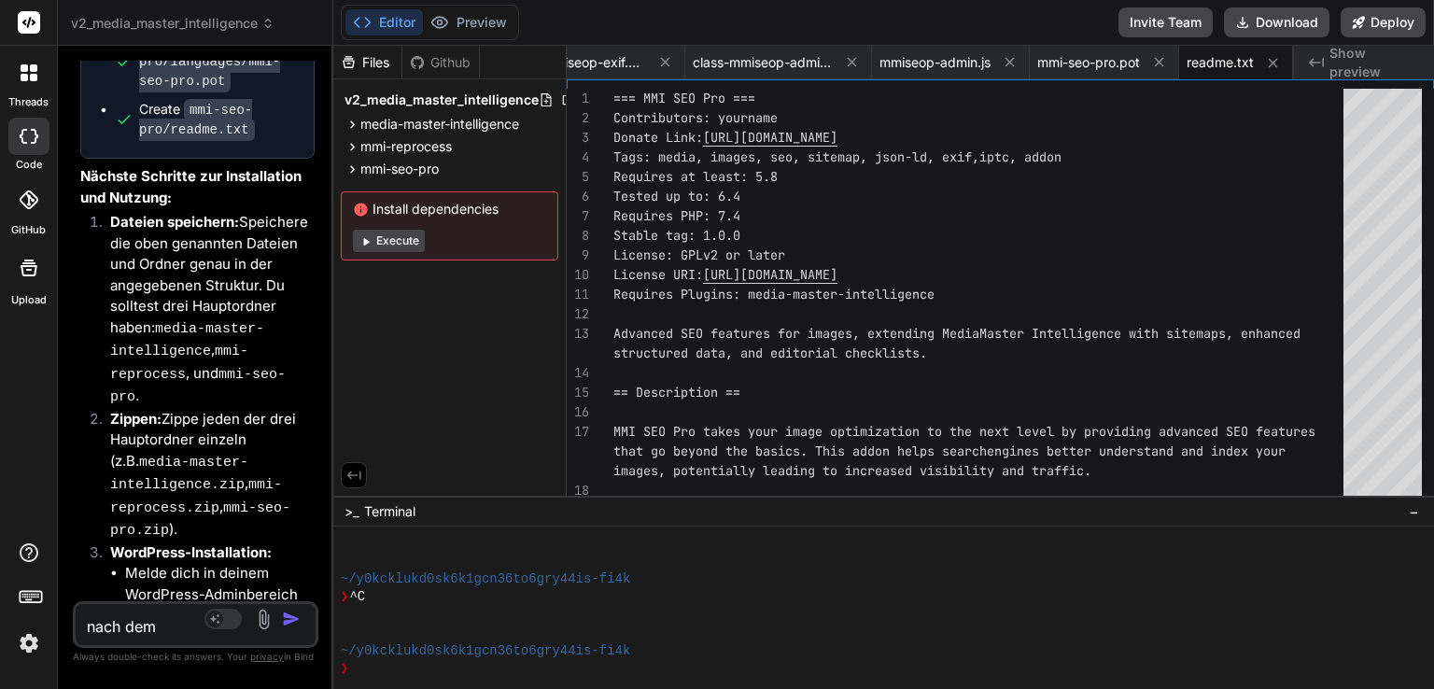
type textarea "x"
type textarea "nach dem ak"
type textarea "x"
type textarea "nach dem akt"
type textarea "x"
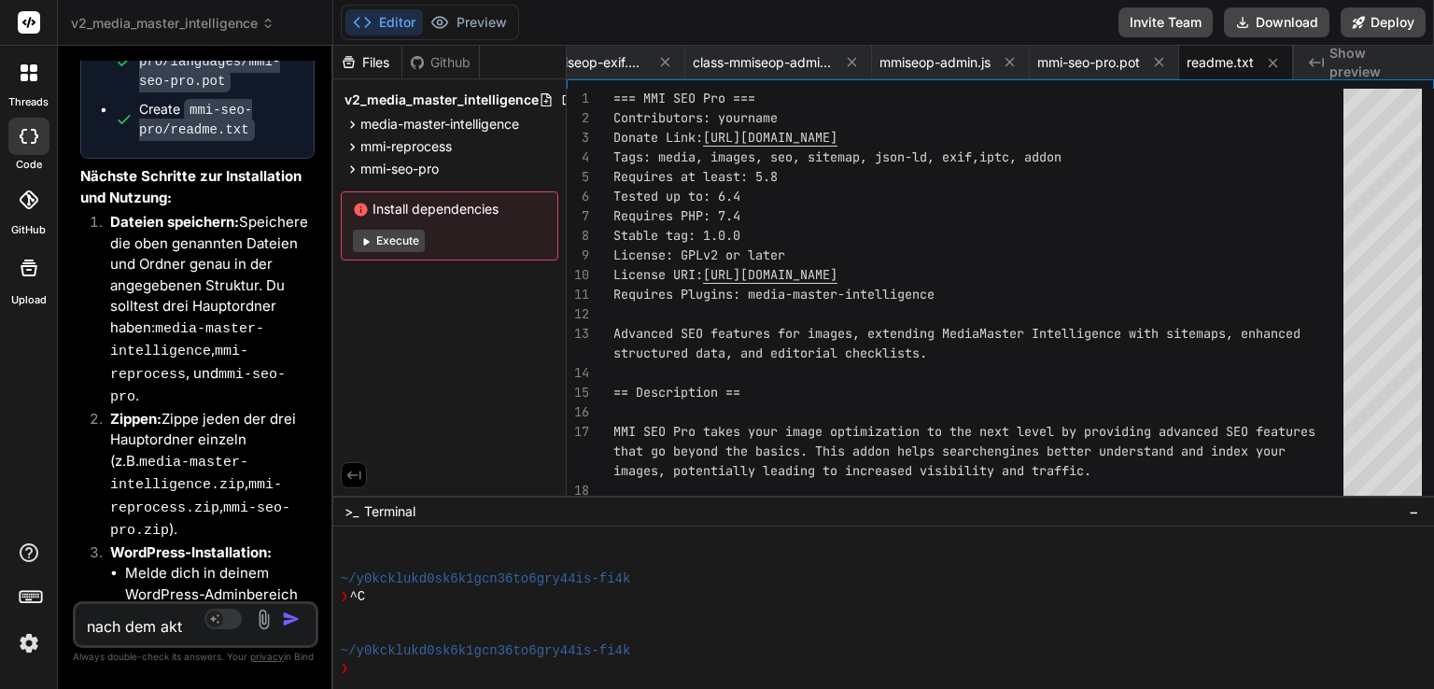
type textarea "nach dem akti"
type textarea "x"
type textarea "nach dem aktiv"
type textarea "x"
type textarea "nach dem aktivi"
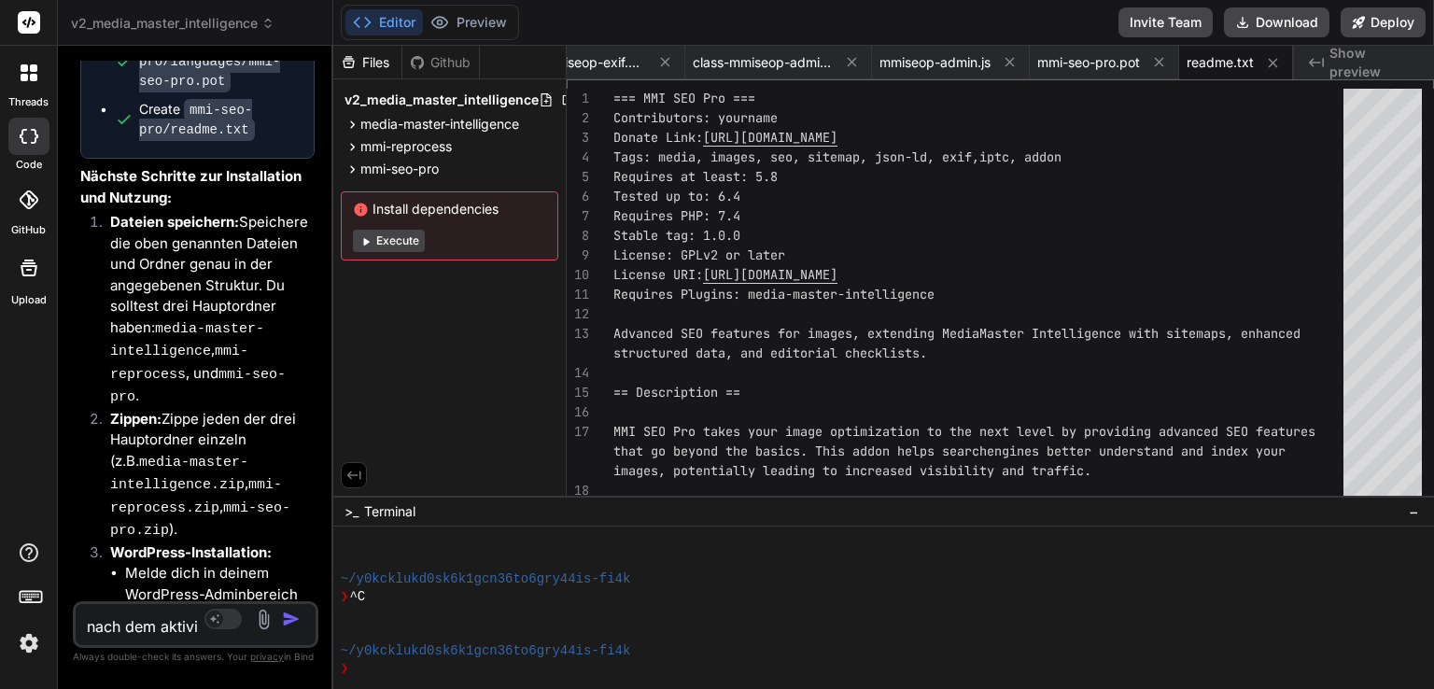
type textarea "x"
type textarea "nach dem aktivie"
type textarea "x"
type textarea "nach dem aktivier"
type textarea "x"
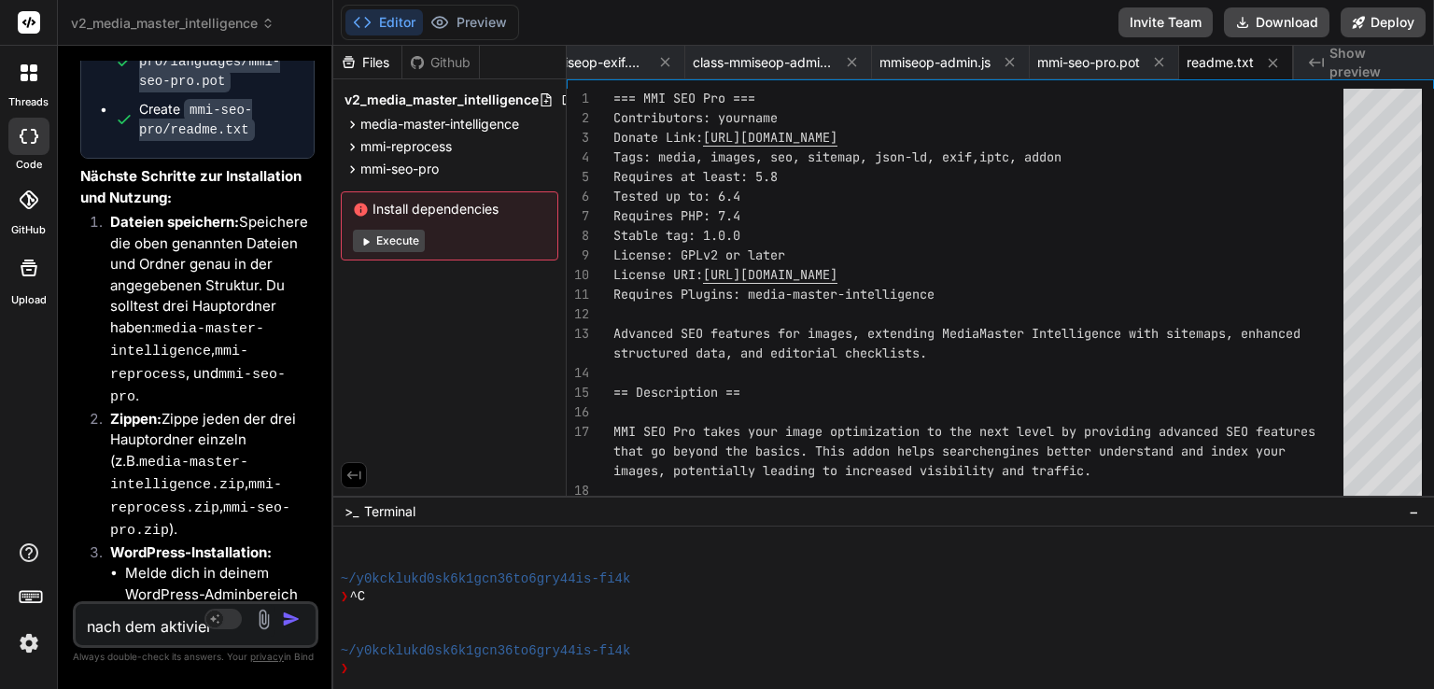
type textarea "nach dem aktiviere"
type textarea "x"
type textarea "nach dem aktivieren"
type textarea "x"
type textarea "nach dem aktivieren"
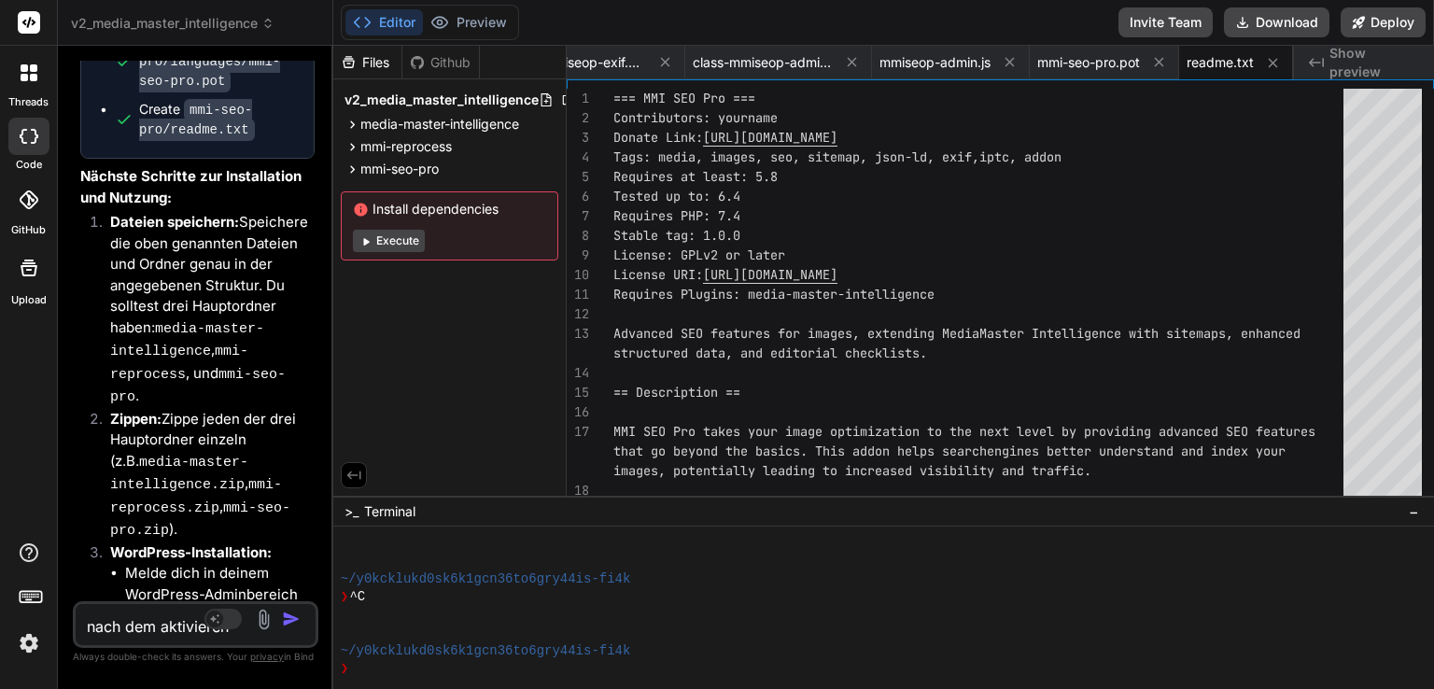
type textarea "x"
type textarea "nach dem aktivieren d"
type textarea "x"
type textarea "nach dem aktivieren de"
type textarea "x"
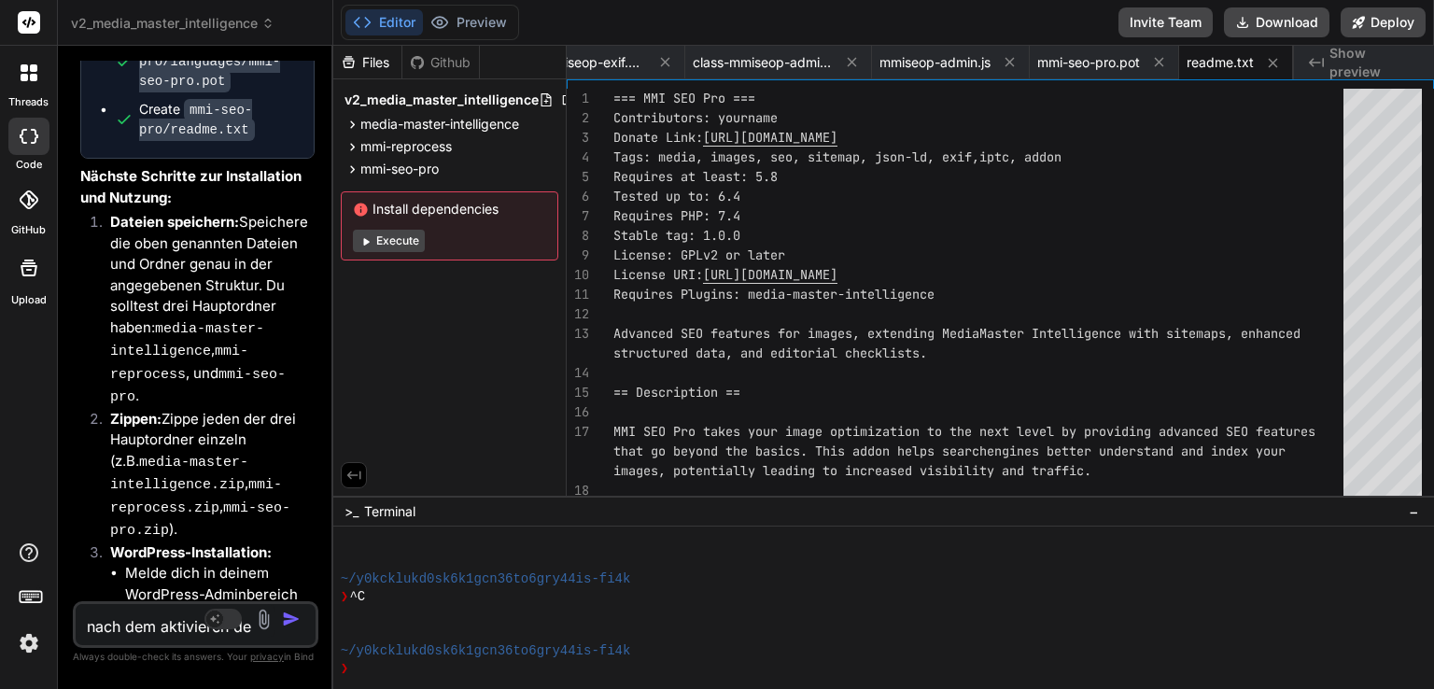
type textarea "nach dem aktivieren des"
type textarea "x"
type textarea "nach dem aktivieren des"
type textarea "x"
type textarea "nach dem aktivieren des e"
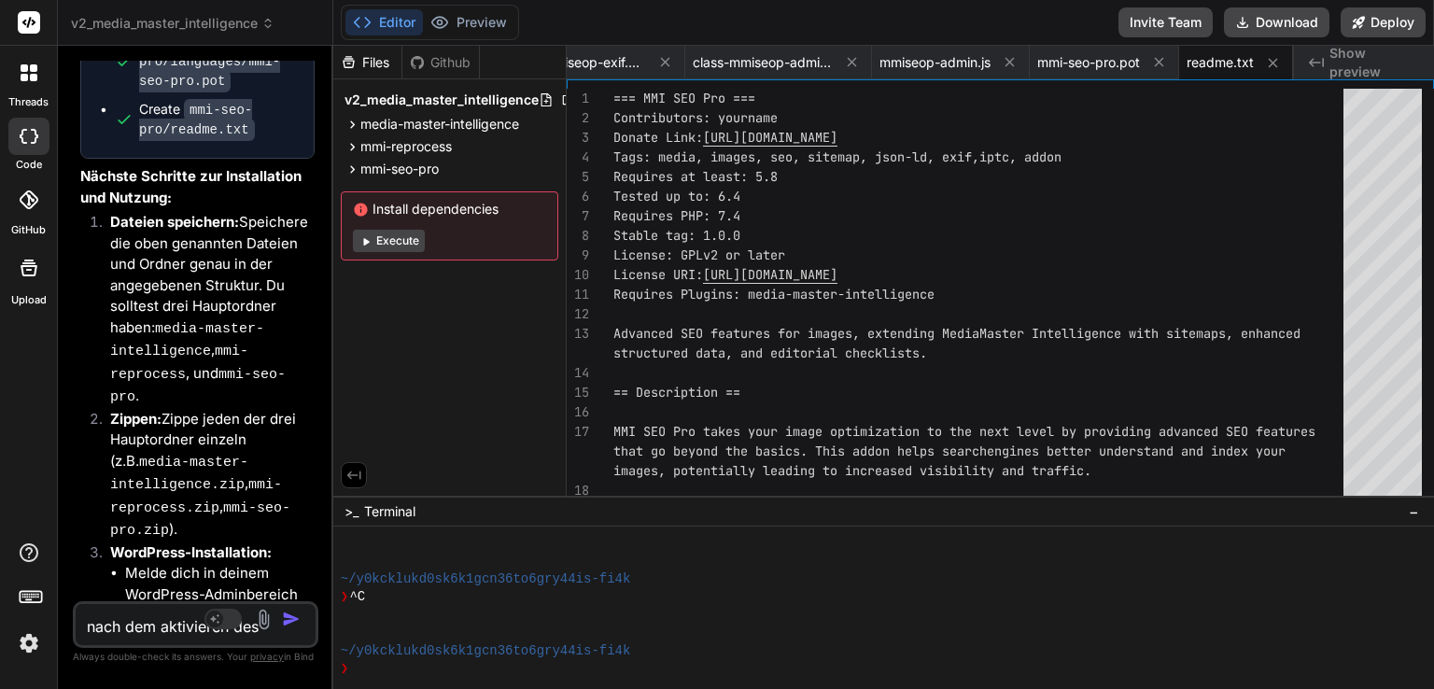
type textarea "x"
type textarea "nach dem aktivieren des er"
type textarea "x"
type textarea "nach dem aktivieren des ers"
type textarea "x"
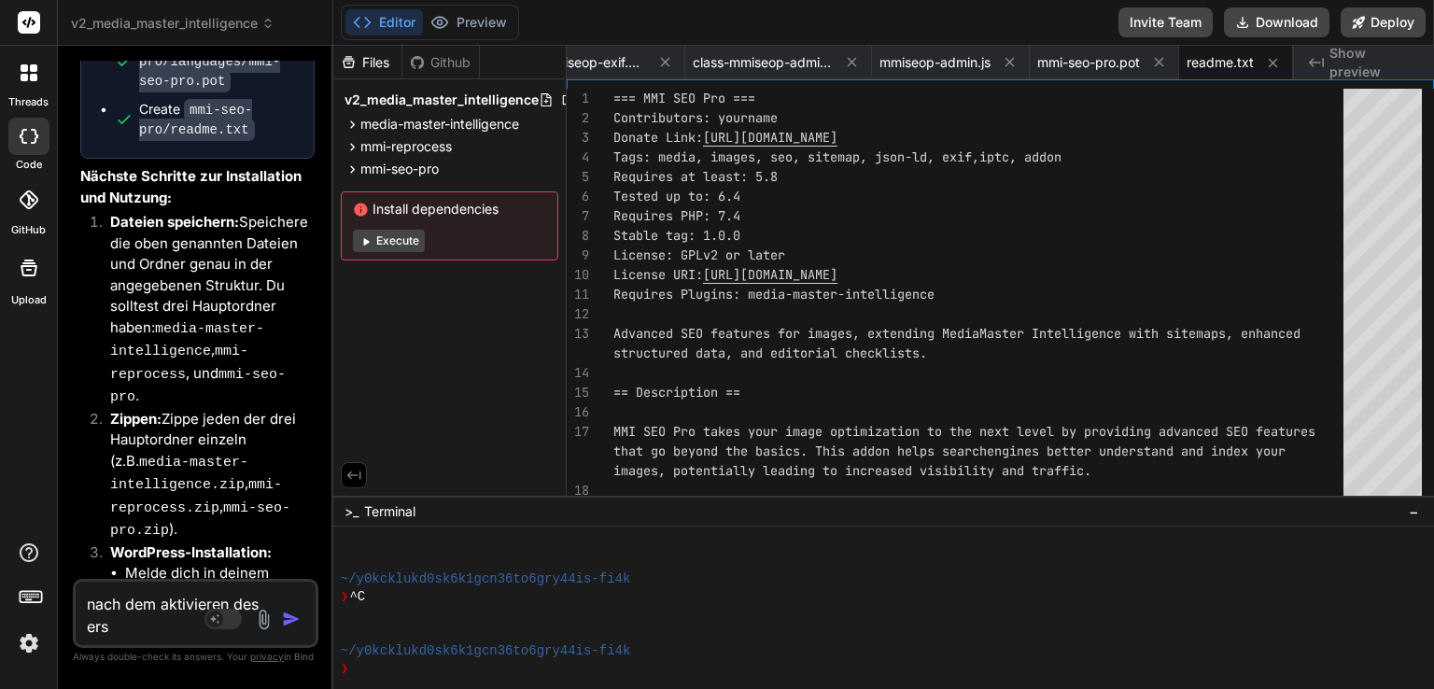
type textarea "nach dem aktivieren des erst"
type textarea "x"
type textarea "nach dem aktivieren des erste"
type textarea "x"
type textarea "nach dem aktivieren des ersten"
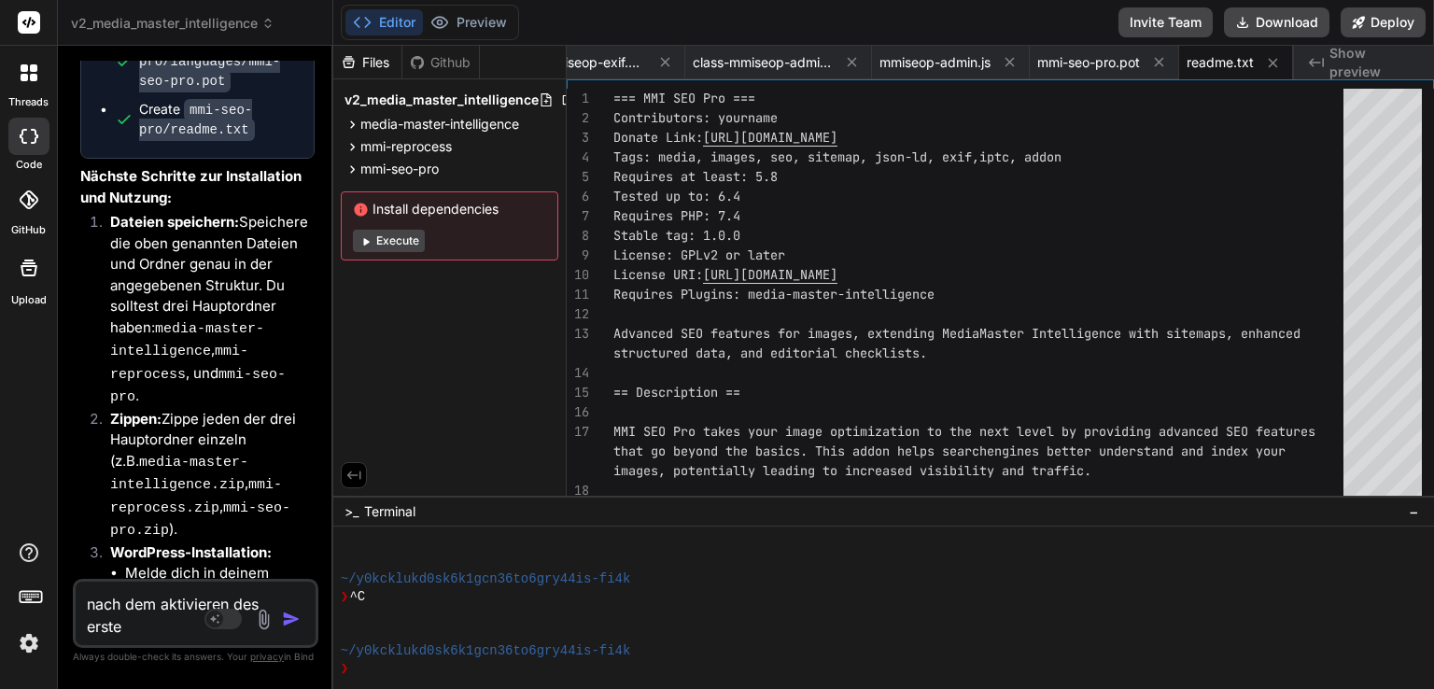
type textarea "x"
type textarea "nach dem aktivieren des ersten"
type textarea "x"
type textarea "nach dem aktivieren des ersten p"
type textarea "x"
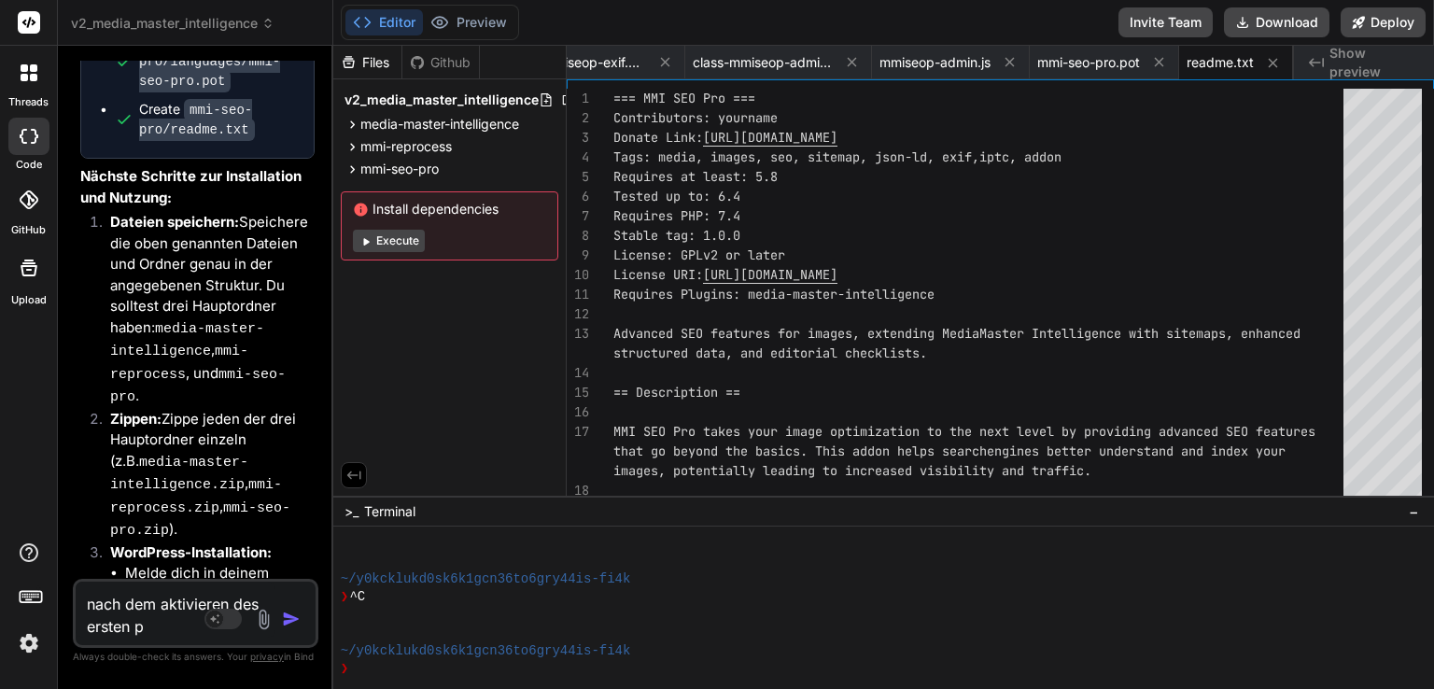
type textarea "nach dem aktivieren des ersten pl"
type textarea "x"
type textarea "nach dem aktivieren des ersten plu"
type textarea "x"
type textarea "nach dem aktivieren des ersten plug"
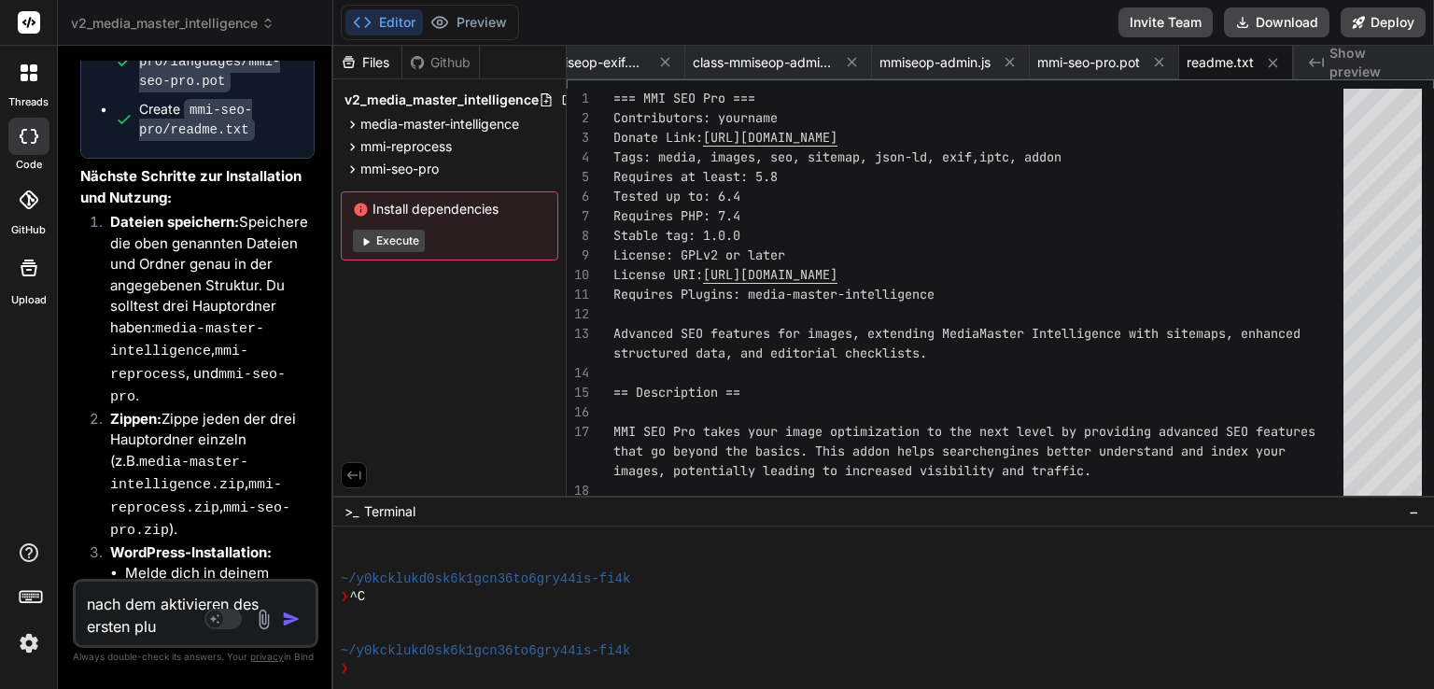
type textarea "x"
type textarea "nach dem aktivieren des ersten plugi"
type textarea "x"
type textarea "nach dem aktivieren des ersten plugin"
type textarea "x"
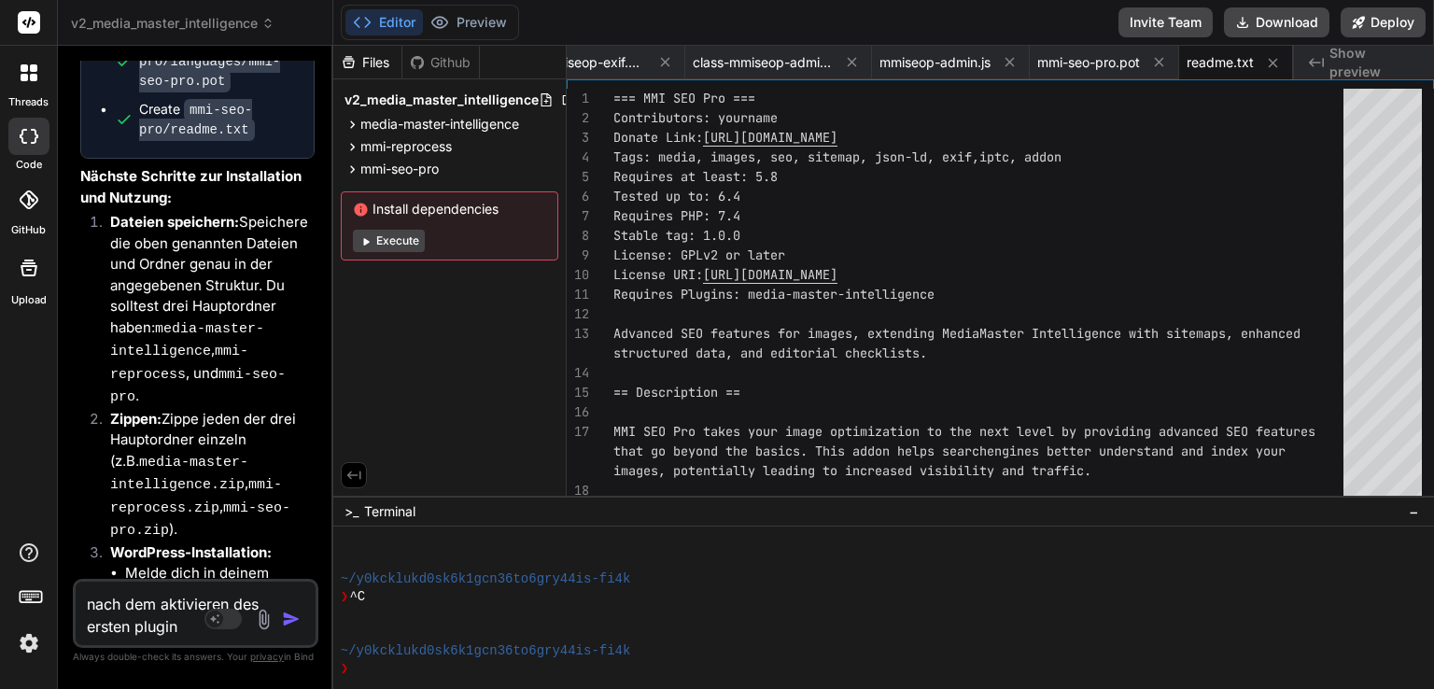
type textarea "nach dem aktivieren des ersten plugins"
type textarea "x"
type textarea "nach dem aktivieren des ersten plugins"
type textarea "x"
type textarea "nach dem aktivieren des ersten plugins h"
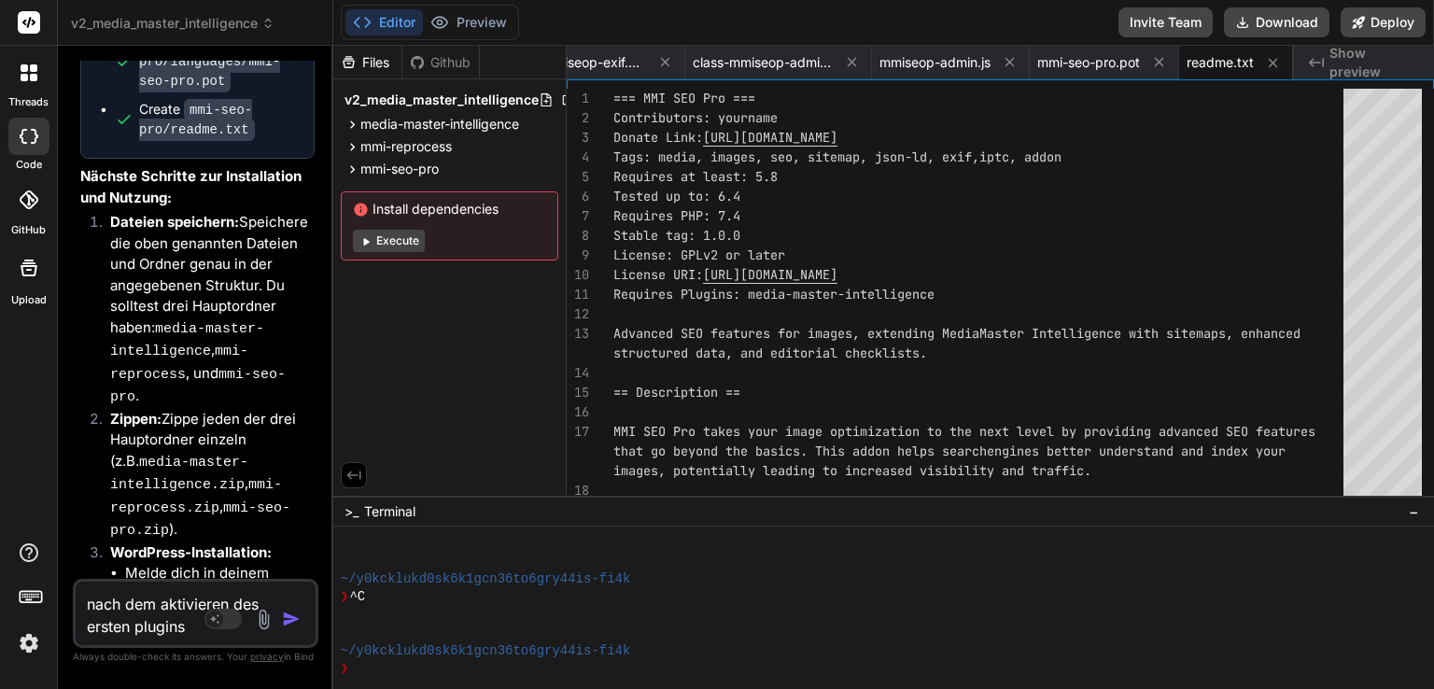
type textarea "x"
type textarea "nach dem aktivieren des ersten plugins ha"
type textarea "x"
type textarea "nach dem aktivieren des ersten plugins hab"
type textarea "x"
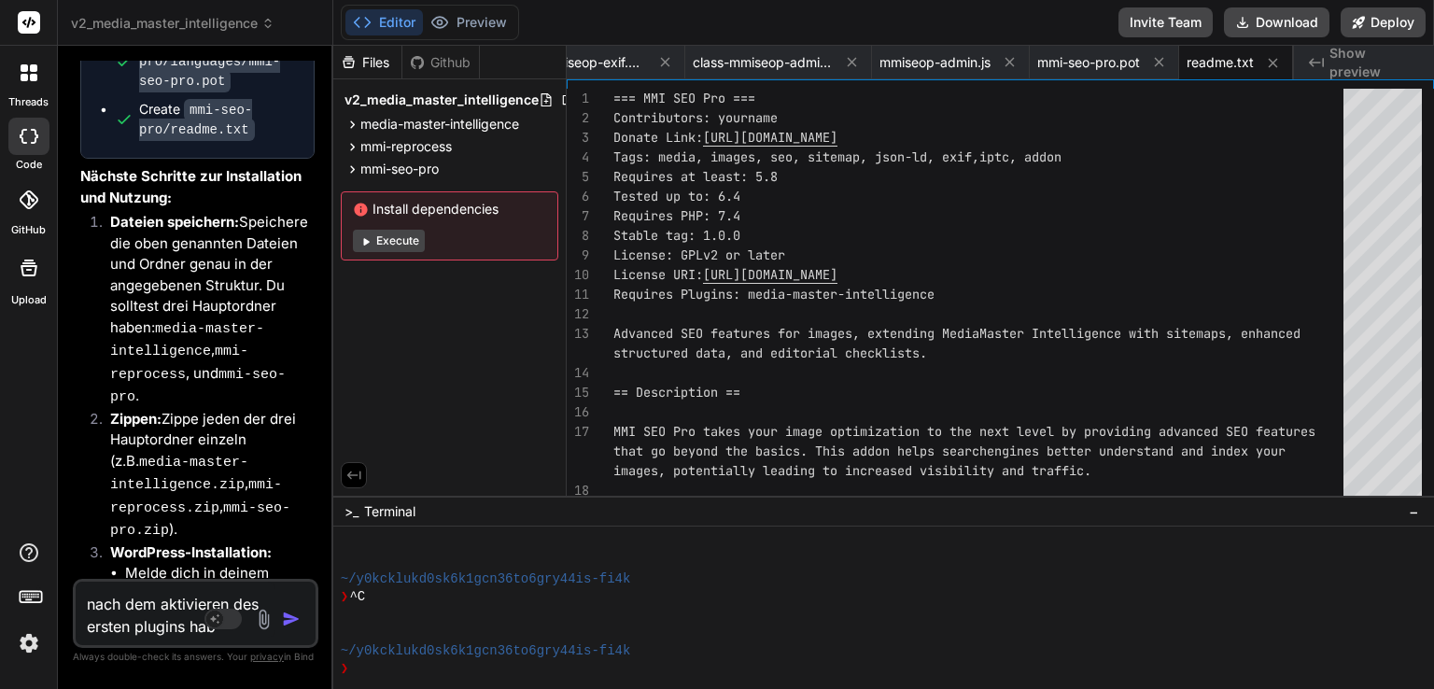
type textarea "nach dem aktivieren des ersten plugins habe"
type textarea "x"
type textarea "nach dem aktivieren des ersten plugins habe"
type textarea "x"
type textarea "nach dem aktivieren des ersten plugins habe i"
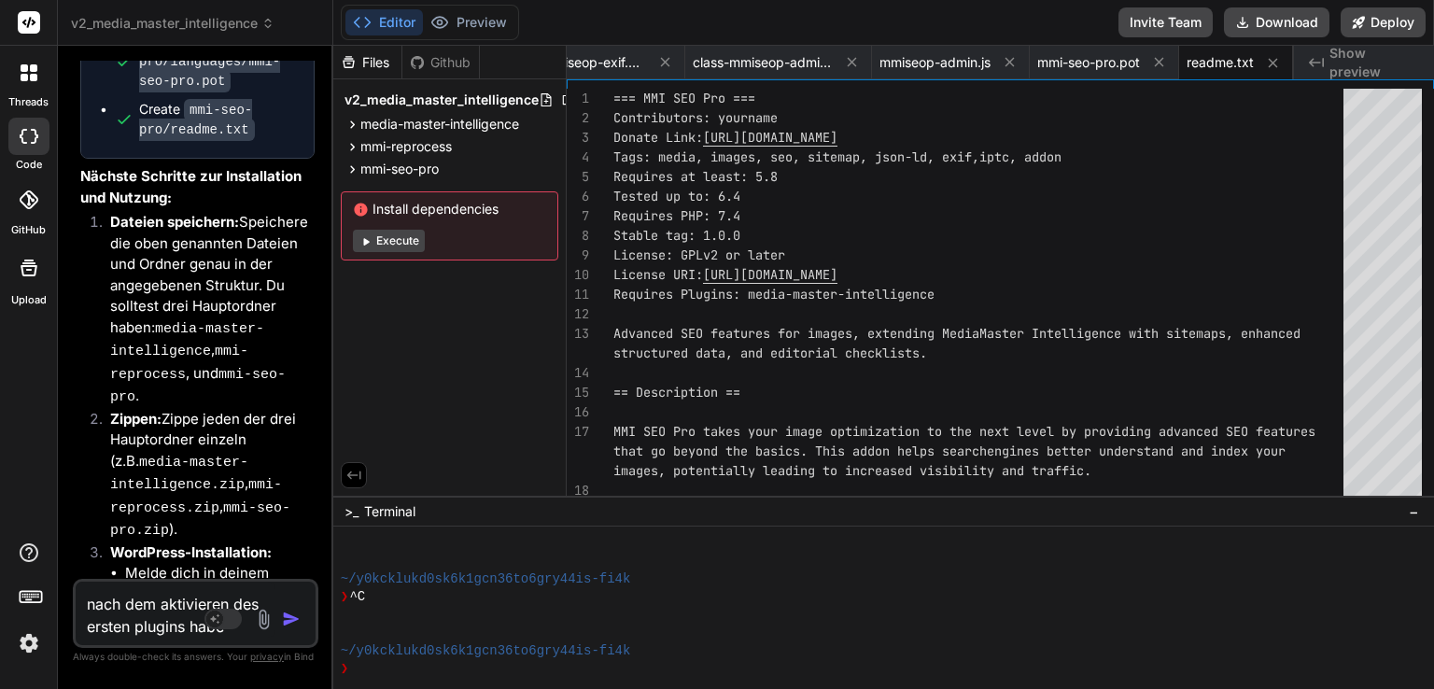
type textarea "x"
type textarea "nach dem aktivieren des ersten plugins habe ic"
type textarea "x"
type textarea "nach dem aktivieren des ersten plugins habe ich"
type textarea "x"
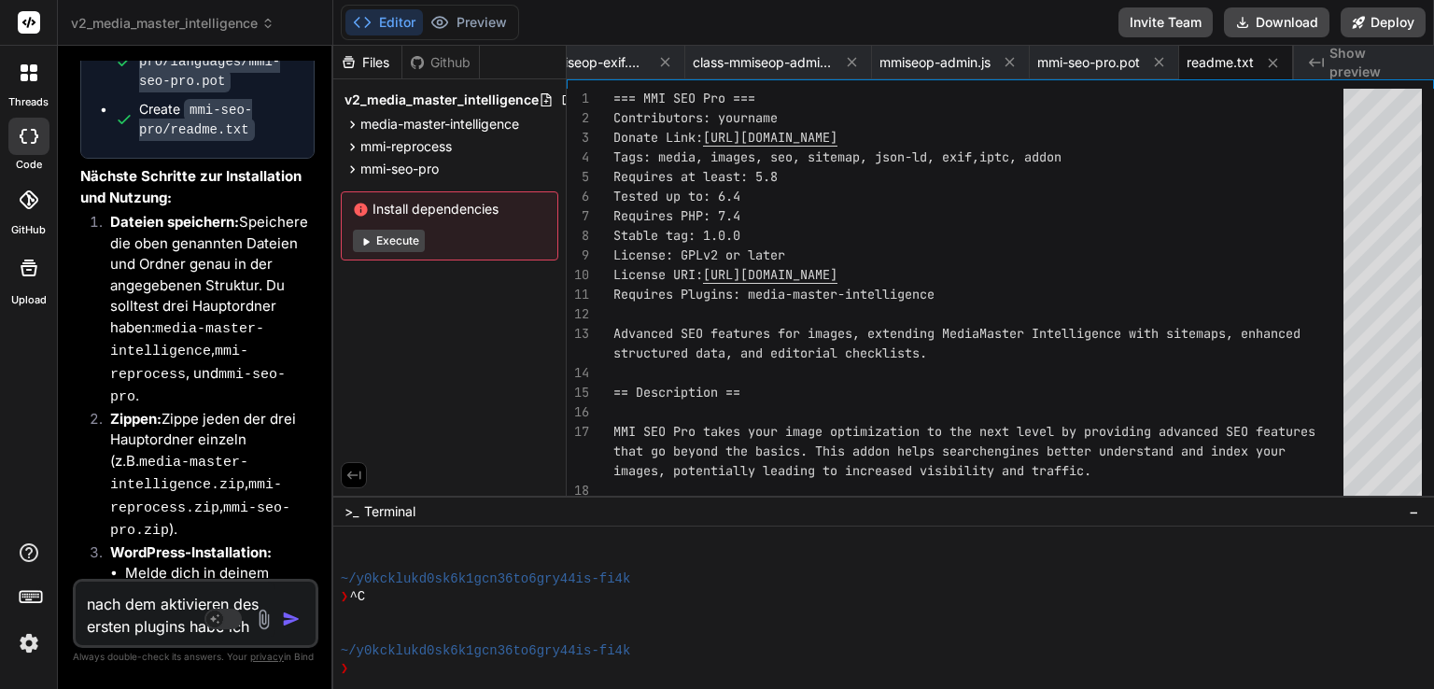
type textarea "nach dem aktivieren des ersten plugins habe ich"
type textarea "x"
type textarea "nach dem aktivieren des ersten plugins habe ich d"
type textarea "x"
type textarea "nach dem aktivieren des ersten plugins habe ich di"
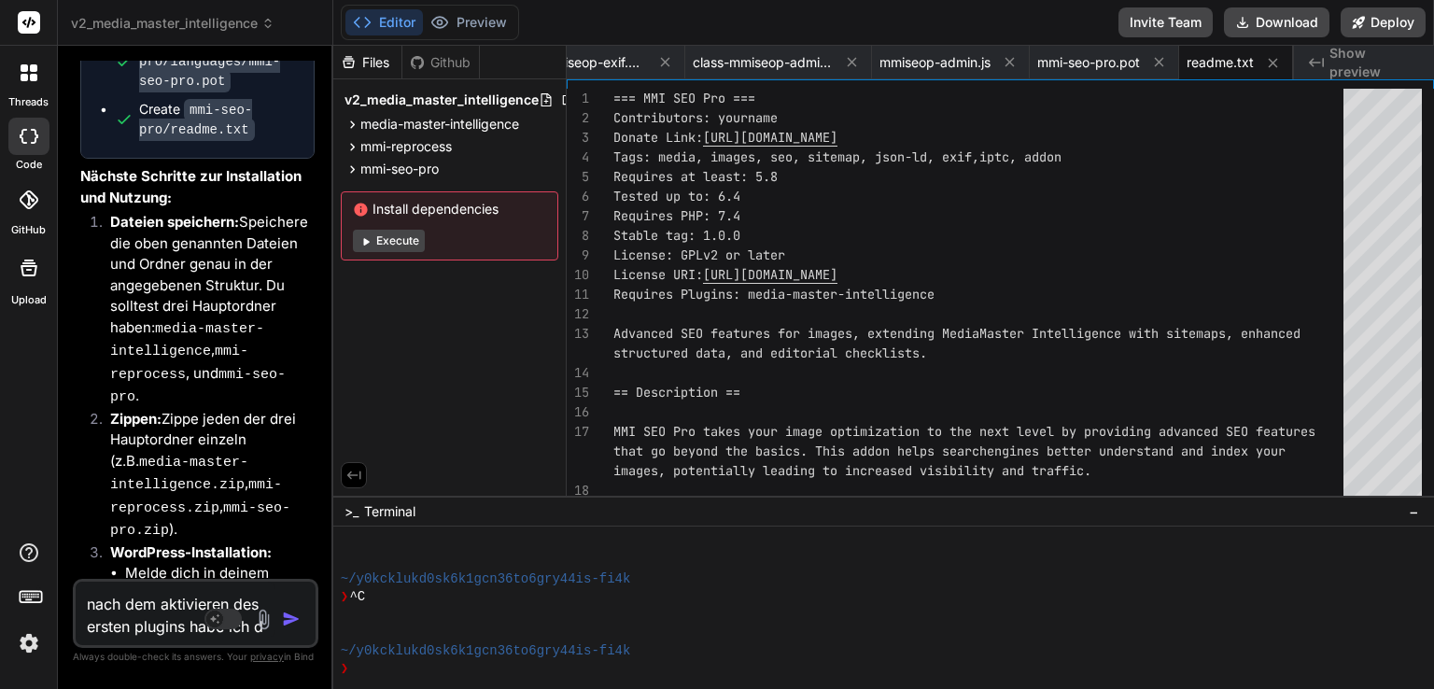
type textarea "x"
type textarea "nach dem aktivieren des ersten plugins habe ich die"
type textarea "x"
type textarea "nach dem aktivieren des ersten plugins habe ich dies"
type textarea "x"
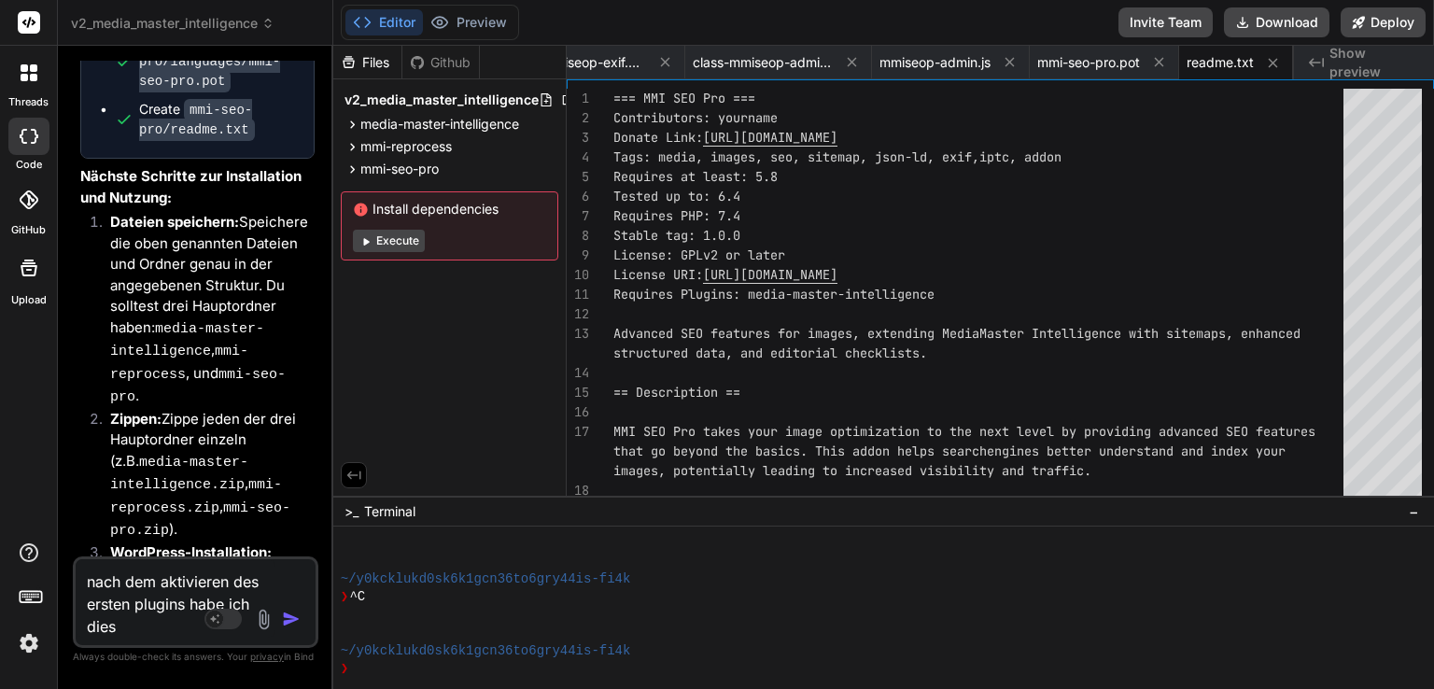
type textarea "nach dem aktivieren des ersten plugins habe ich diese"
type textarea "x"
type textarea "nach dem aktivieren des ersten plugins habe ich diese"
type textarea "x"
type textarea "nach dem aktivieren des ersten plugins habe ich diese m"
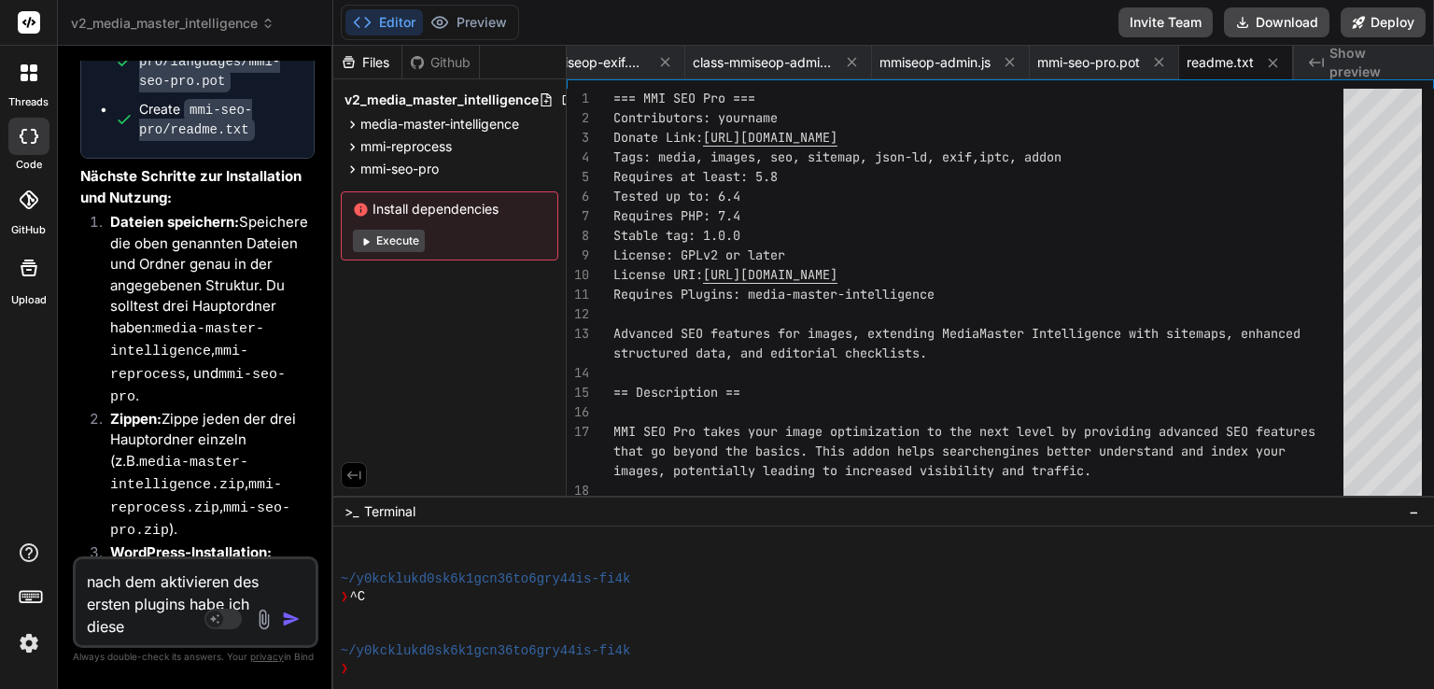
type textarea "x"
type textarea "nach dem aktivieren des ersten plugins habe ich diese me"
type textarea "x"
type textarea "nach dem aktivieren des ersten plugins habe ich diese mel"
type textarea "x"
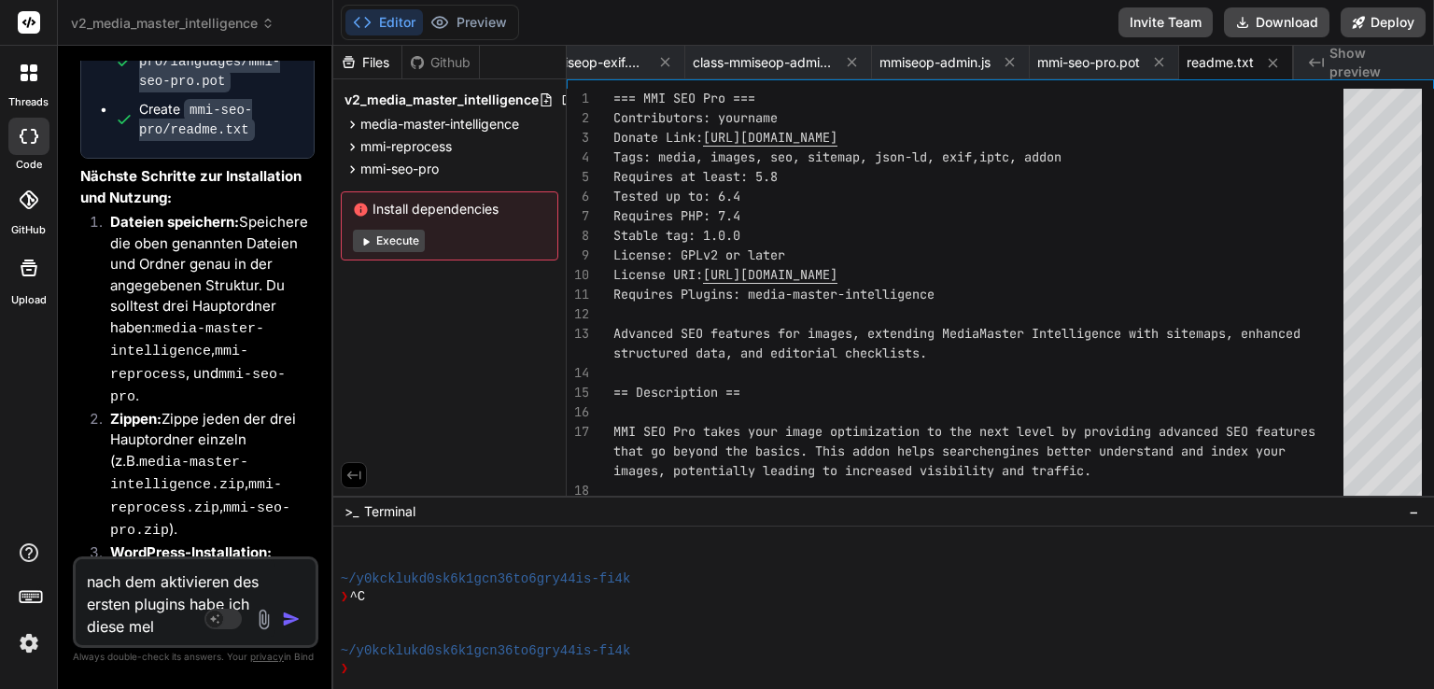
type textarea "nach dem aktivieren des ersten plugins habe ich diese meld"
type textarea "x"
type textarea "nach dem aktivieren des ersten plugins habe ich diese meldu"
type textarea "x"
type textarea "nach dem aktivieren des ersten plugins habe ich diese meldun"
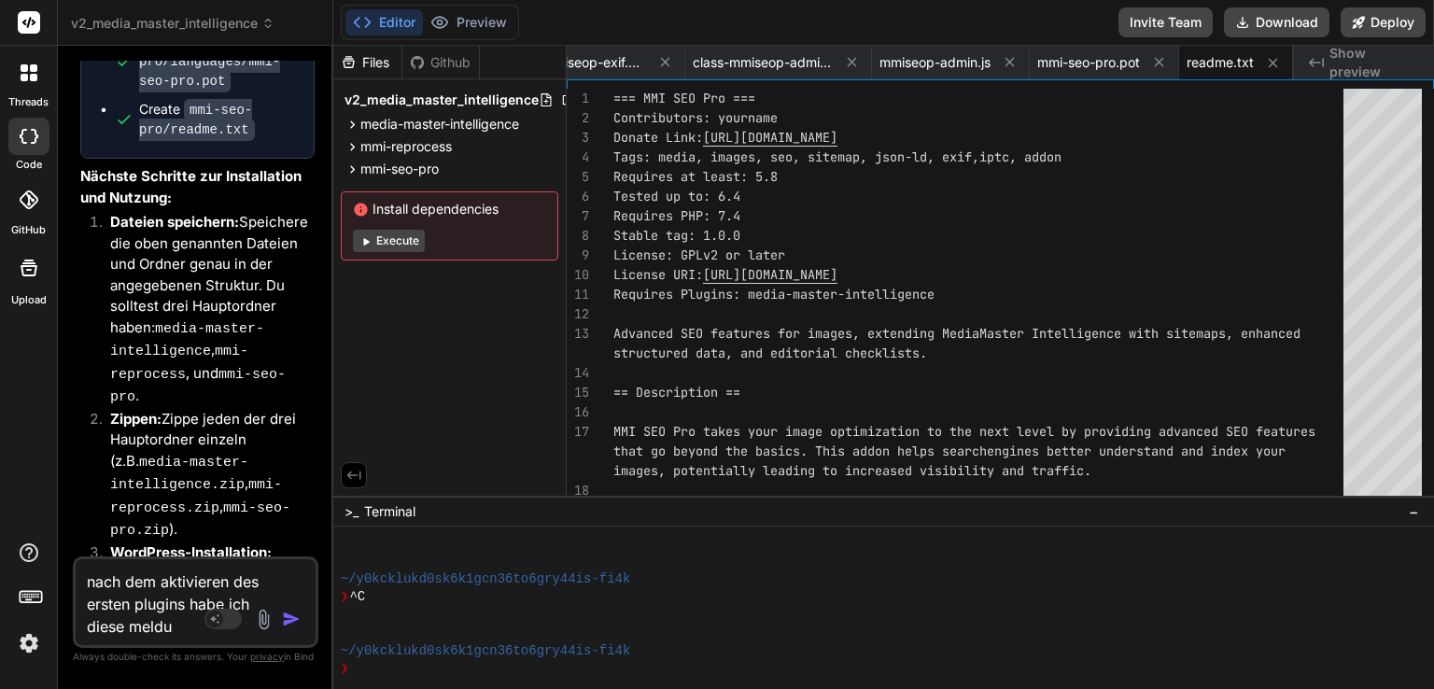
type textarea "x"
type textarea "nach dem aktivieren des ersten plugins habe ich diese meldung"
type textarea "x"
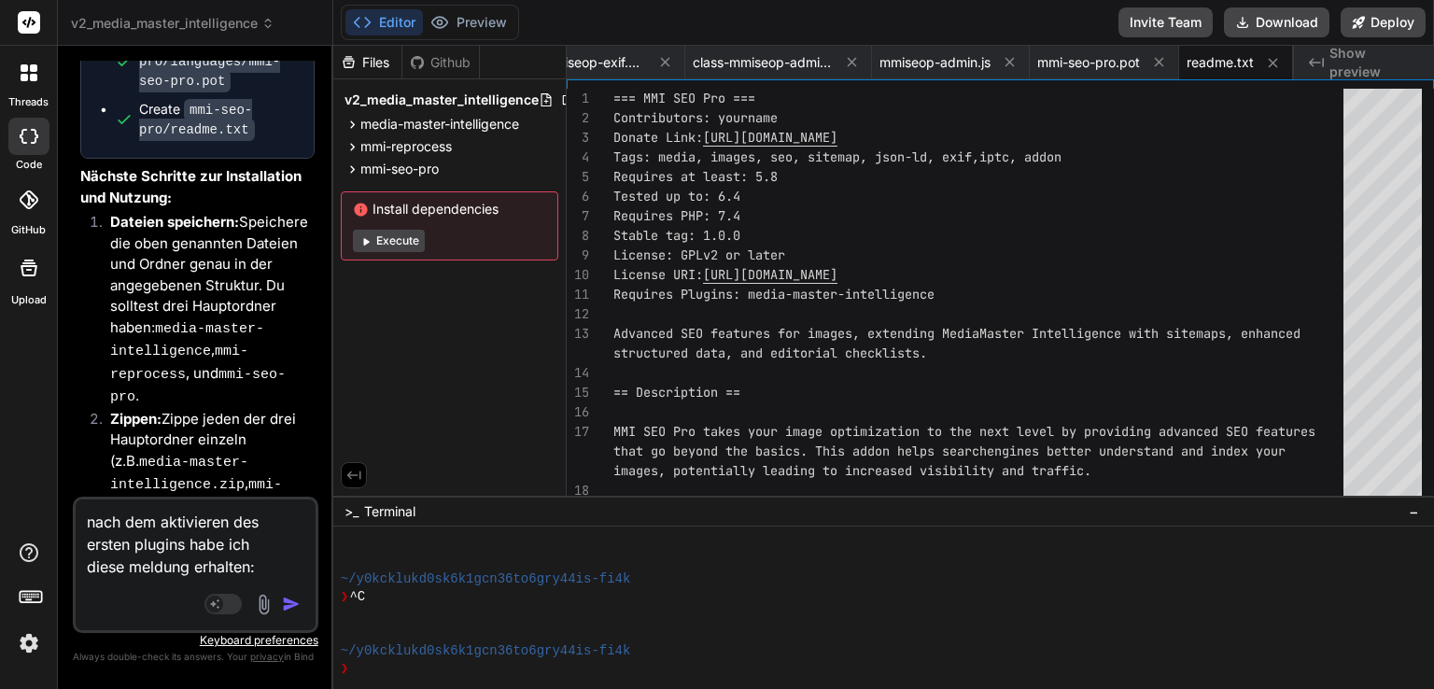
paste textarea "Es gab einen kritischen Fehler auf dieser Website. Prüfe bitte den Posteingang …"
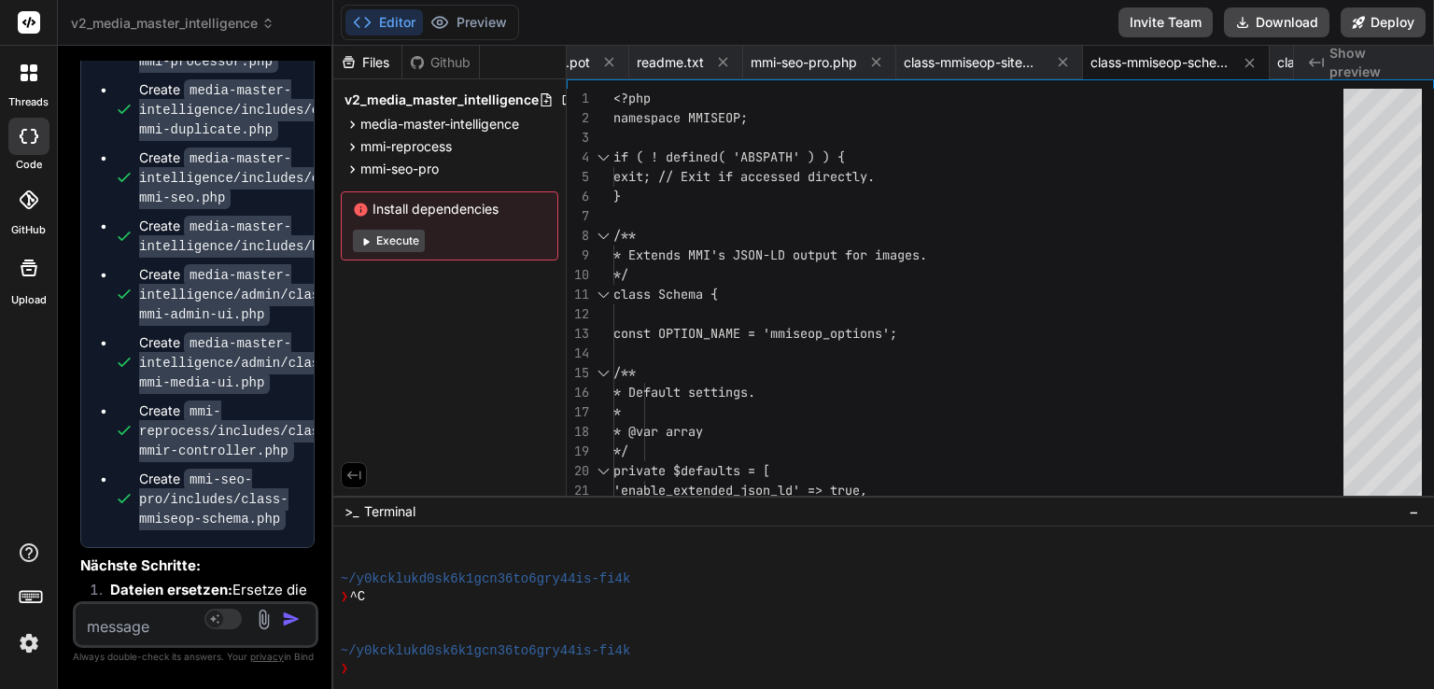
scroll to position [13867, 0]
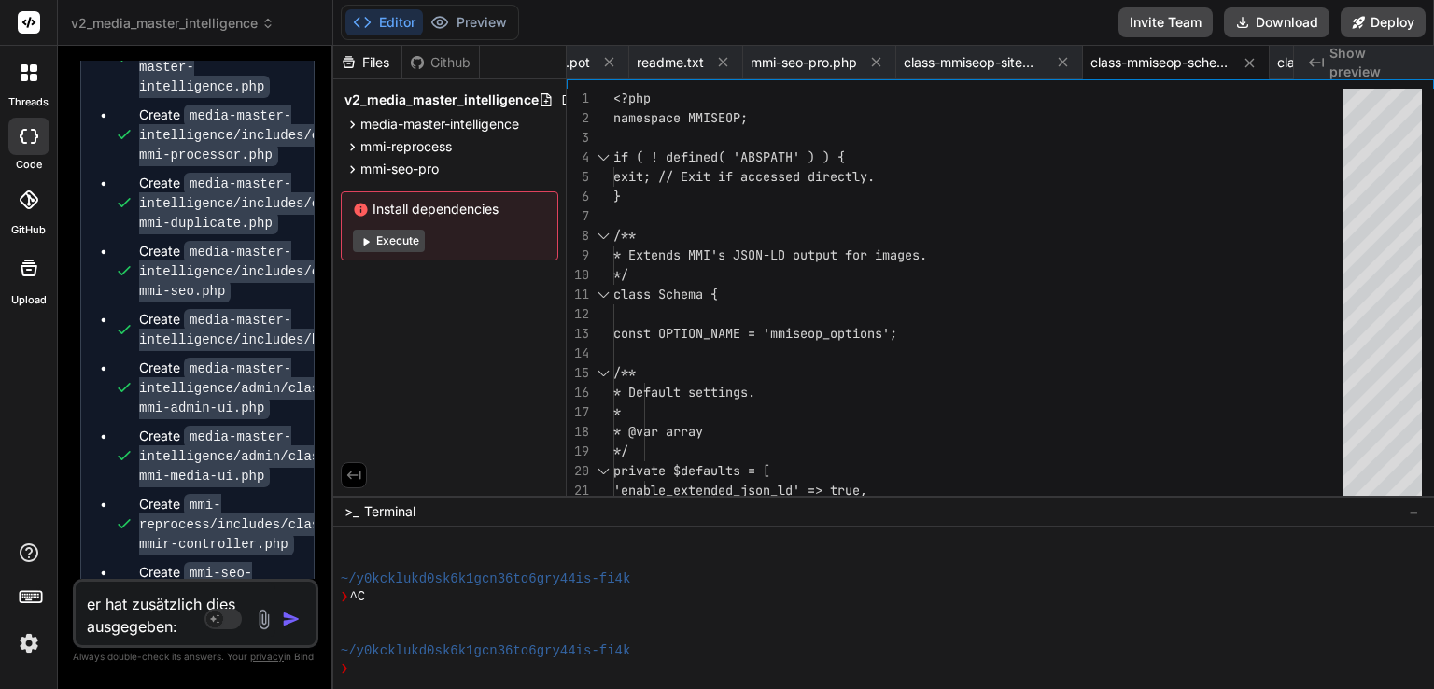
paste textarea "Ein Fehler vom Typ E_ERROR wurde in der Zeile 126 der Datei /mnt/web506/d3/74/5…"
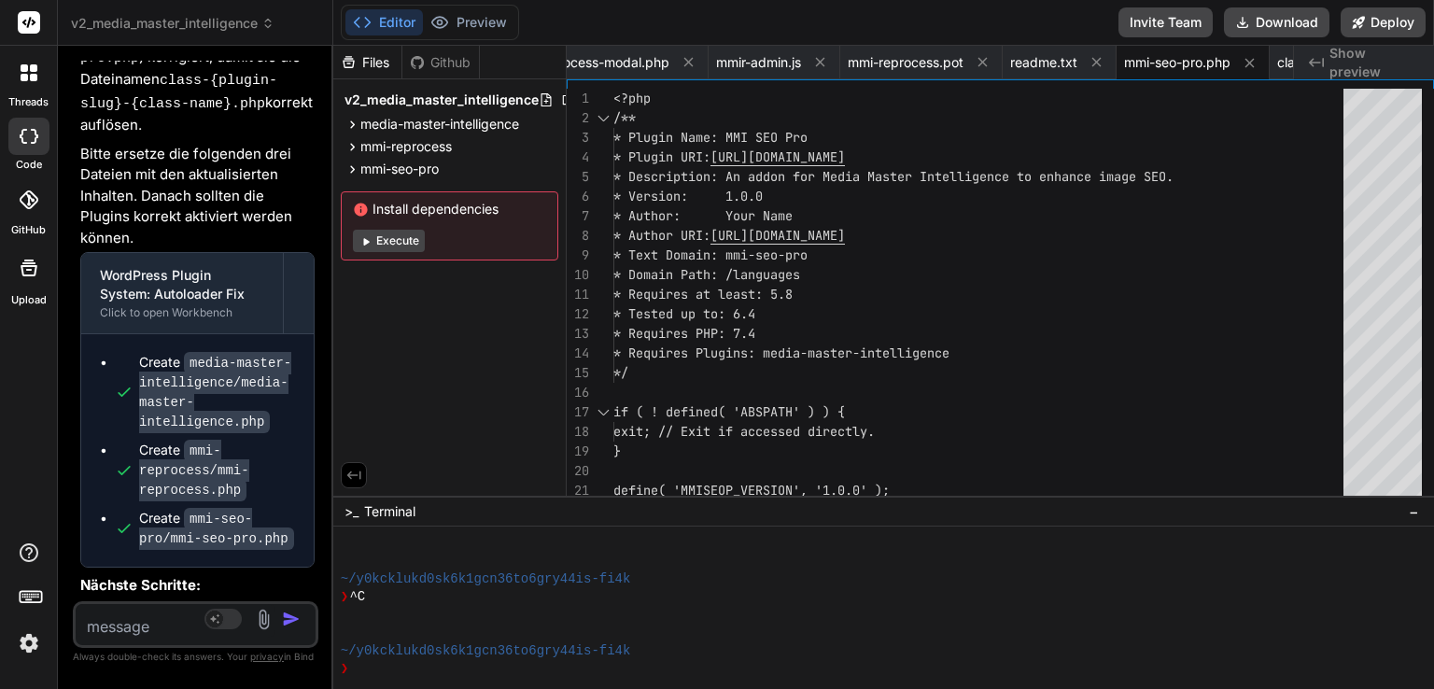
scroll to position [16765, 0]
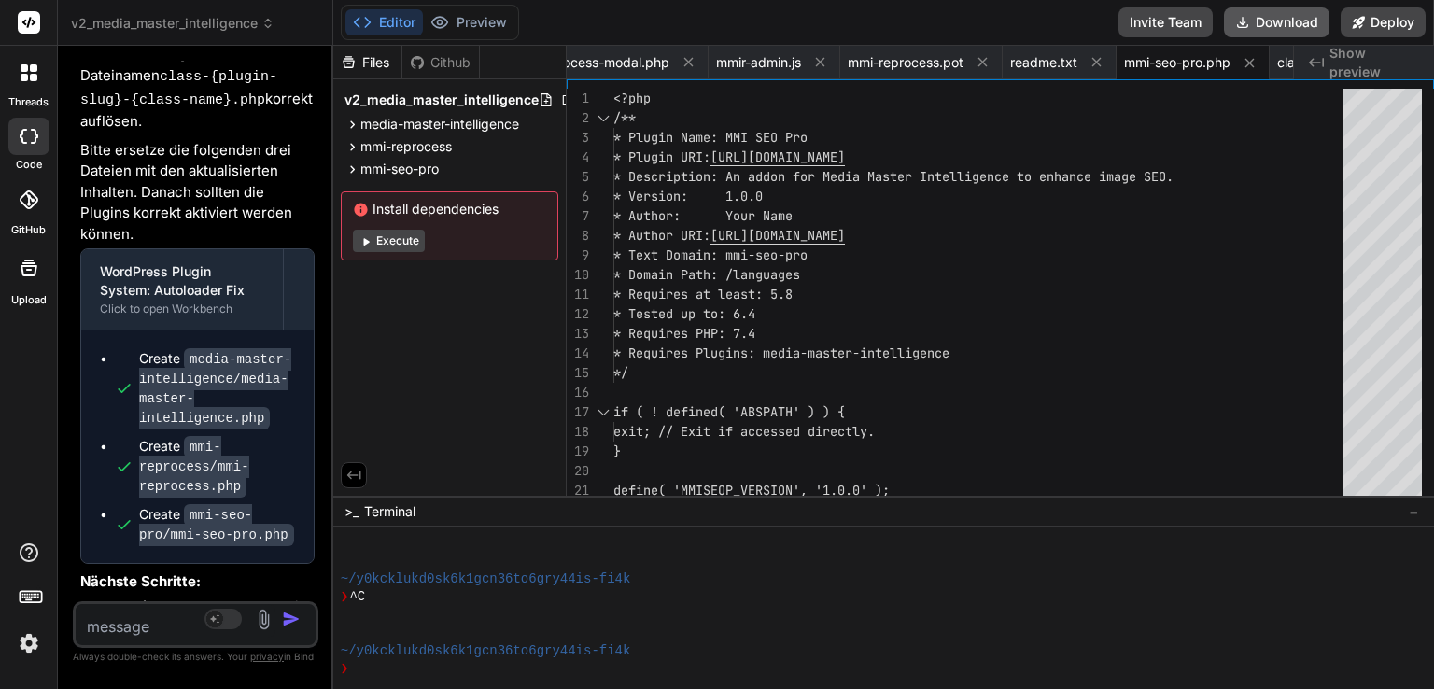
click at [1302, 21] on button "Download" at bounding box center [1276, 22] width 105 height 30
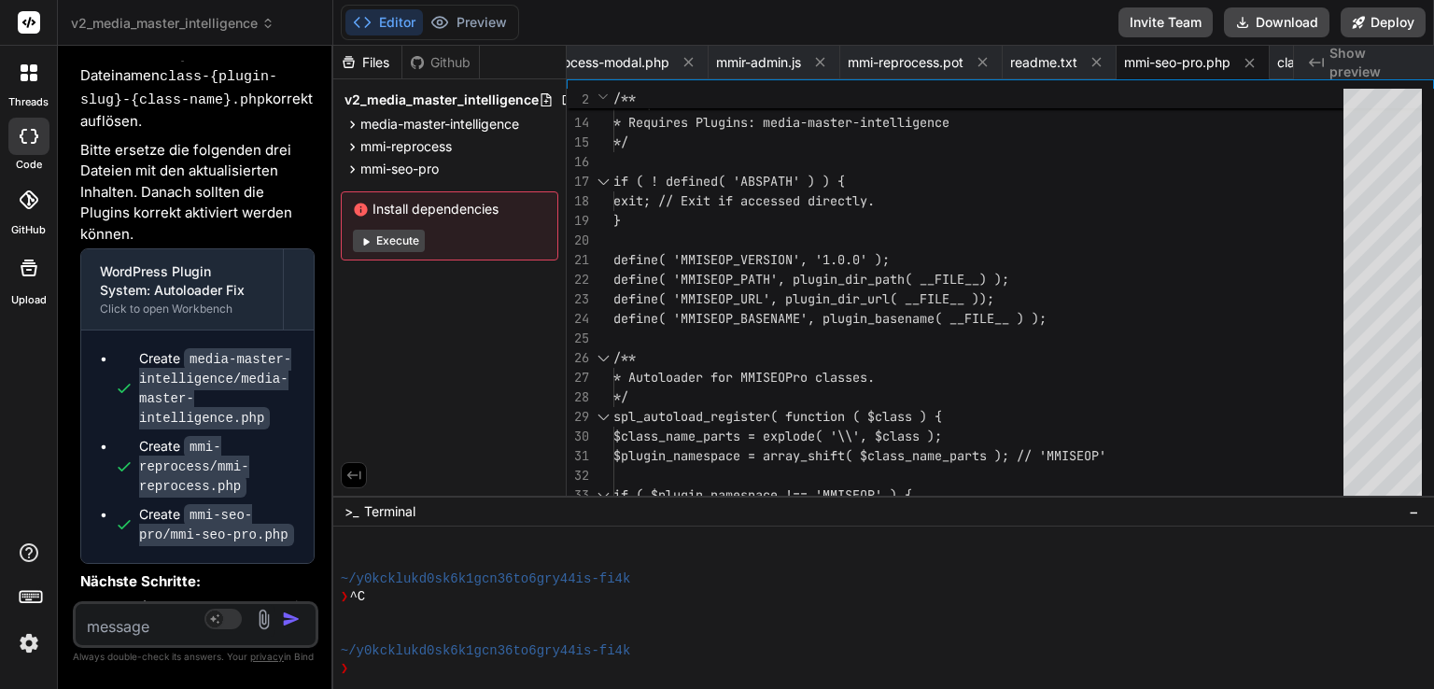
click at [182, 636] on textarea at bounding box center [176, 621] width 200 height 34
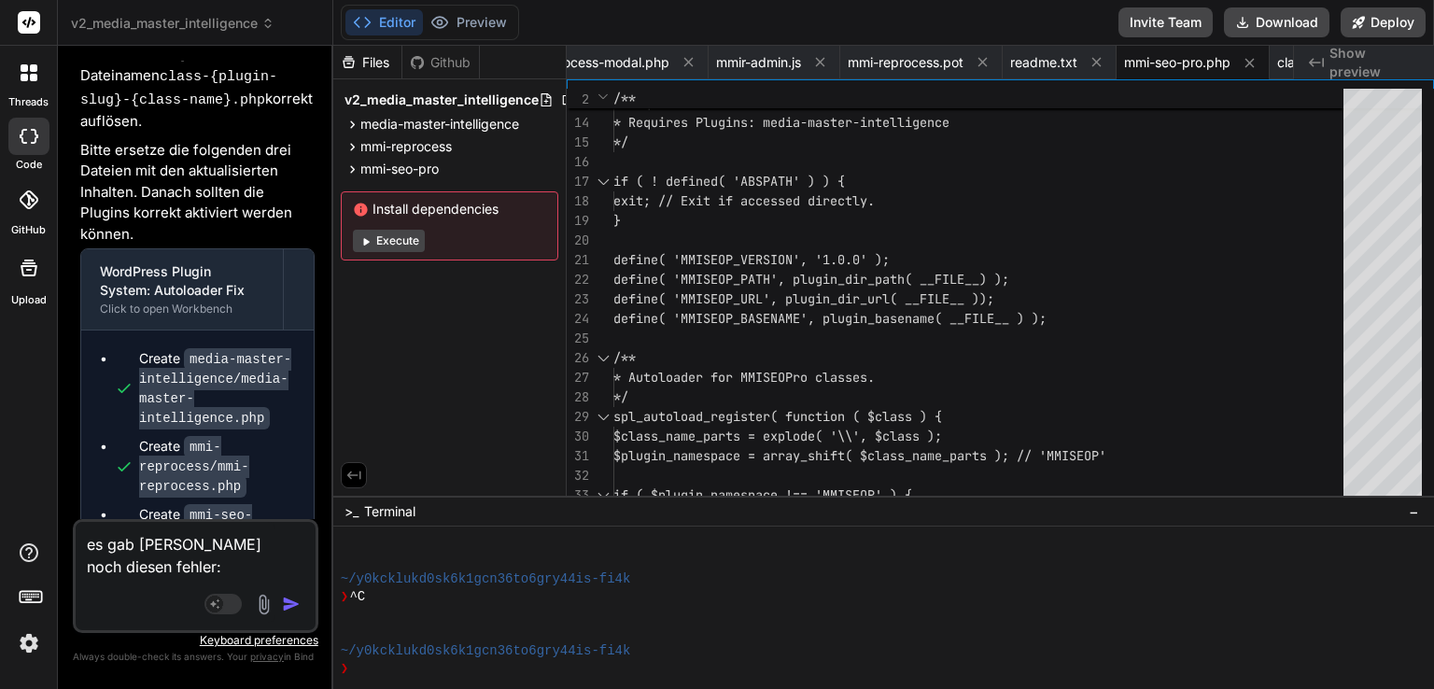
paste textarea "Fehler-Details ============== Ein Fehler vom Typ E_ERROR wurde in der Zeile 31 …"
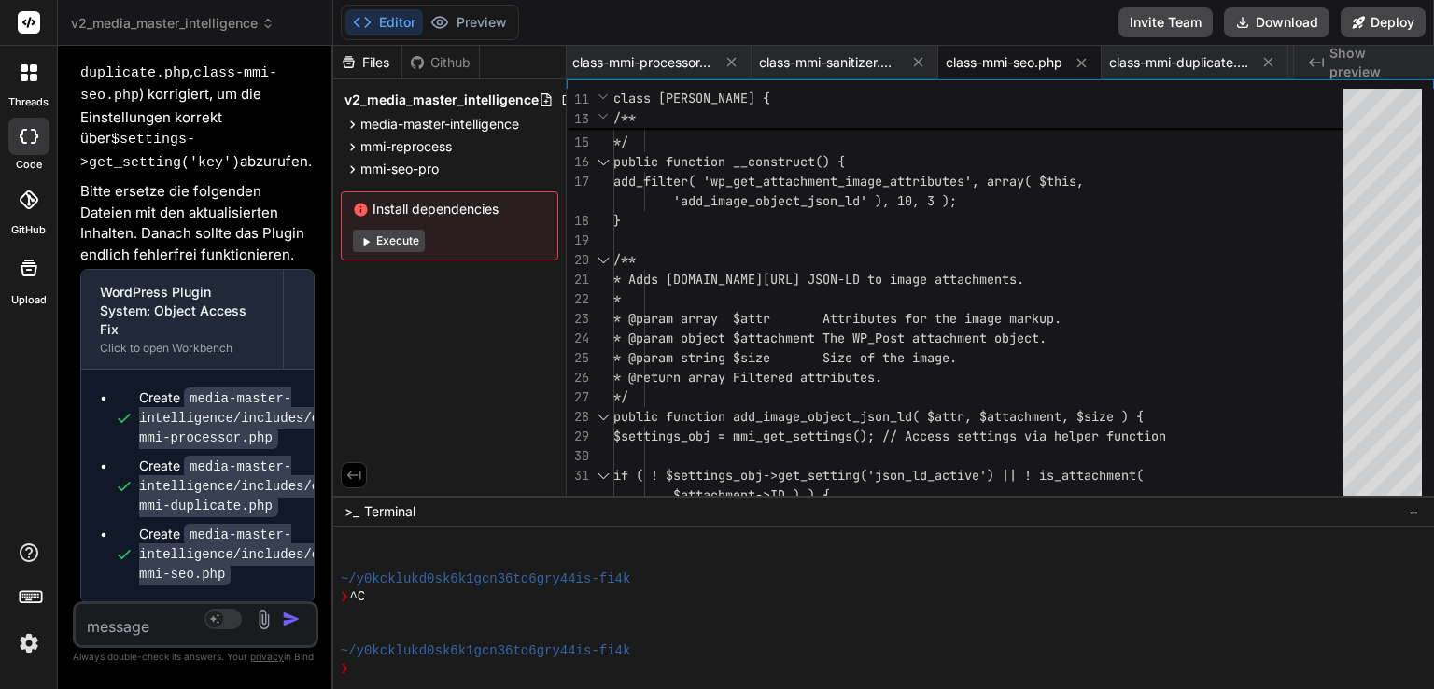
scroll to position [20282, 0]
click at [1294, 32] on button "Download" at bounding box center [1276, 22] width 105 height 30
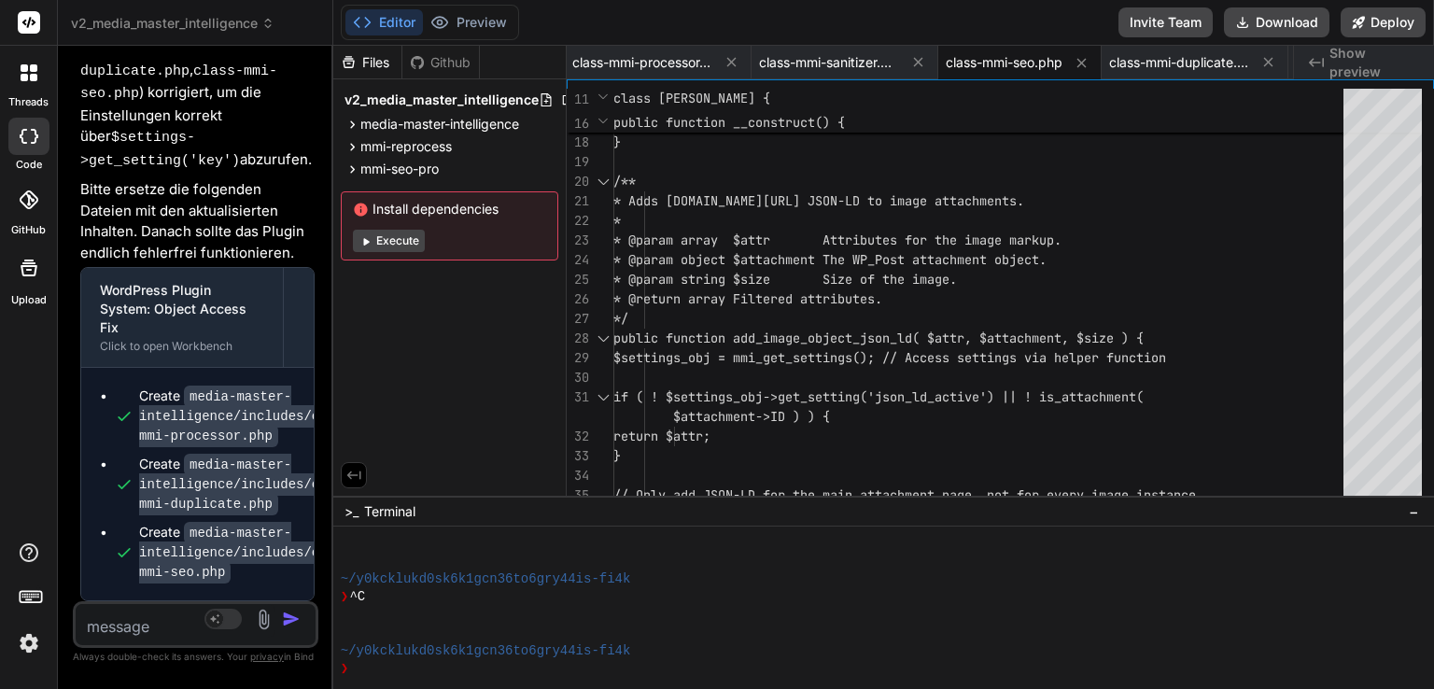
click at [127, 606] on textarea at bounding box center [176, 621] width 200 height 34
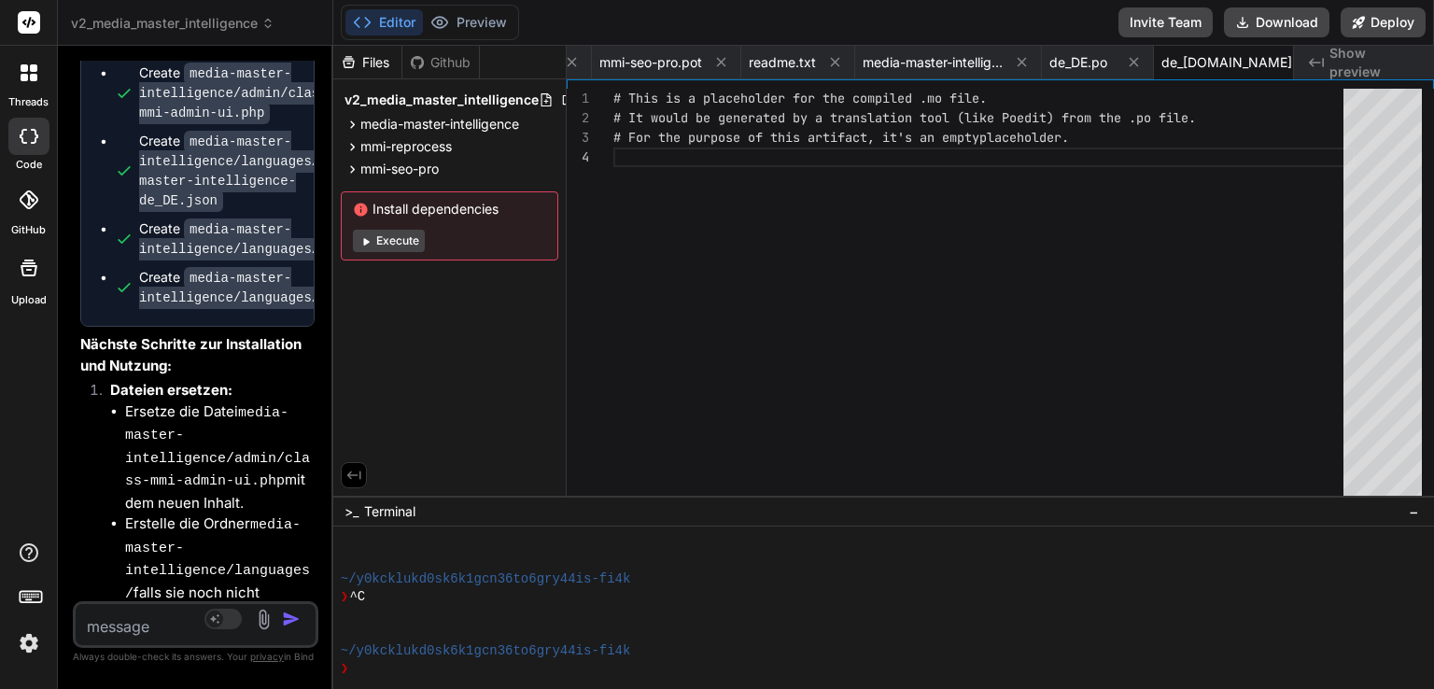
scroll to position [23030, 0]
click at [1276, 25] on button "Download" at bounding box center [1276, 22] width 105 height 30
click at [160, 620] on textarea at bounding box center [176, 621] width 200 height 34
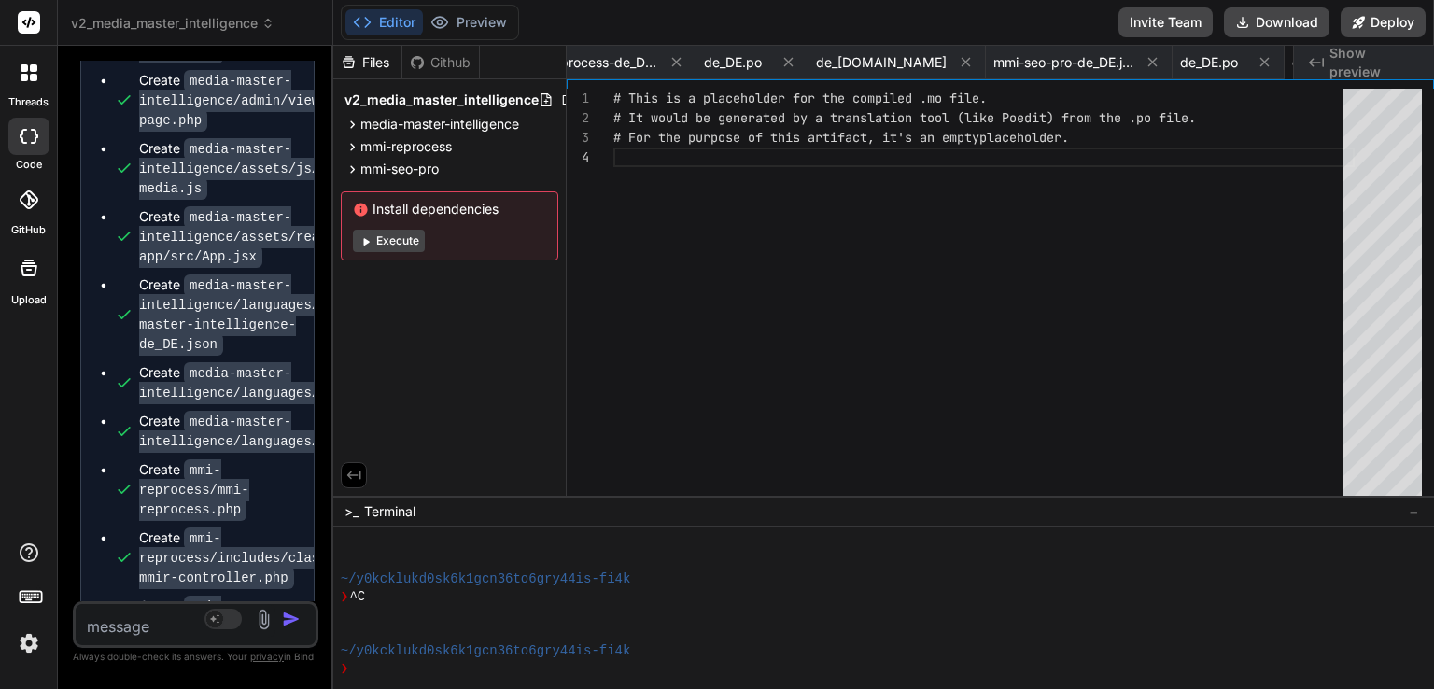
scroll to position [28078, 0]
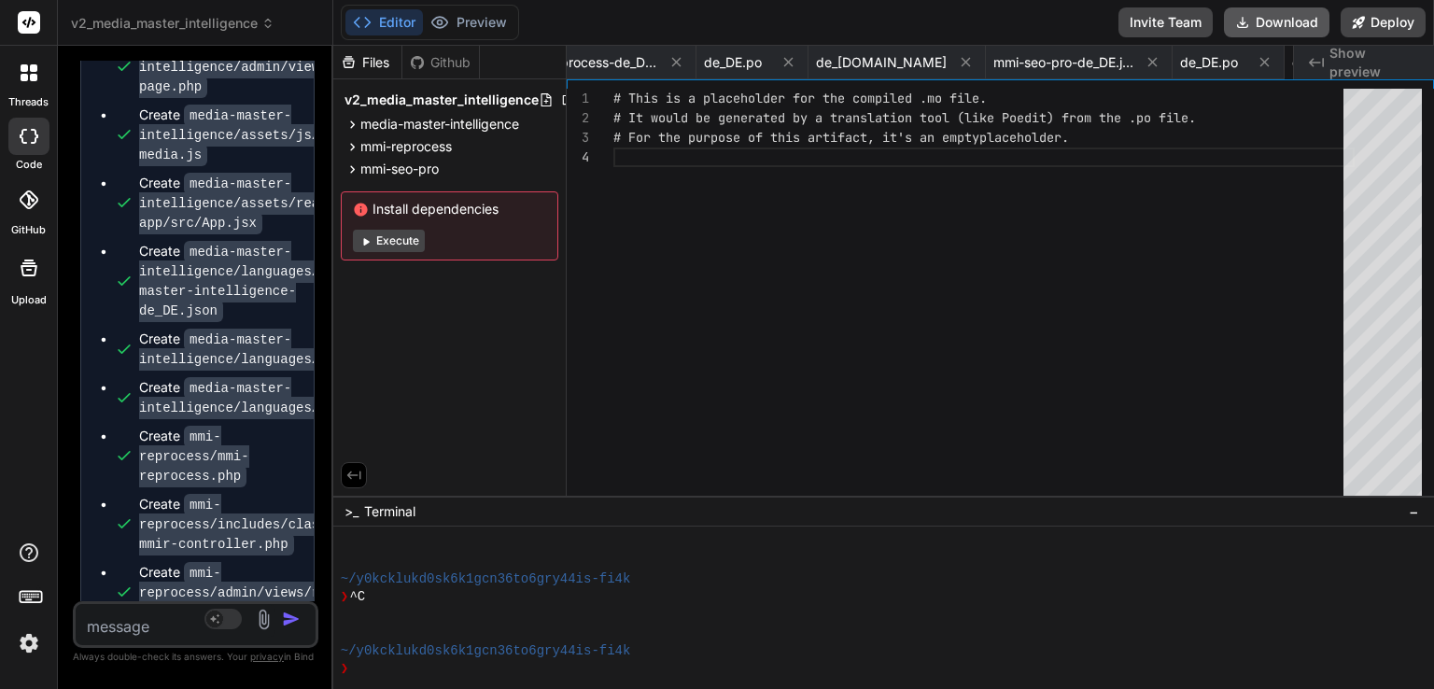
click at [1281, 23] on button "Download" at bounding box center [1276, 22] width 105 height 30
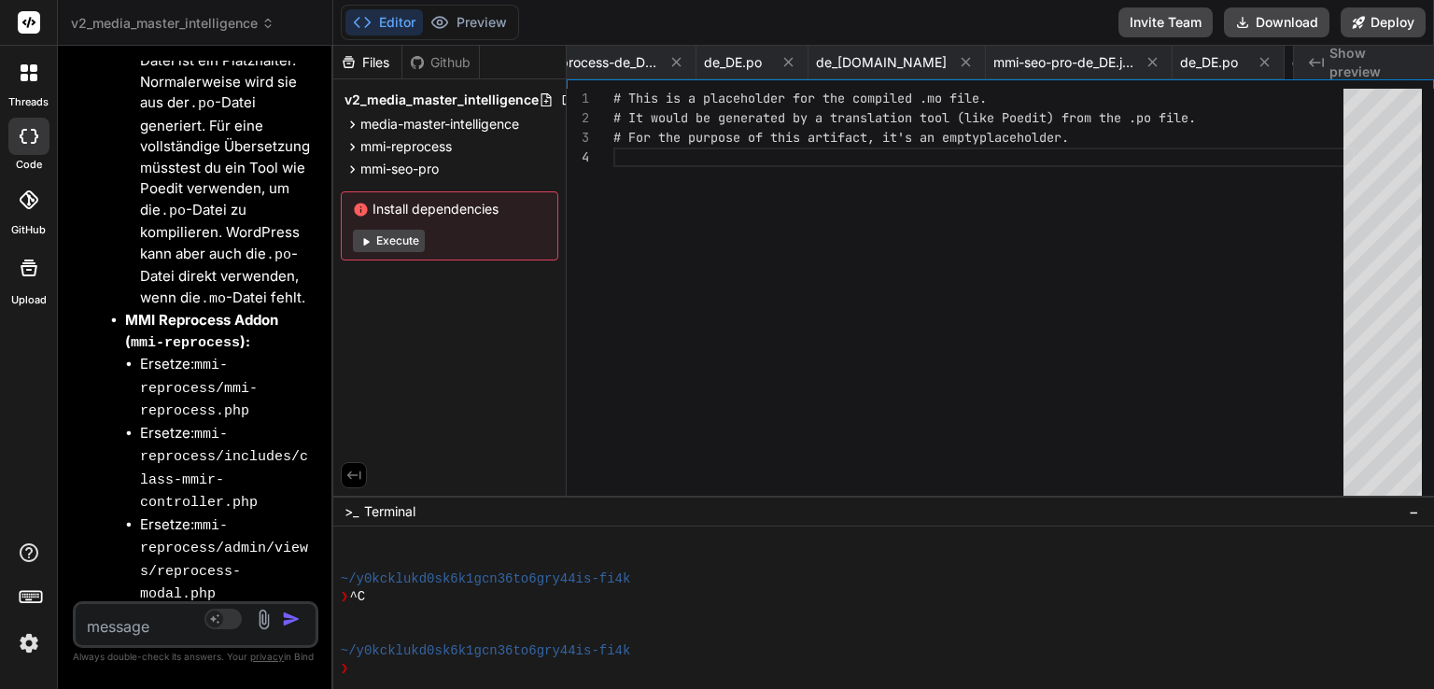
scroll to position [30703, 0]
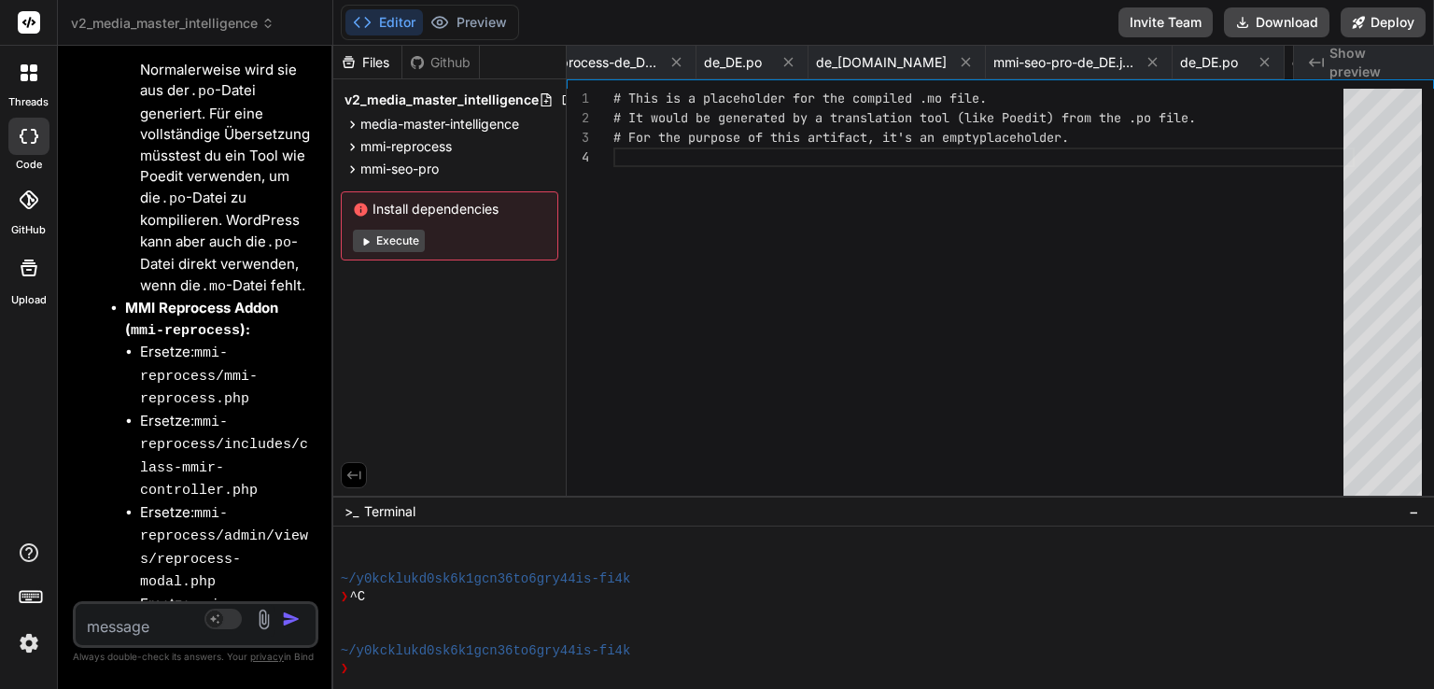
click at [130, 624] on textarea at bounding box center [176, 621] width 200 height 34
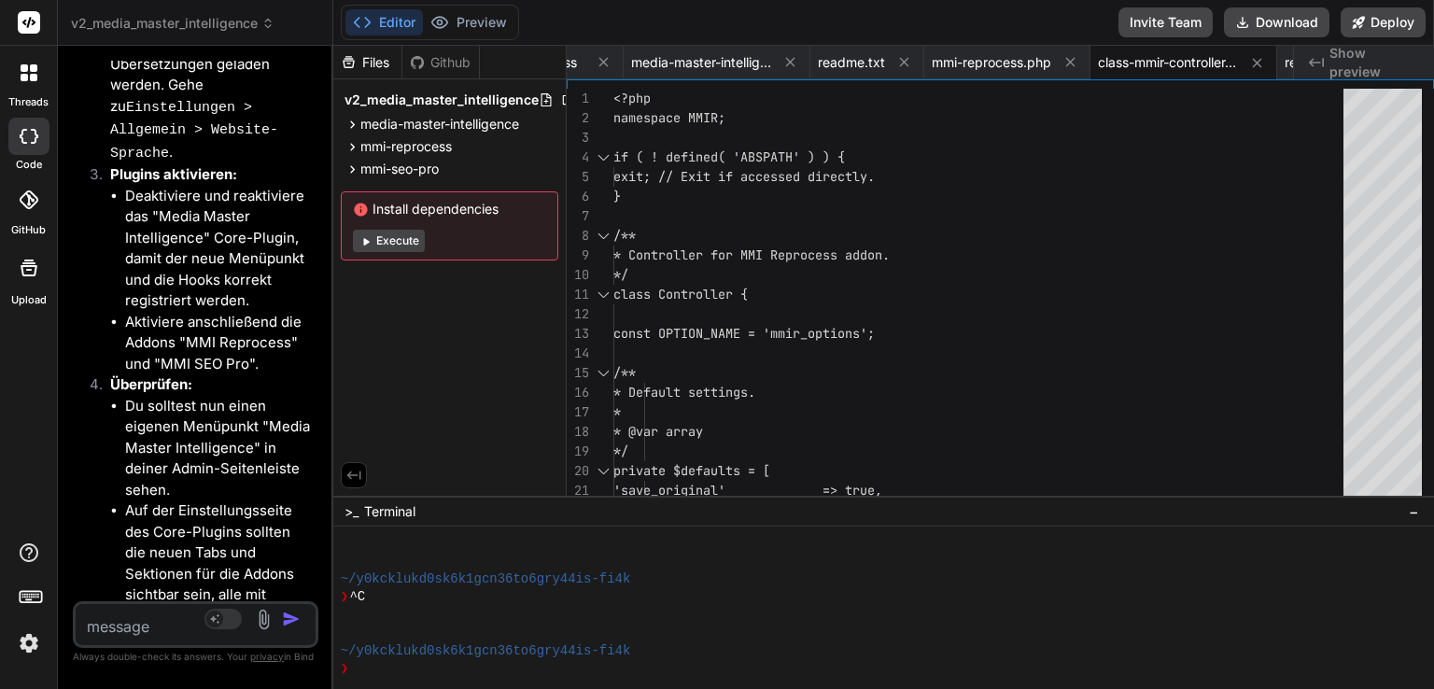
scroll to position [32352, 0]
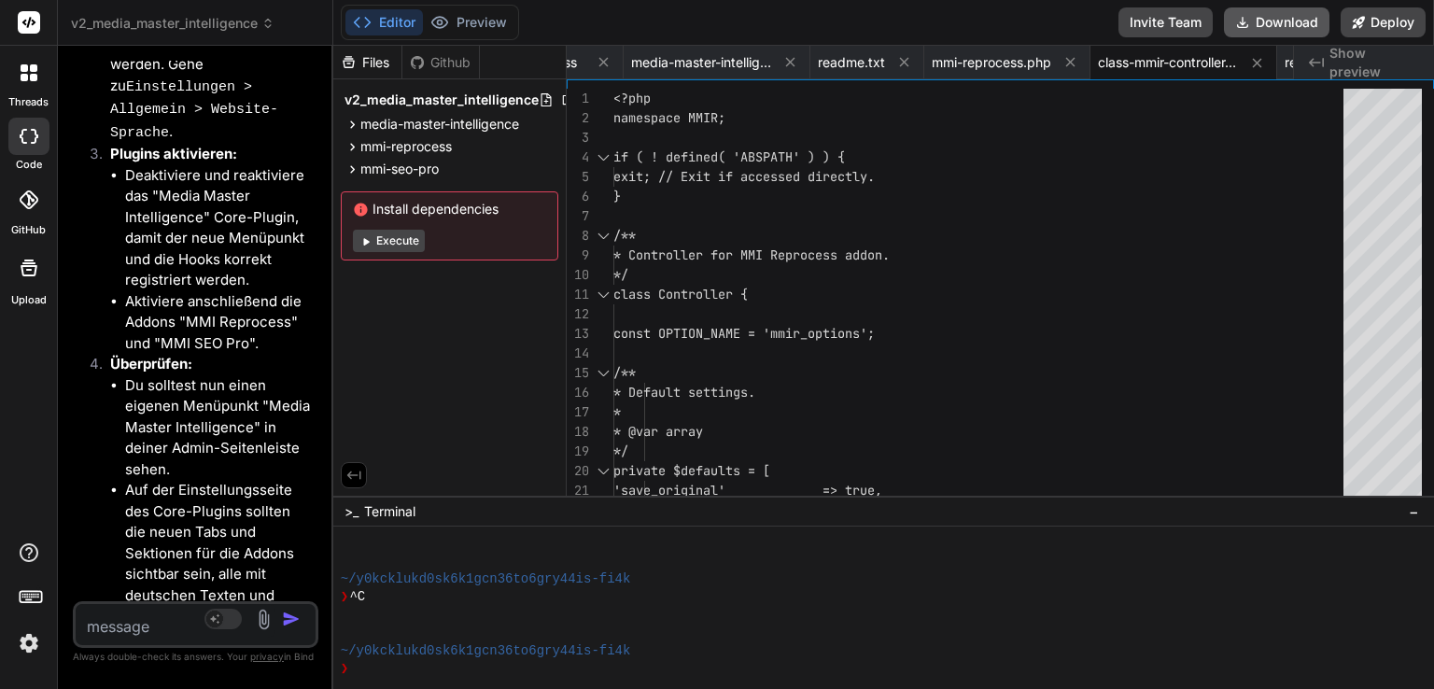
click at [1278, 16] on button "Download" at bounding box center [1276, 22] width 105 height 30
click at [712, 594] on div "❯ ^C" at bounding box center [784, 597] width 886 height 18
click at [1299, 13] on button "Download" at bounding box center [1276, 22] width 105 height 30
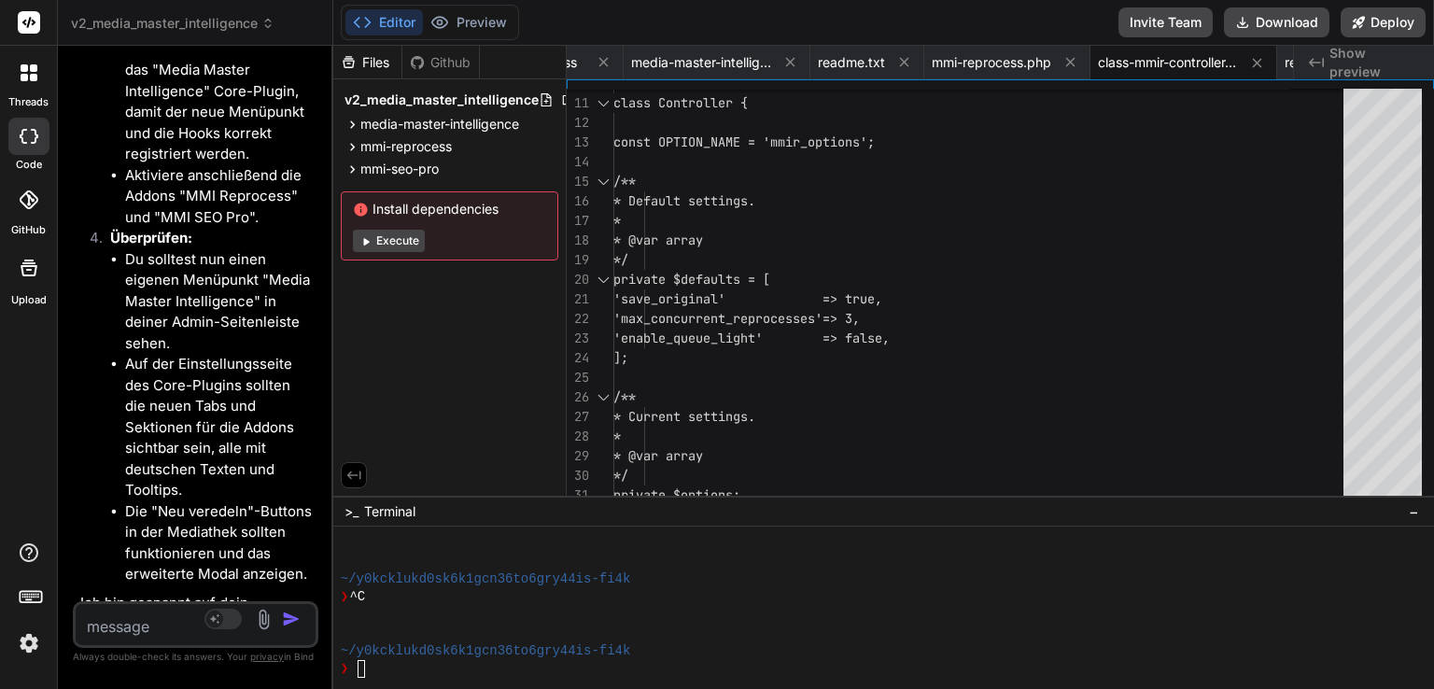
scroll to position [32494, 0]
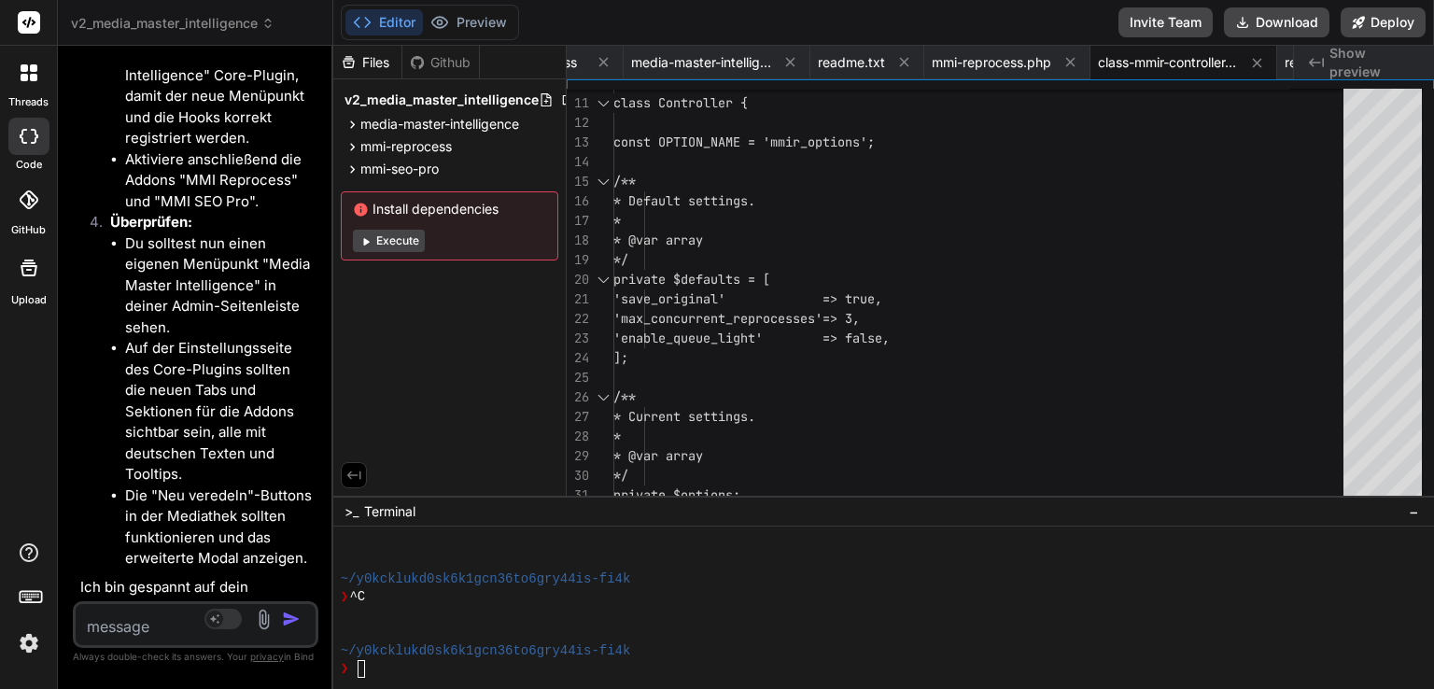
click at [157, 608] on textarea at bounding box center [176, 621] width 200 height 34
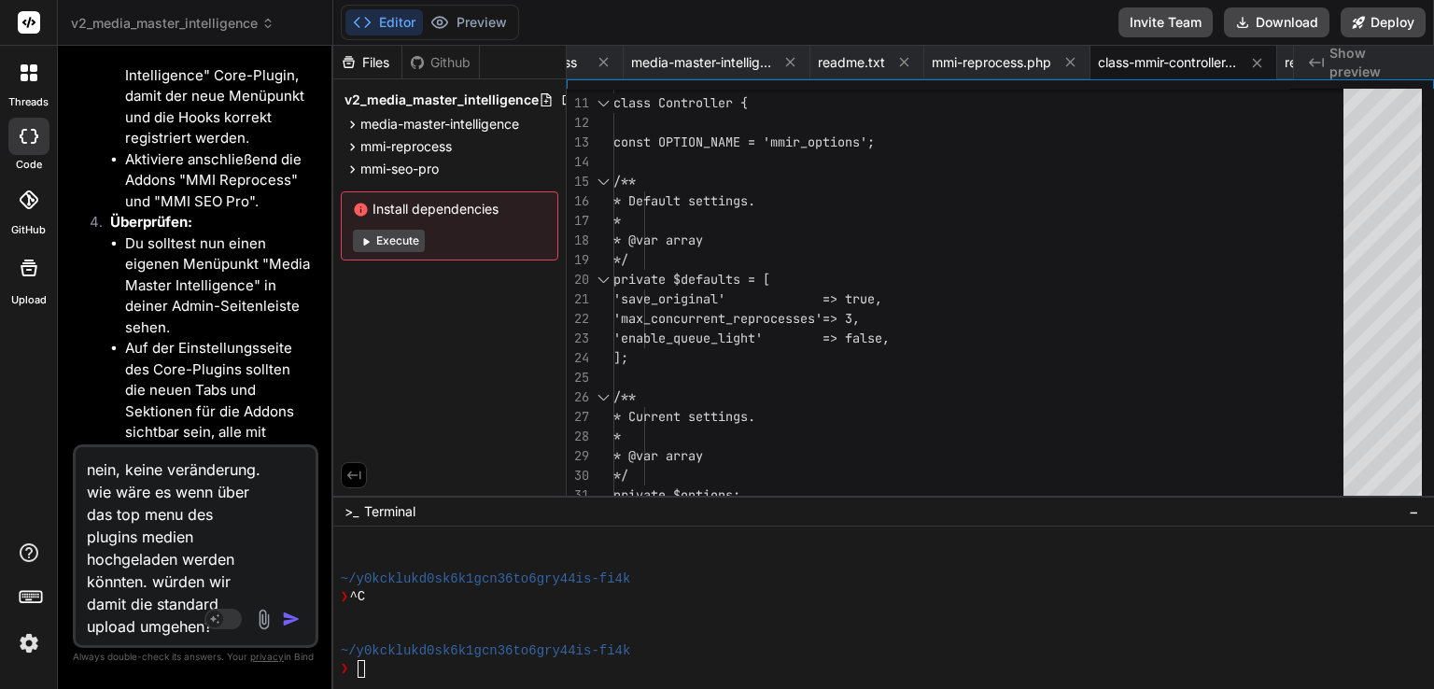
click at [260, 494] on textarea "nein, keine veränderung. wie wäre es wenn über das top menu des plugins medien …" at bounding box center [176, 542] width 200 height 190
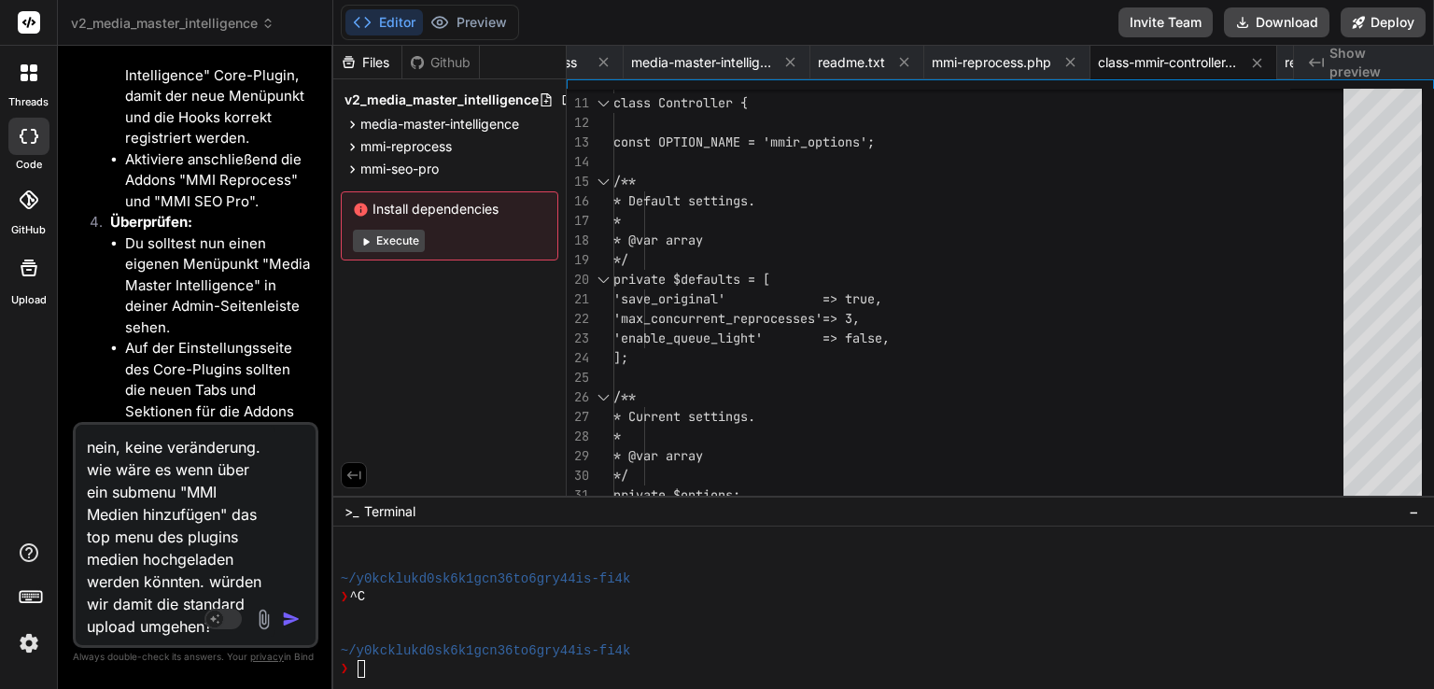
click at [197, 535] on textarea "nein, keine veränderung. wie wäre es wenn über ein submenu "MMI Medien hinzufüg…" at bounding box center [176, 531] width 200 height 213
click at [161, 623] on textarea "nein, keine veränderung. wie wäre es wenn über ein submenu "MMI Medien hinzufüg…" at bounding box center [176, 531] width 200 height 213
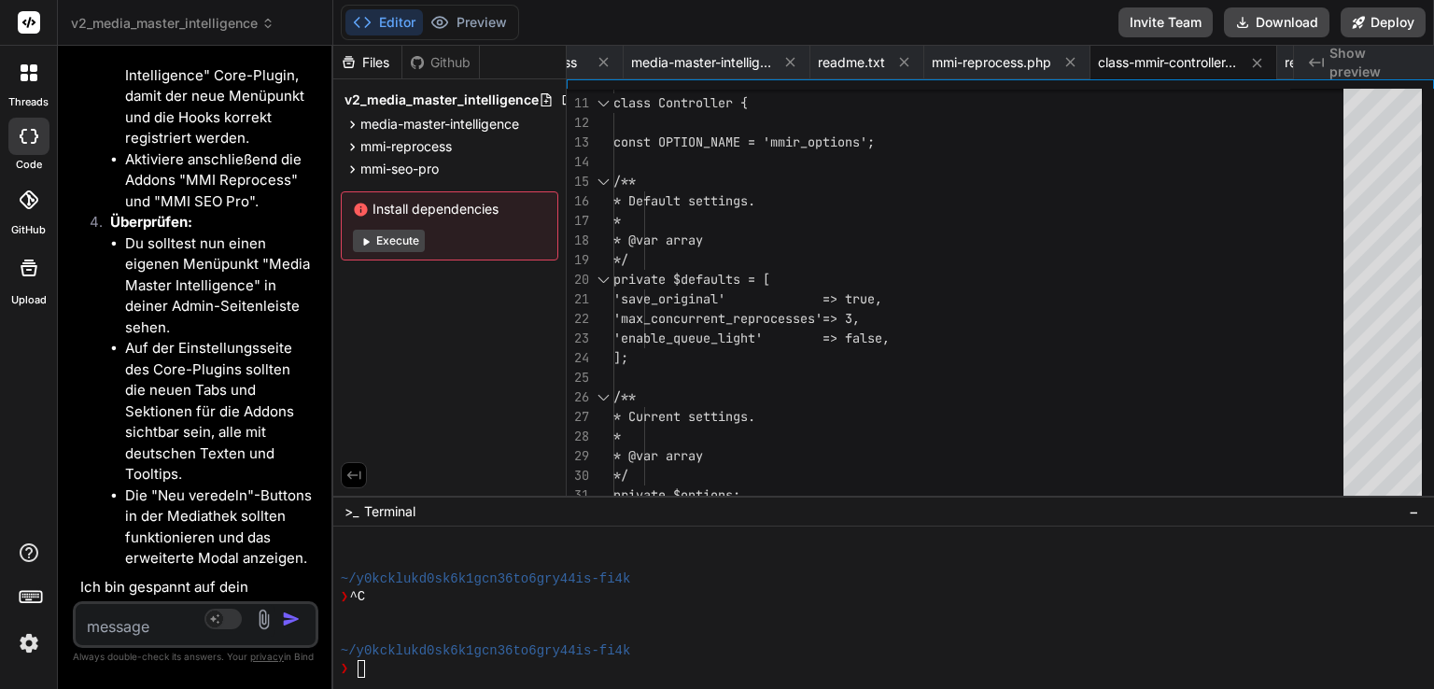
scroll to position [32813, 0]
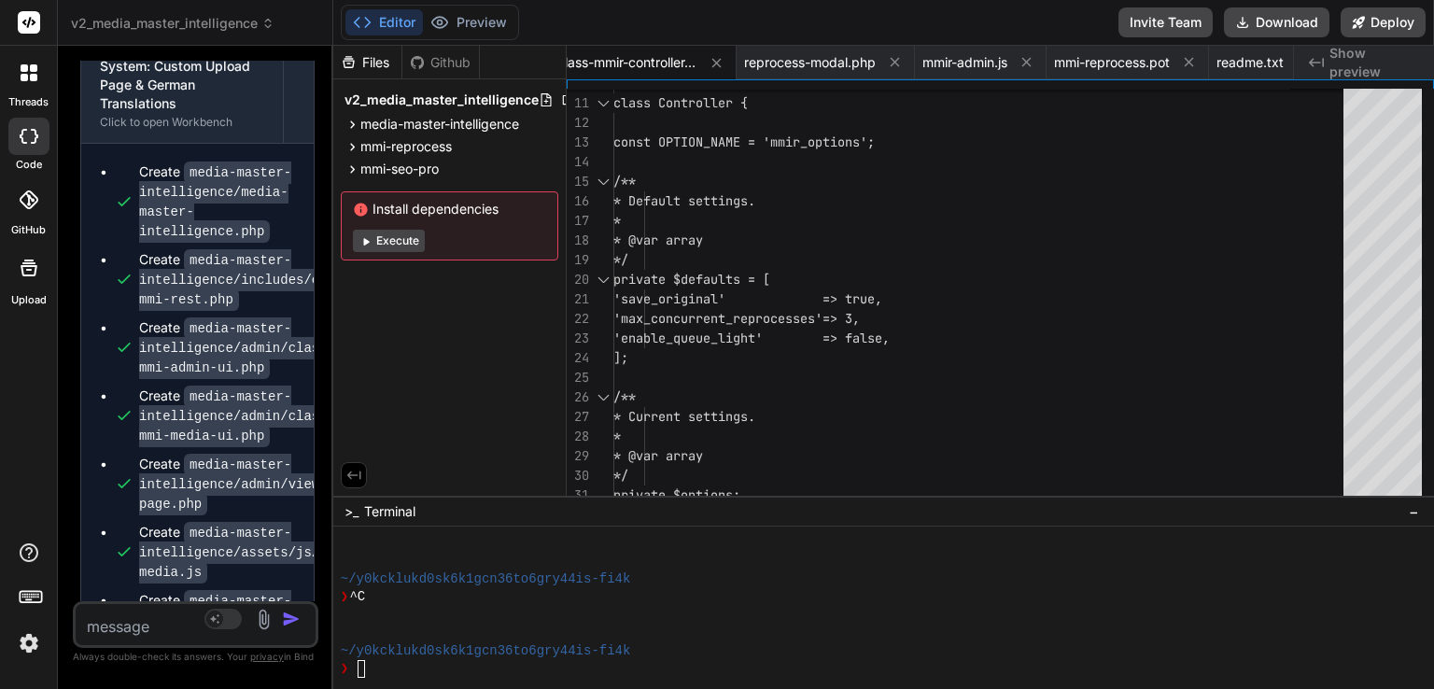
scroll to position [37686, 0]
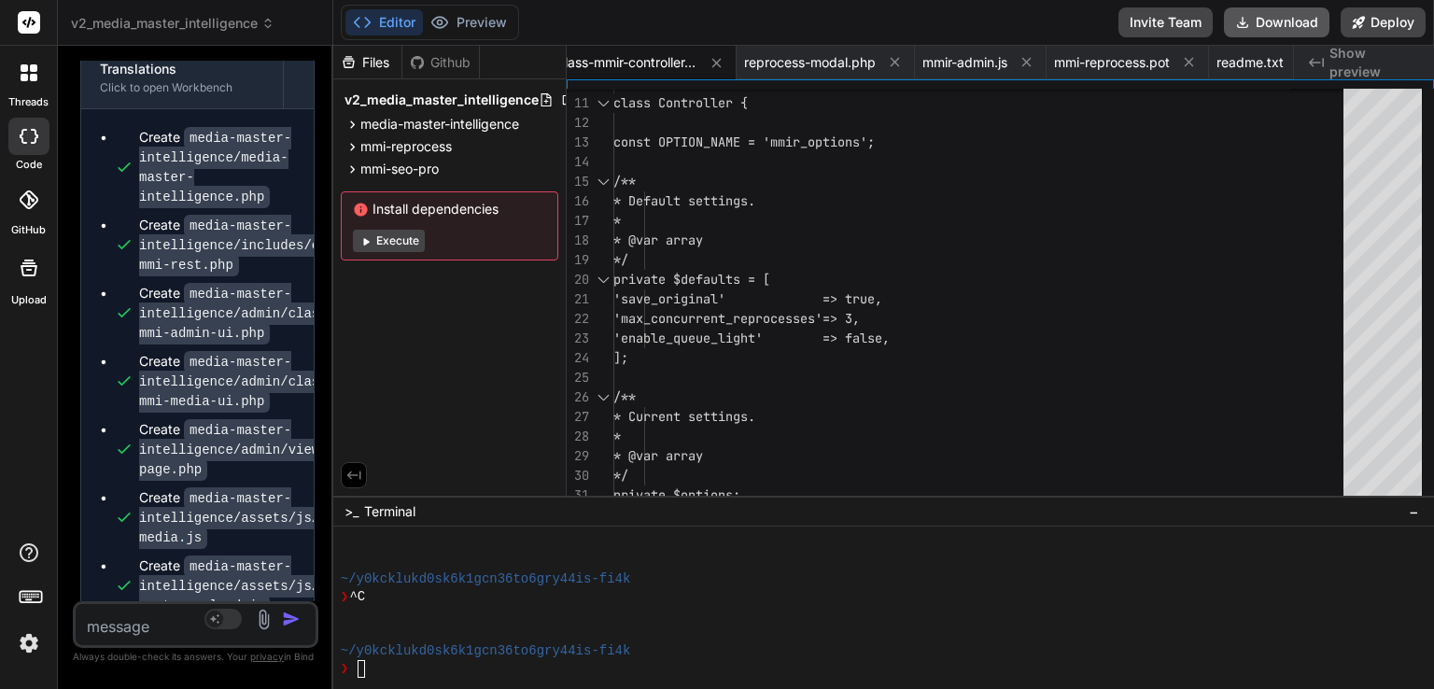
click at [1256, 20] on button "Download" at bounding box center [1276, 22] width 105 height 30
